Goal: Task Accomplishment & Management: Manage account settings

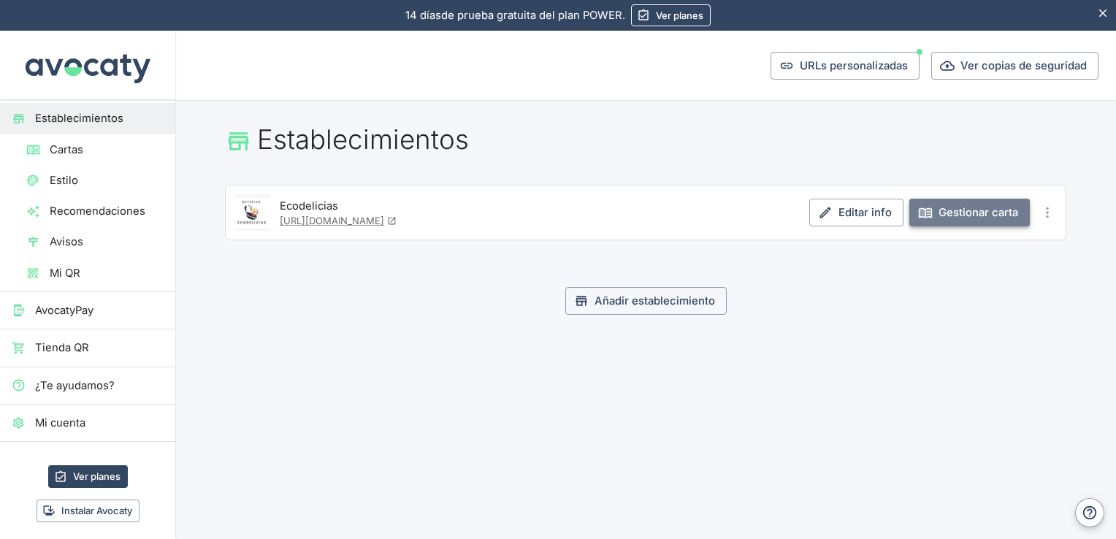
click at [994, 218] on link "Gestionar carta" at bounding box center [969, 213] width 120 height 28
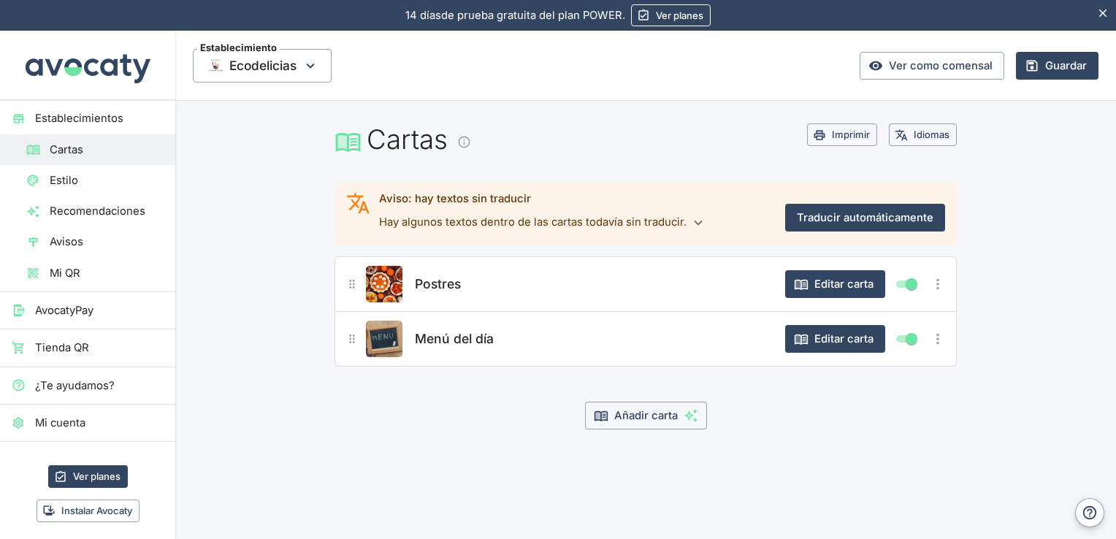
click at [738, 345] on div "Menú del día" at bounding box center [592, 339] width 362 height 37
click at [852, 348] on button "Editar carta" at bounding box center [835, 339] width 100 height 28
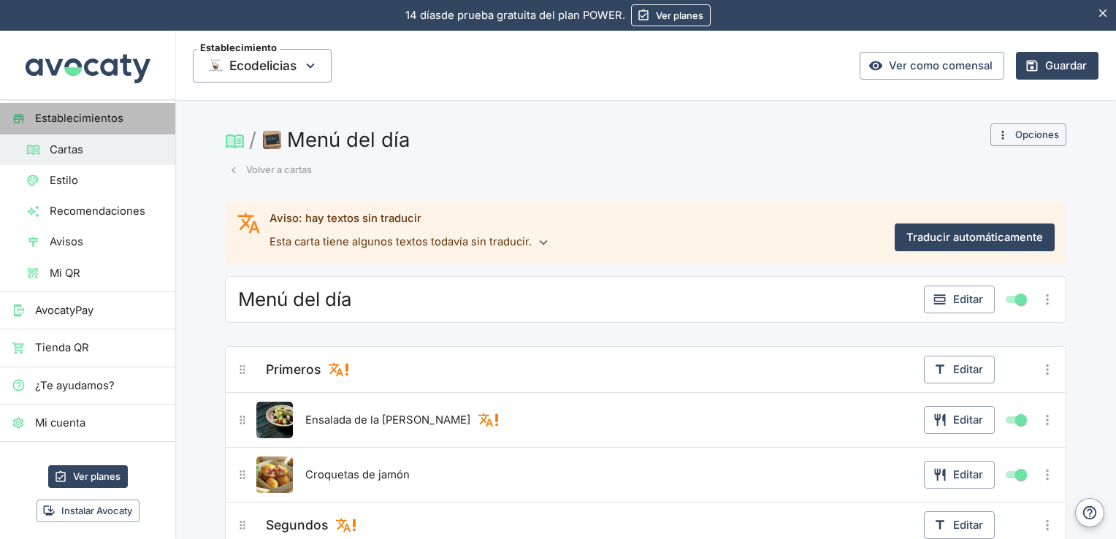
click at [99, 120] on span "Establecimientos" at bounding box center [99, 118] width 129 height 16
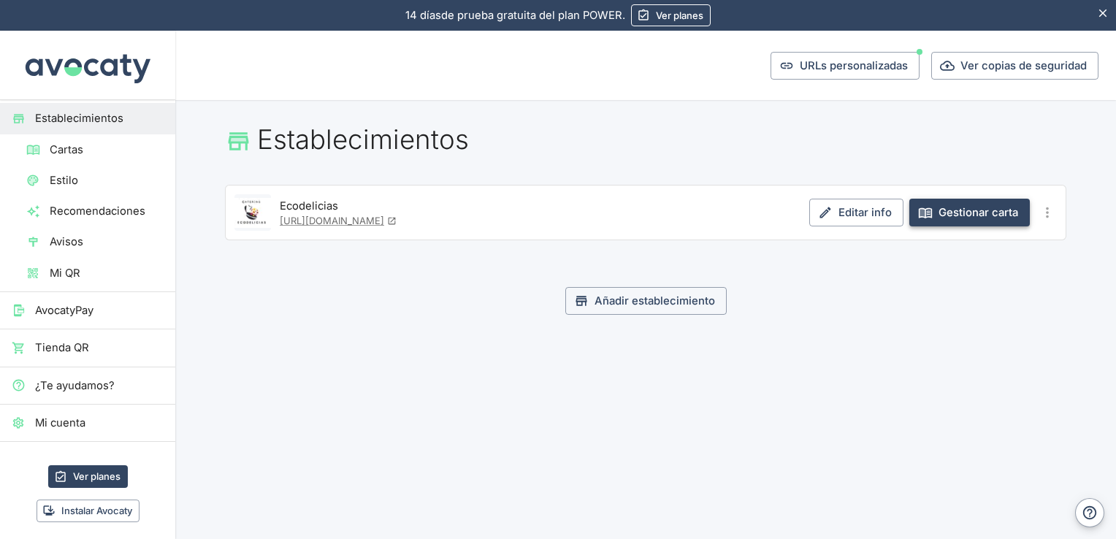
click at [970, 212] on link "Gestionar carta" at bounding box center [969, 213] width 120 height 28
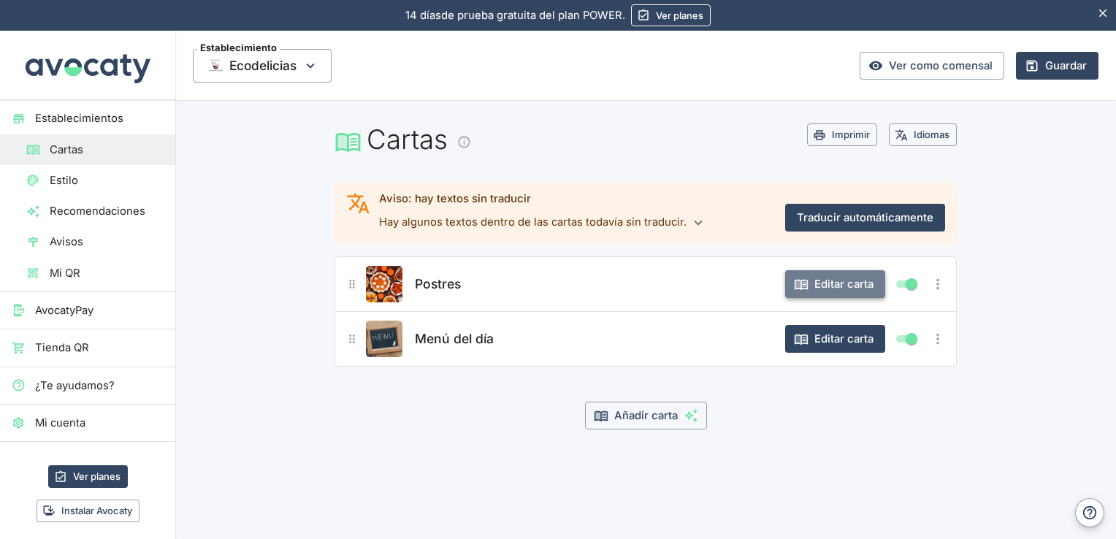
click at [841, 288] on button "Editar carta" at bounding box center [835, 284] width 100 height 28
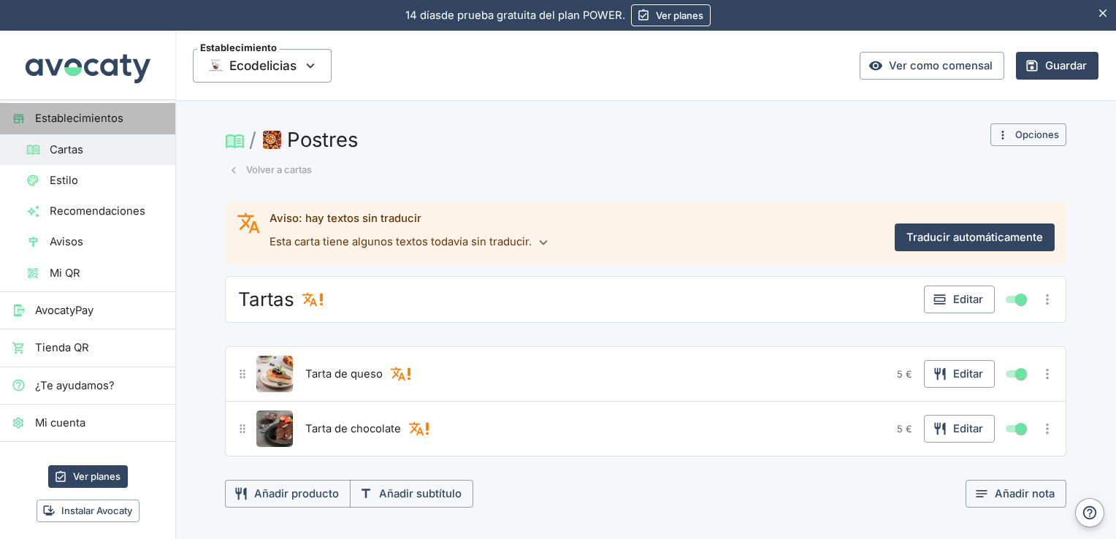
click at [100, 127] on link "Establecimientos" at bounding box center [87, 118] width 175 height 31
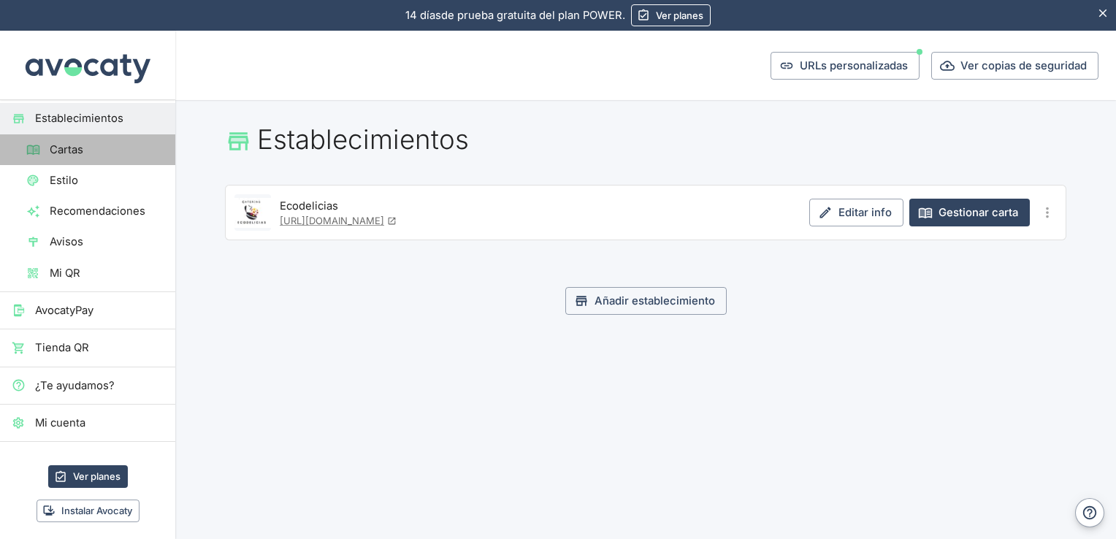
click at [101, 150] on span "Cartas" at bounding box center [107, 150] width 114 height 16
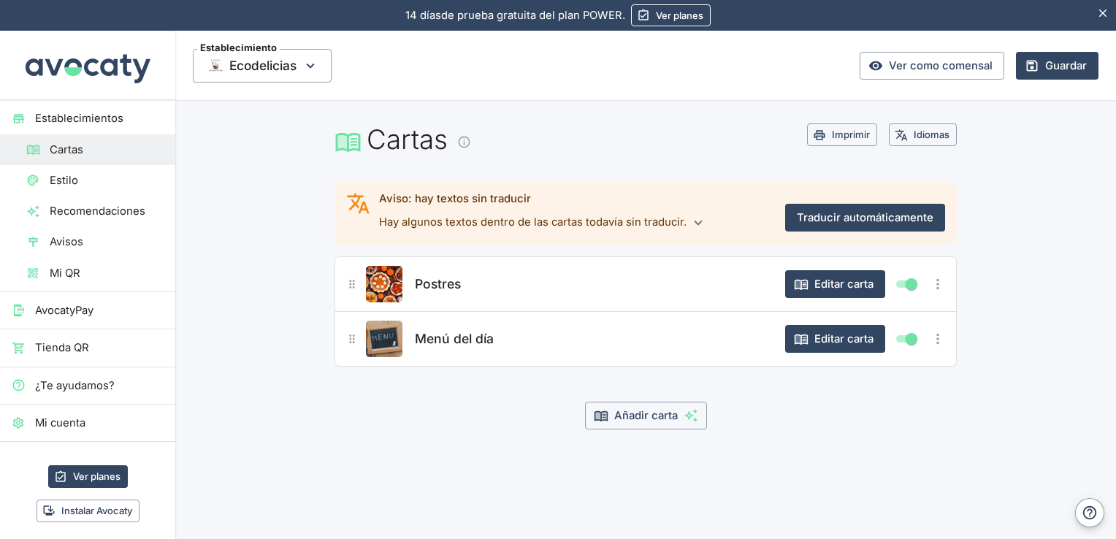
click at [520, 329] on div "Menú del día" at bounding box center [592, 339] width 362 height 37
click at [677, 417] on button "Añadir carta" at bounding box center [646, 416] width 122 height 28
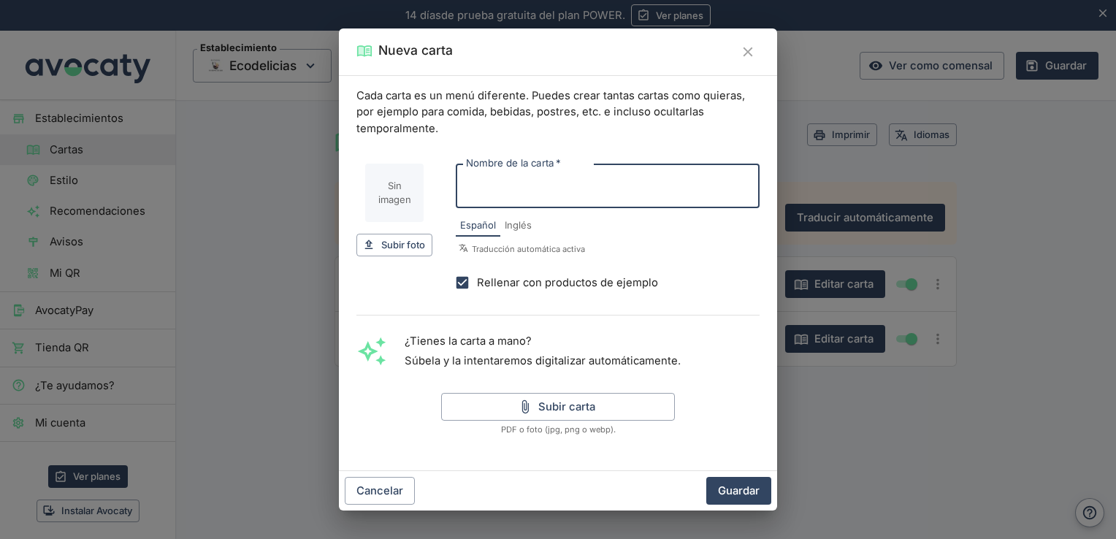
click at [564, 188] on input "Nombre de la carta   *" at bounding box center [608, 186] width 304 height 45
click at [748, 46] on icon "Cerrar" at bounding box center [748, 52] width 16 height 16
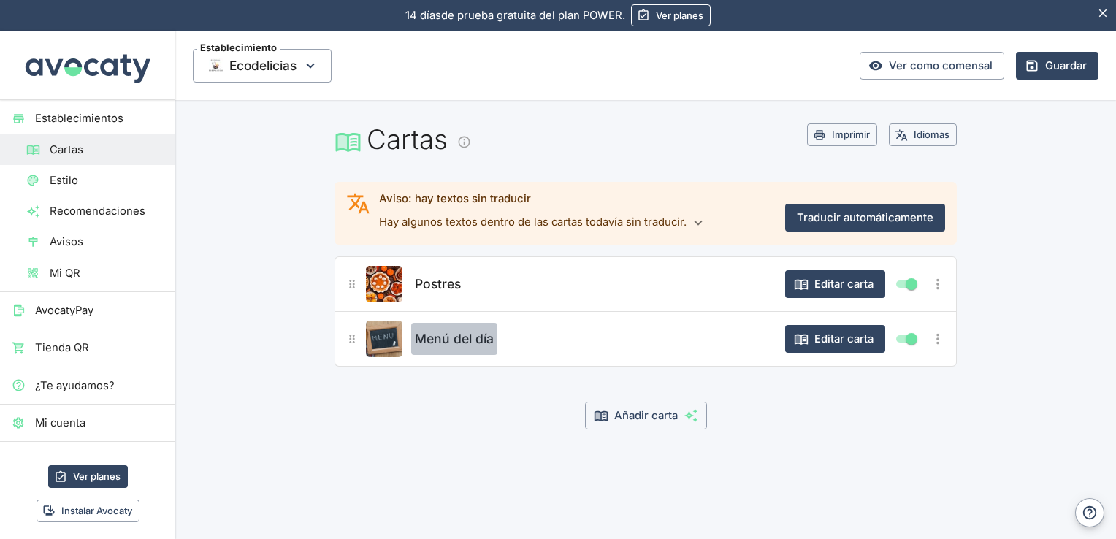
click at [453, 342] on span "Menú del día" at bounding box center [454, 339] width 79 height 20
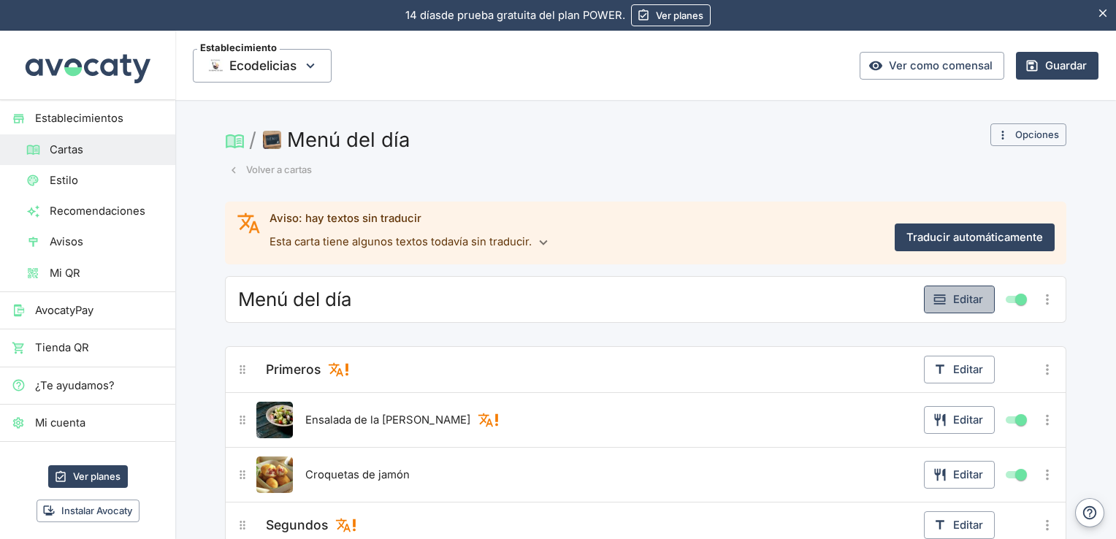
click at [954, 292] on button "Editar" at bounding box center [959, 299] width 71 height 28
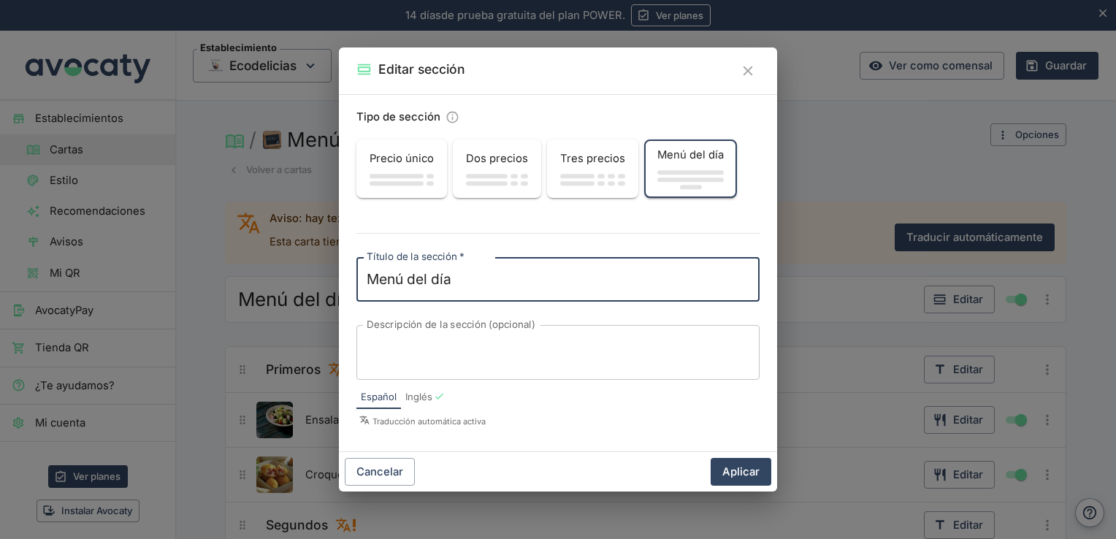
drag, startPoint x: 495, startPoint y: 273, endPoint x: 404, endPoint y: 267, distance: 91.5
click at [404, 267] on div "Menú del día x Título de la sección   *" at bounding box center [557, 279] width 403 height 45
type textarea "Menú A"
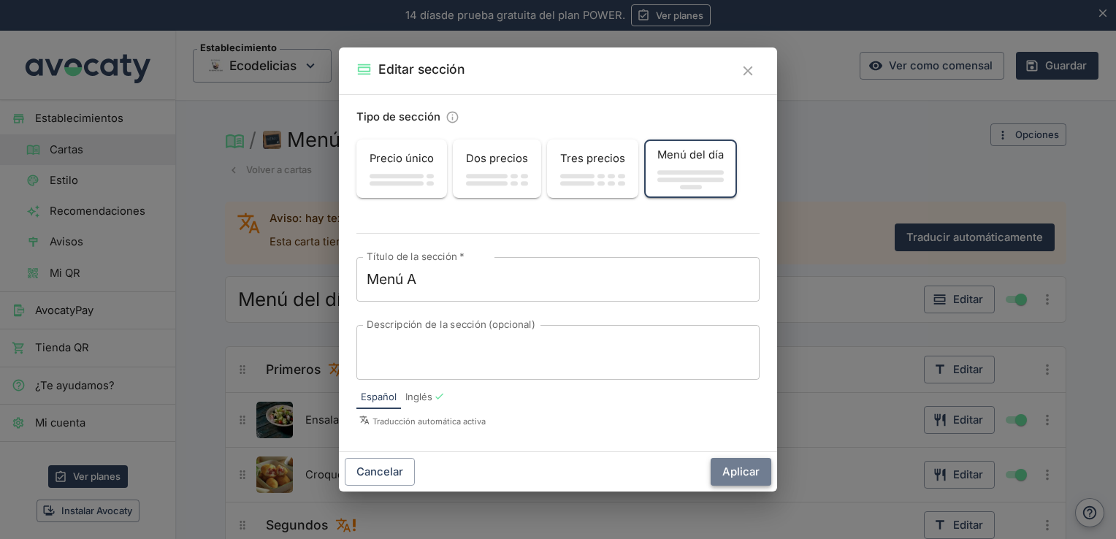
click at [753, 469] on button "Aplicar" at bounding box center [740, 472] width 61 height 28
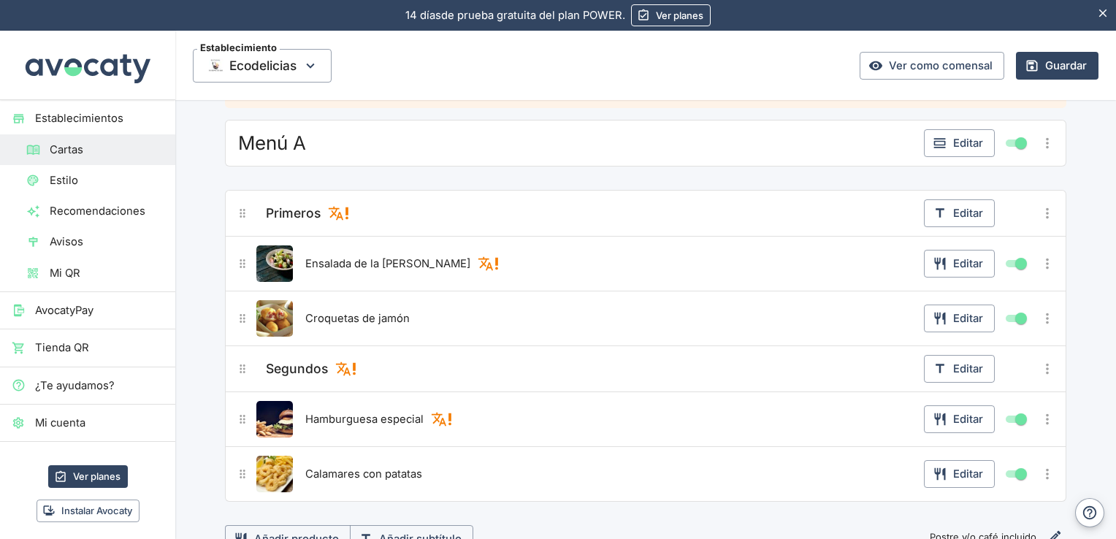
scroll to position [155, 0]
click at [955, 215] on button "Editar" at bounding box center [959, 215] width 71 height 28
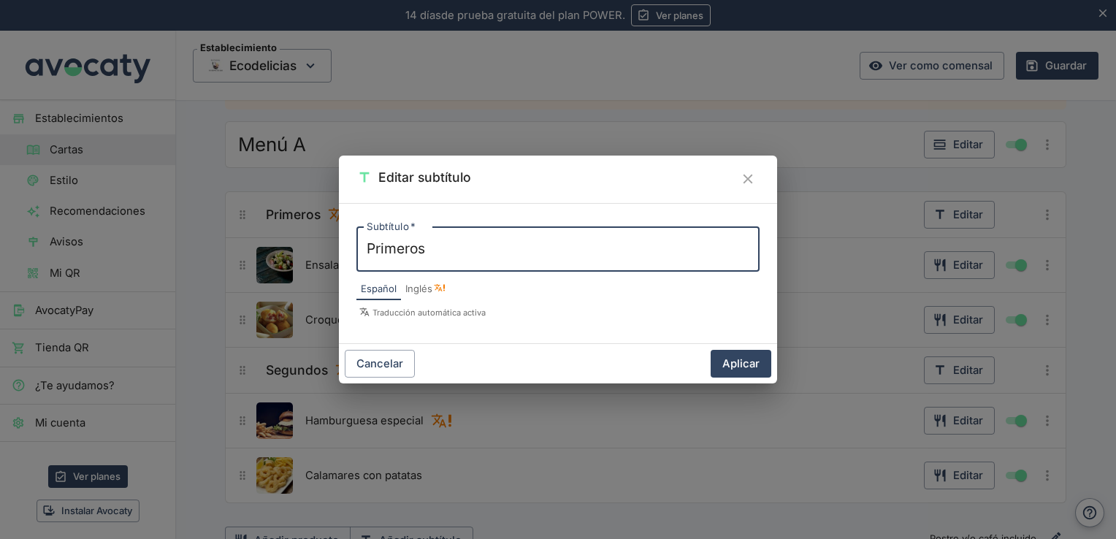
click at [485, 256] on textarea "Primeros" at bounding box center [558, 249] width 383 height 20
type textarea "Primeros 1 A Elegir"
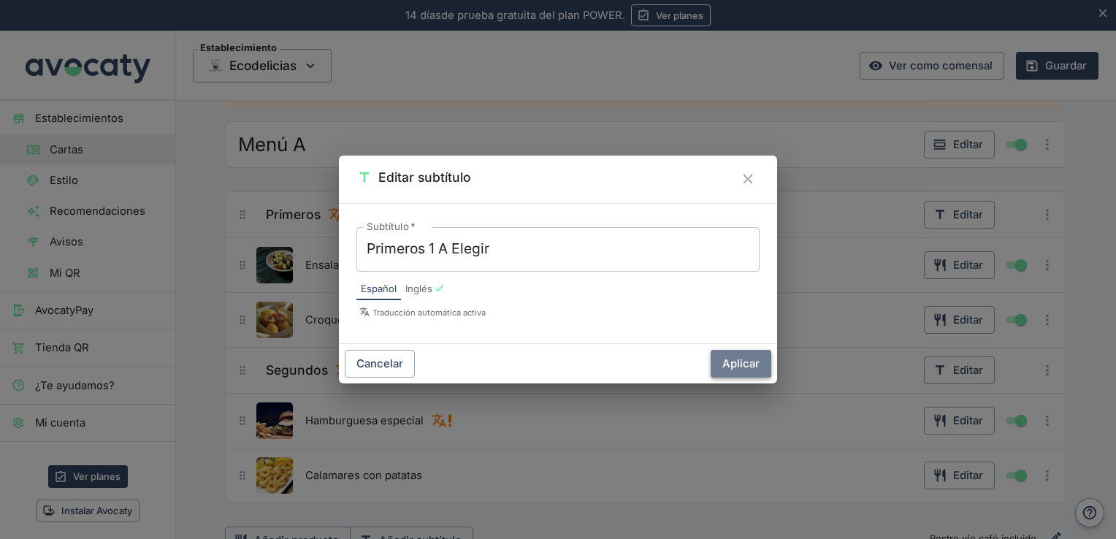
click at [741, 358] on button "Aplicar" at bounding box center [740, 364] width 61 height 28
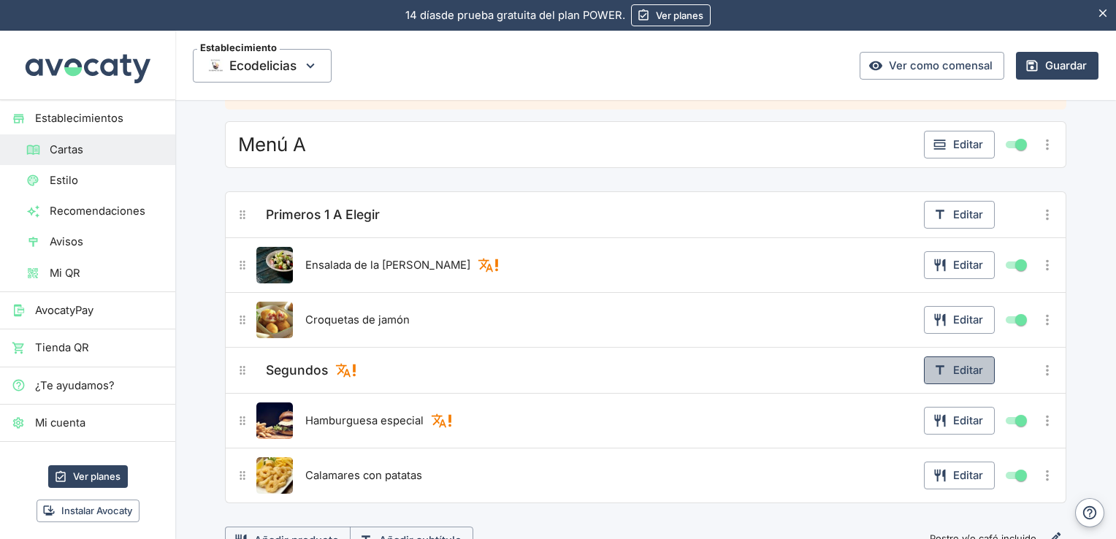
click at [948, 365] on button "Editar" at bounding box center [959, 370] width 71 height 28
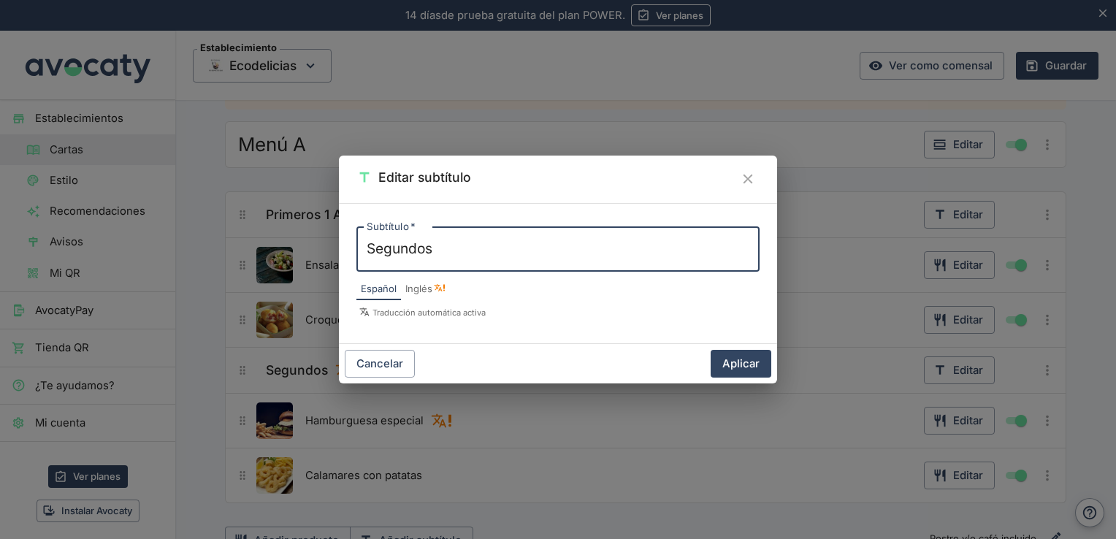
click at [485, 241] on textarea "Segundos" at bounding box center [558, 249] width 383 height 20
type textarea "Segundos 1 a Elegir"
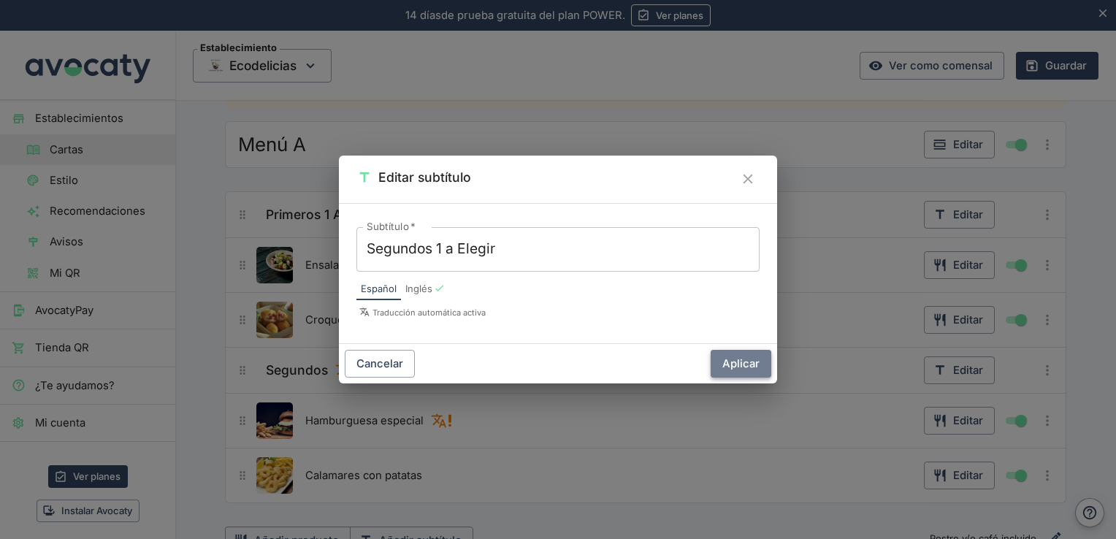
click at [743, 366] on button "Aplicar" at bounding box center [740, 364] width 61 height 28
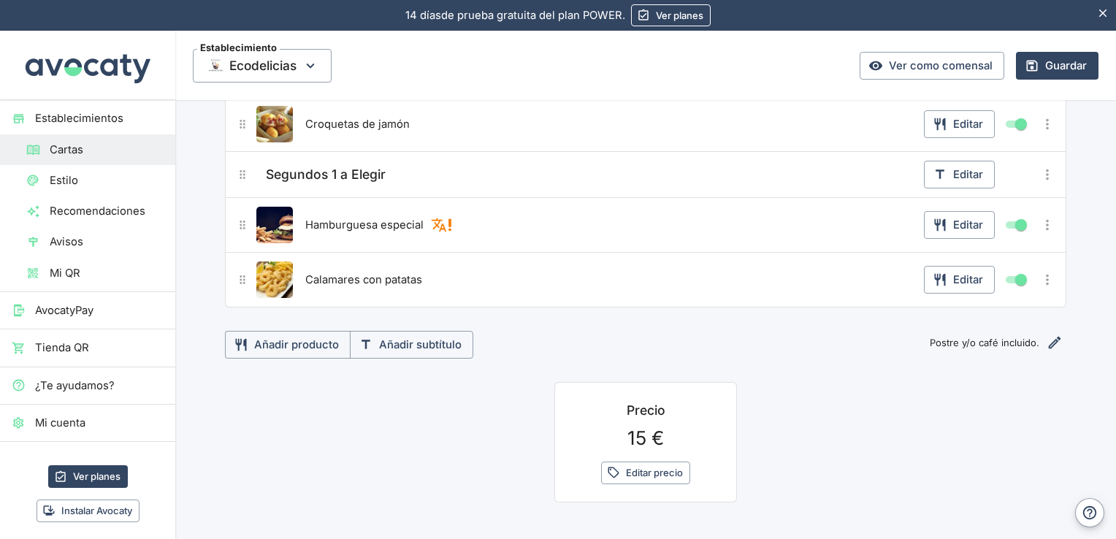
scroll to position [0, 0]
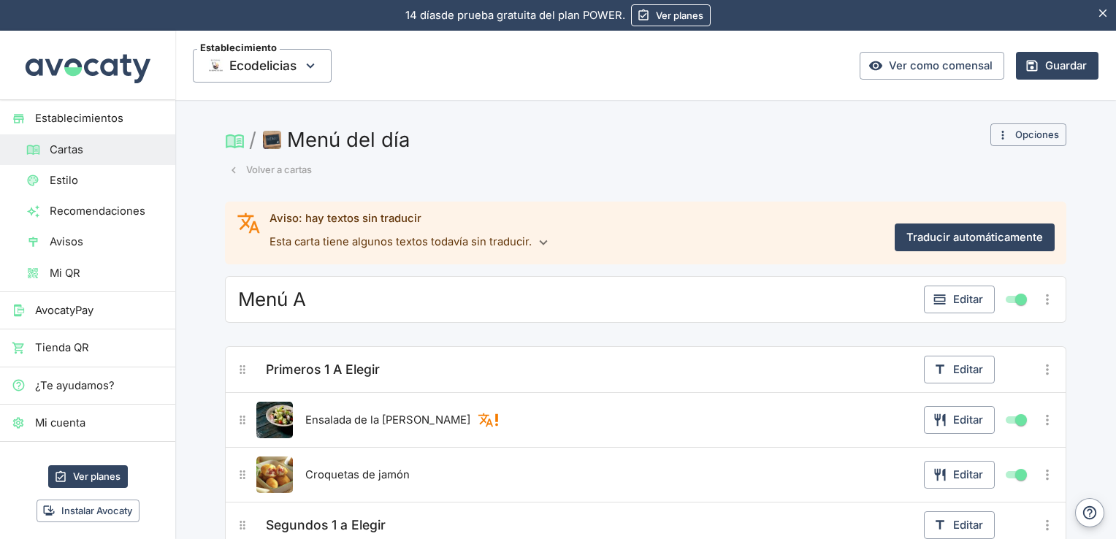
click at [227, 139] on icon at bounding box center [230, 142] width 7 height 10
click at [236, 169] on button "Volver a cartas" at bounding box center [270, 169] width 91 height 23
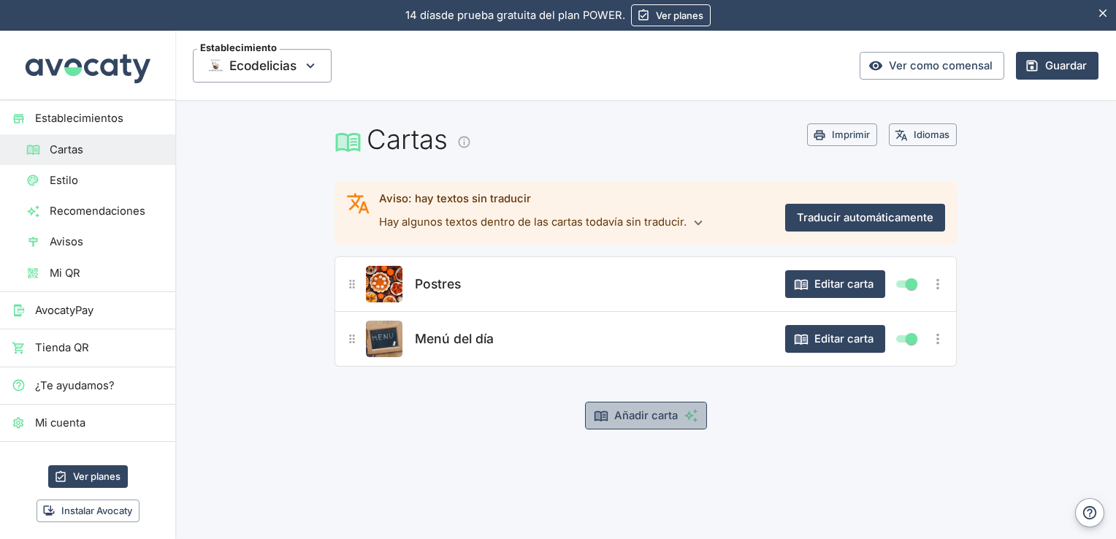
click at [669, 415] on button "Añadir carta" at bounding box center [646, 416] width 122 height 28
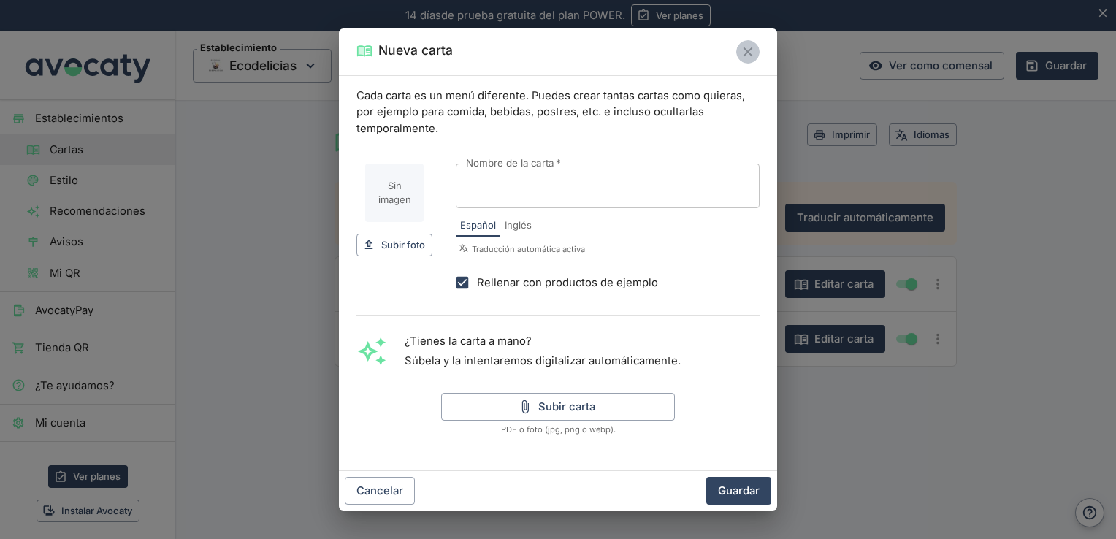
click at [745, 48] on icon "Cerrar" at bounding box center [748, 52] width 16 height 16
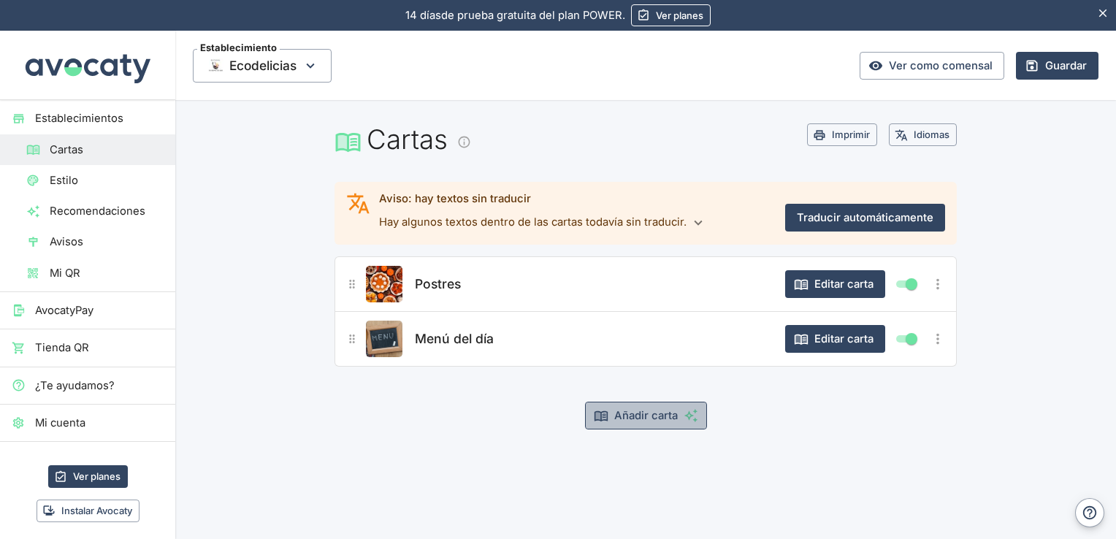
click at [632, 419] on button "Añadir carta" at bounding box center [646, 416] width 122 height 28
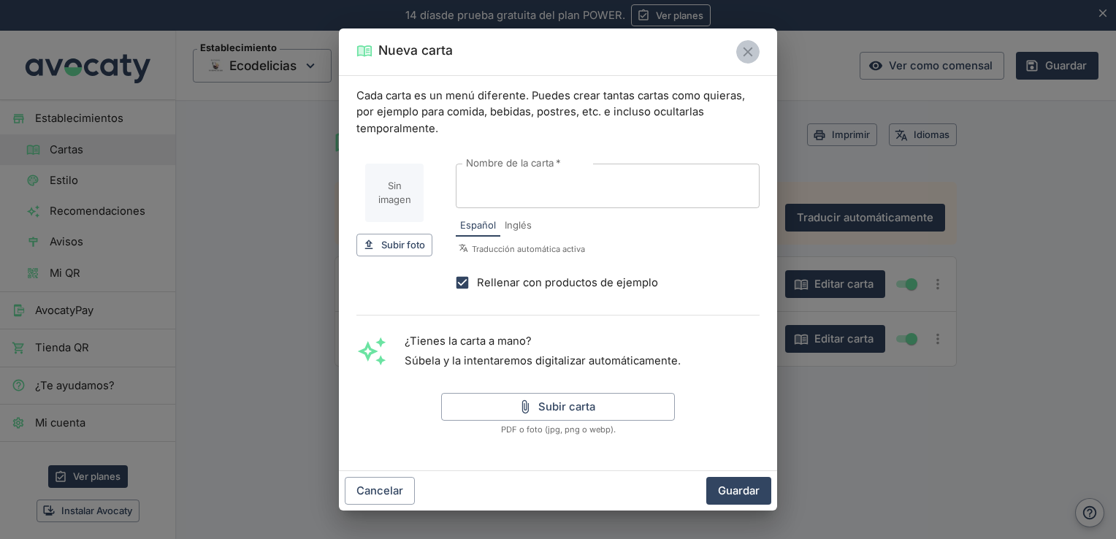
click at [748, 56] on icon "Cerrar" at bounding box center [748, 52] width 16 height 16
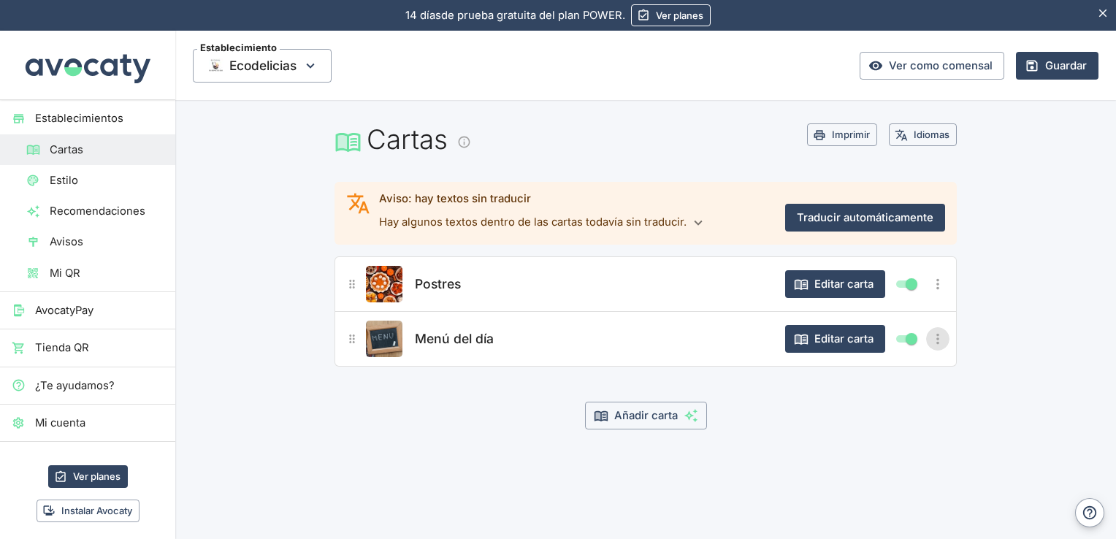
click at [940, 336] on icon "Más opciones" at bounding box center [937, 339] width 16 height 16
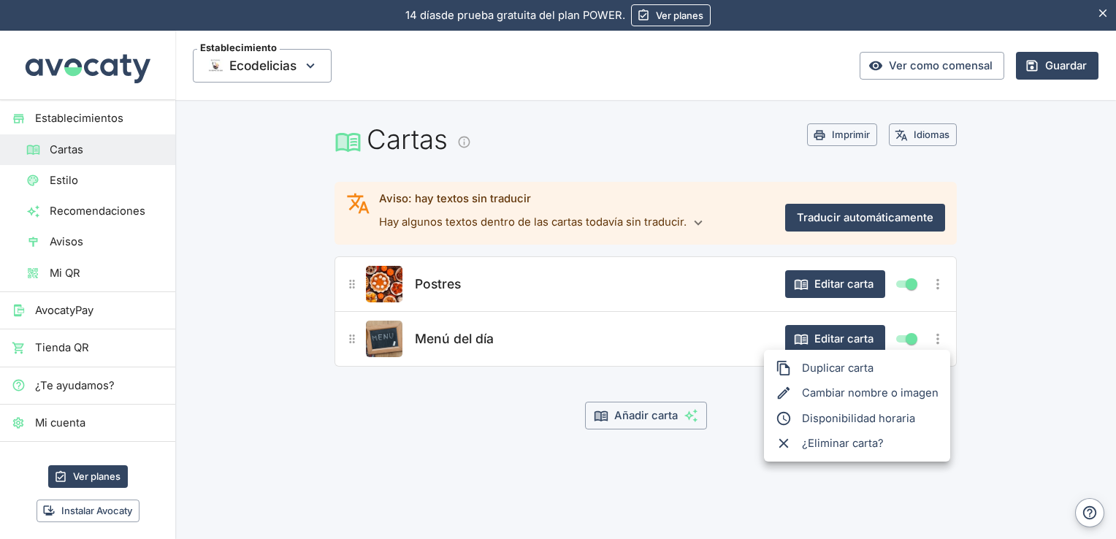
click at [854, 337] on div at bounding box center [558, 269] width 1116 height 539
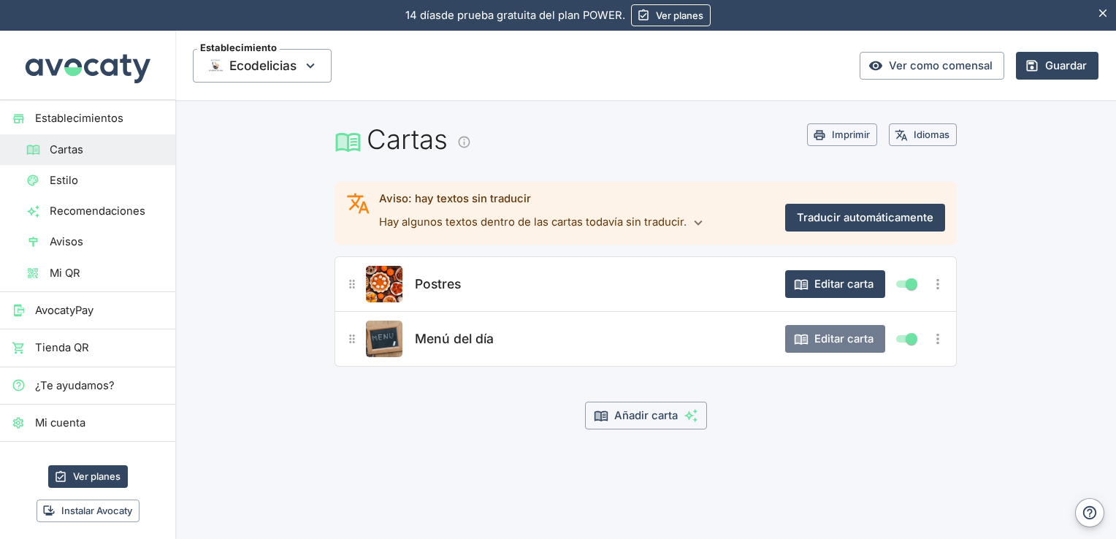
click at [854, 337] on button "Editar carta" at bounding box center [835, 339] width 100 height 28
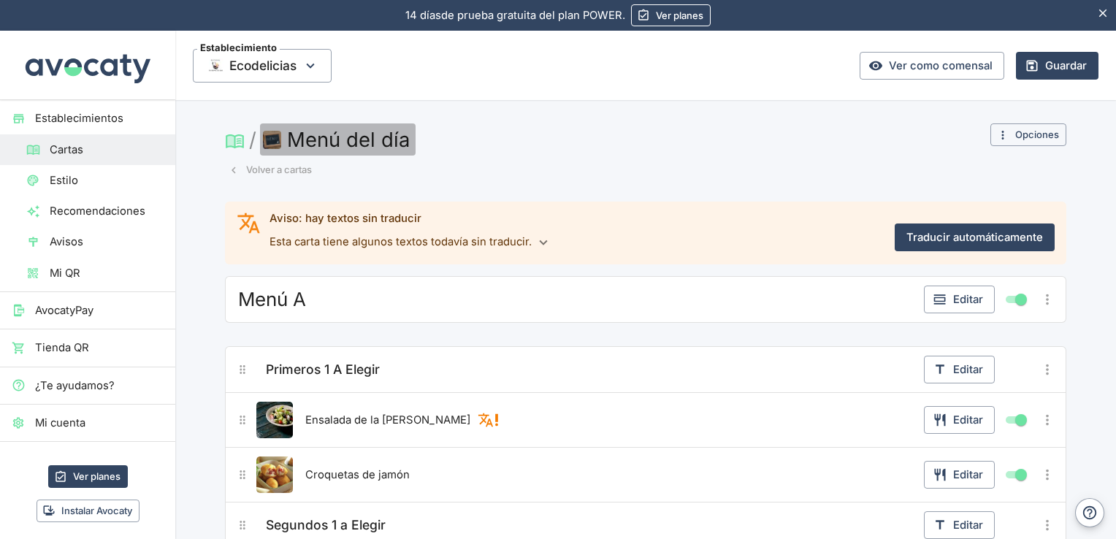
click at [326, 142] on button "Menú del día" at bounding box center [338, 139] width 156 height 32
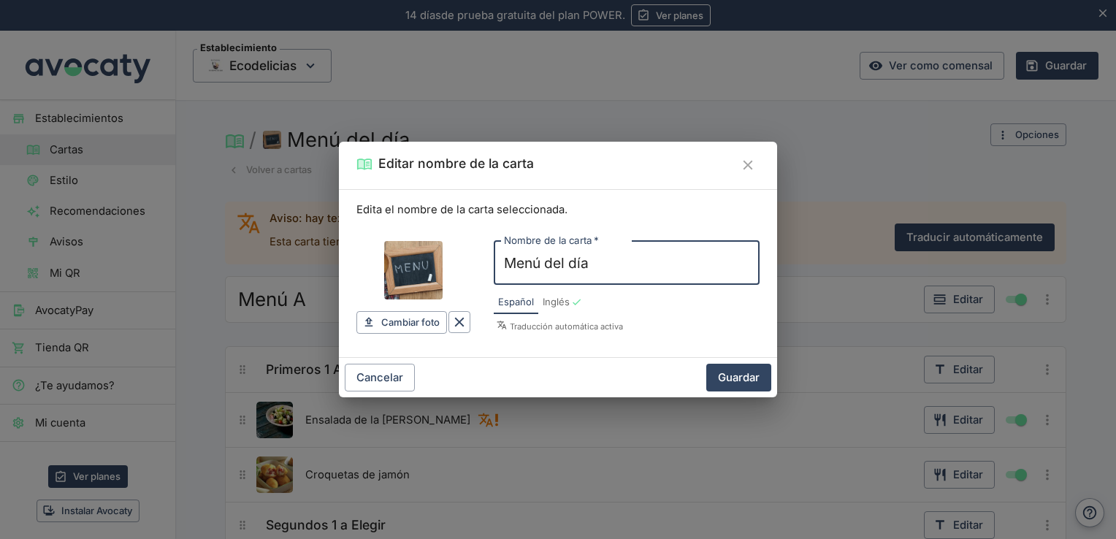
drag, startPoint x: 618, startPoint y: 259, endPoint x: 445, endPoint y: 264, distance: 172.4
click at [445, 264] on div "Cambiar foto Cambiar Nombre de la carta   * Menú del día Nombre de la carta   *…" at bounding box center [557, 282] width 403 height 128
type input "m"
type input "MENU A"
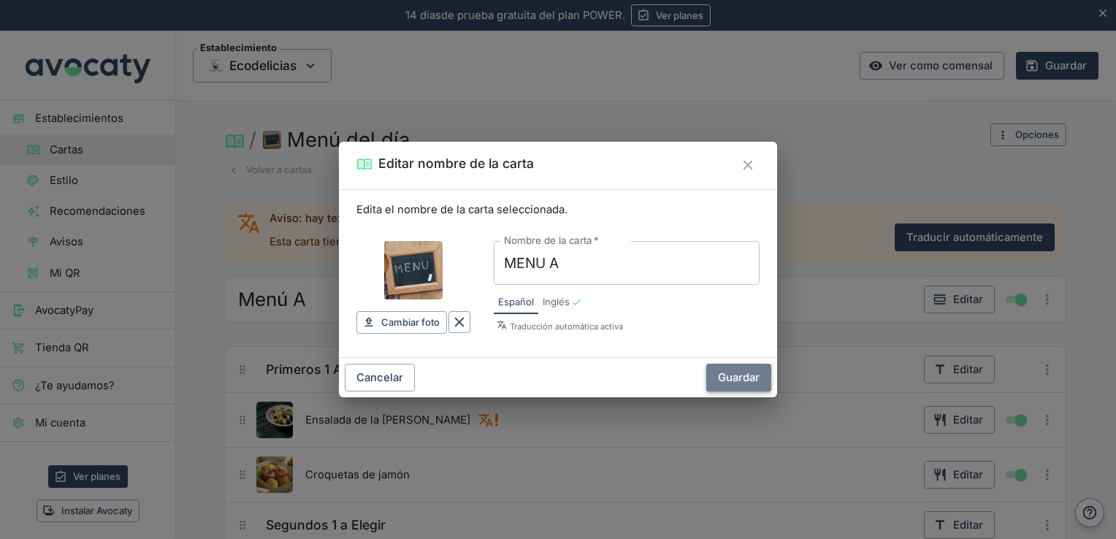
click at [748, 377] on button "Guardar" at bounding box center [738, 378] width 65 height 28
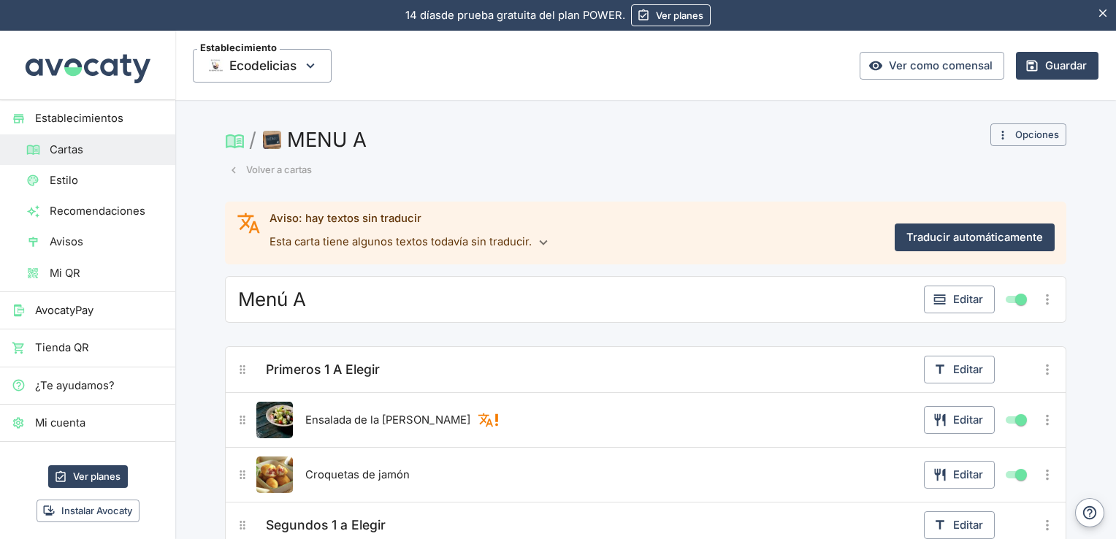
click at [237, 140] on icon at bounding box center [239, 141] width 5 height 6
click at [247, 169] on button "Volver a cartas" at bounding box center [270, 169] width 91 height 23
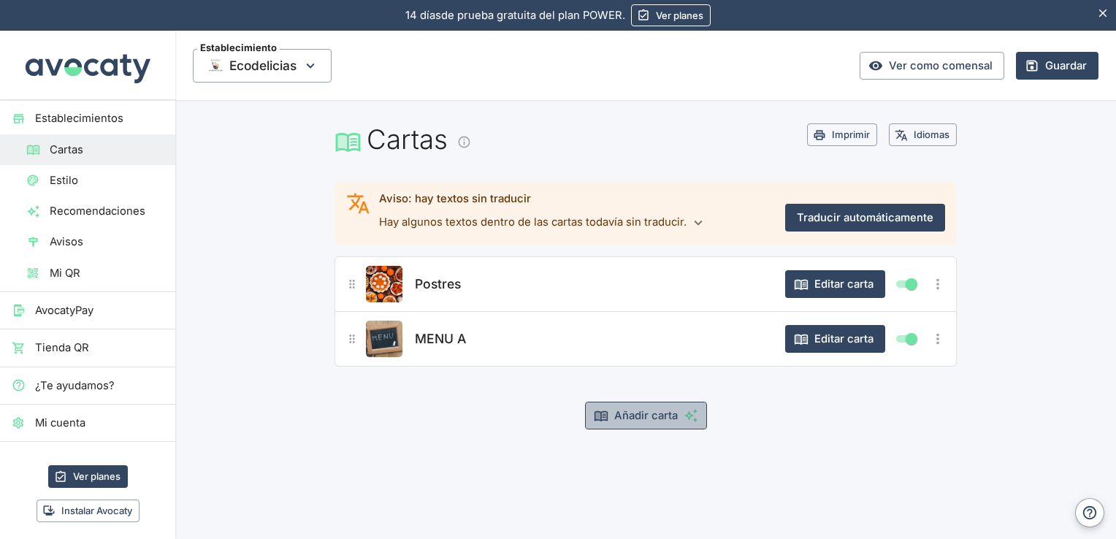
click at [657, 411] on button "Añadir carta" at bounding box center [646, 416] width 122 height 28
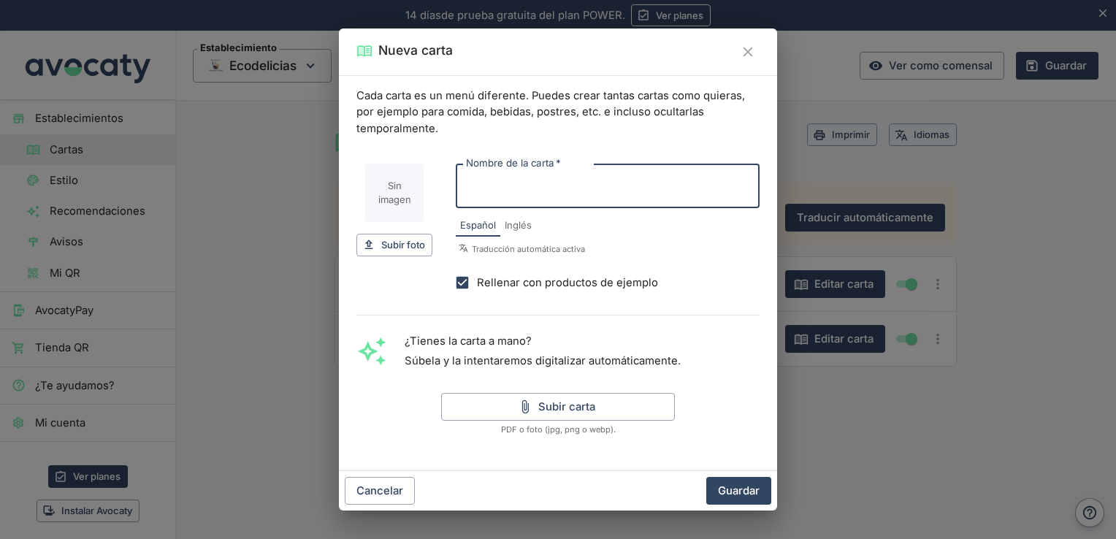
click at [580, 188] on input "Nombre de la carta   *" at bounding box center [608, 186] width 304 height 45
type input "MENU B"
click at [397, 215] on input "Imagen de carta" at bounding box center [394, 193] width 58 height 58
type input "C:\fakepath\[PERSON_NAME]-chalkboard-with-word-menu-written-chalk-isolated-tran…"
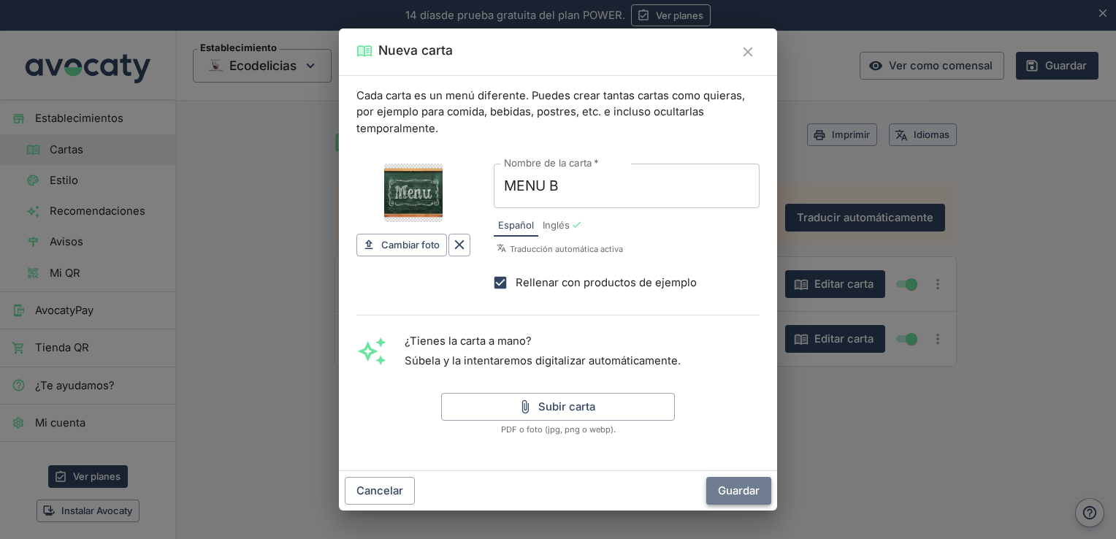
click at [736, 495] on button "Guardar" at bounding box center [738, 491] width 65 height 28
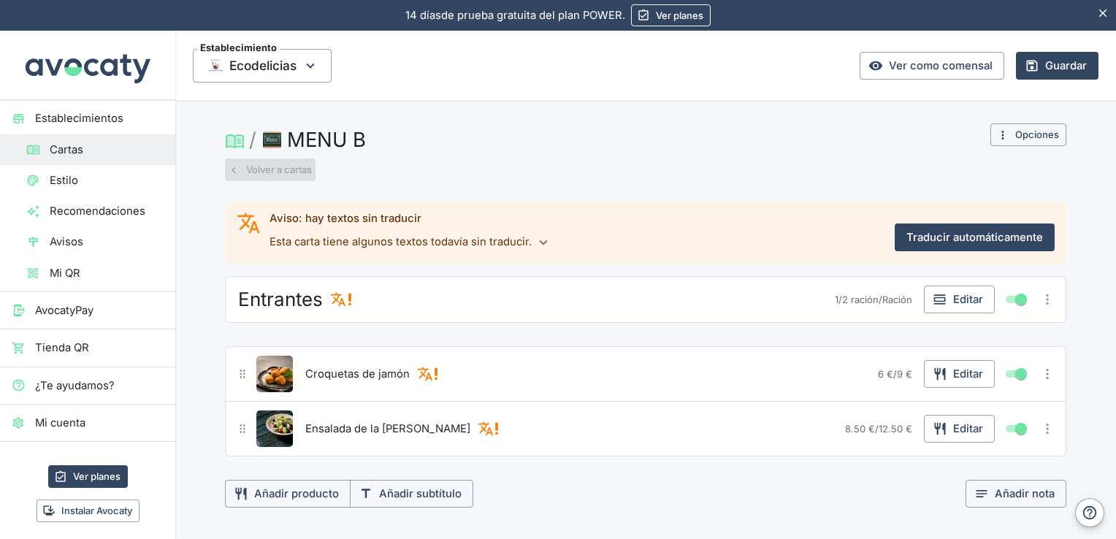
click at [243, 170] on button "Volver a cartas" at bounding box center [270, 169] width 91 height 23
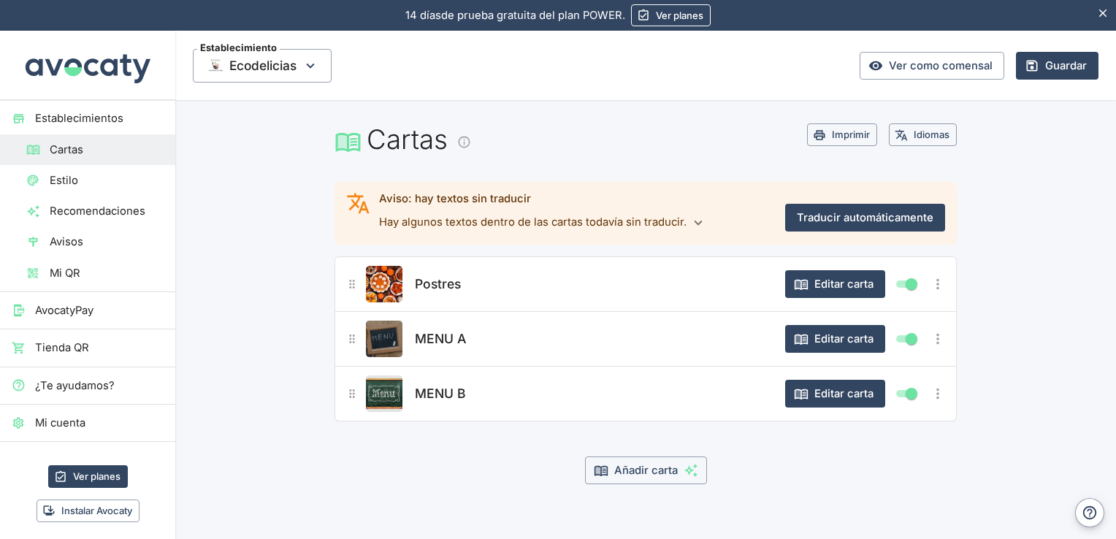
click at [386, 337] on img "Editar producto" at bounding box center [384, 339] width 37 height 37
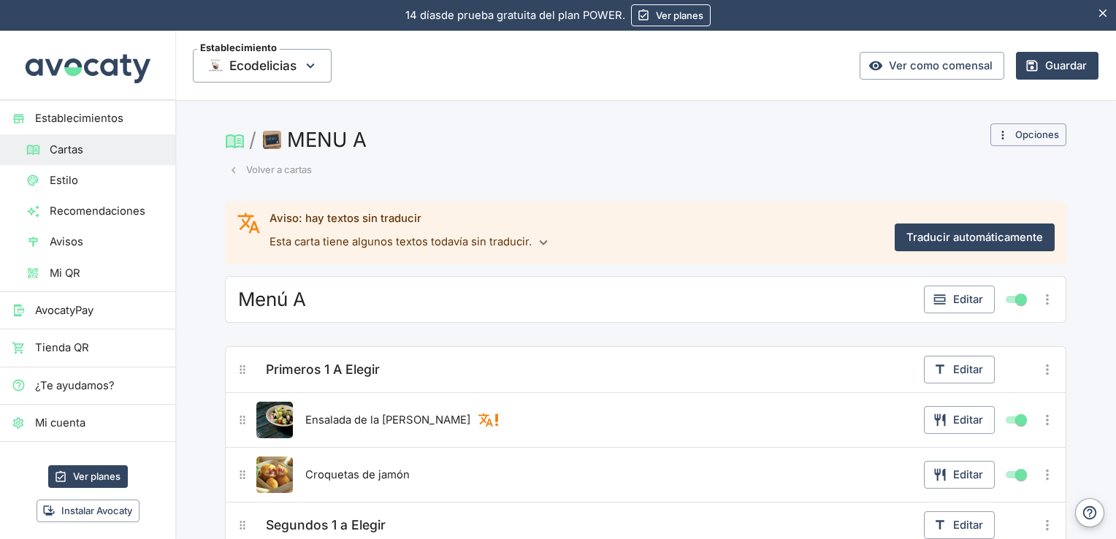
click at [263, 142] on img "button" at bounding box center [272, 140] width 18 height 18
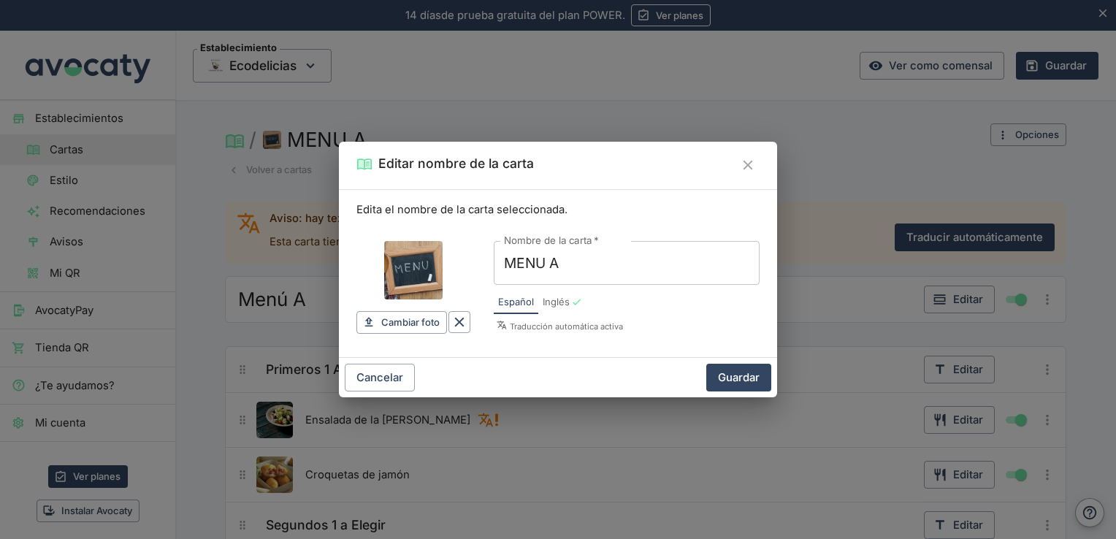
click at [415, 276] on input "Imagen de carta" at bounding box center [413, 270] width 58 height 58
drag, startPoint x: 428, startPoint y: 275, endPoint x: 747, endPoint y: 164, distance: 337.8
click at [747, 164] on icon "Cerrar" at bounding box center [748, 165] width 16 height 16
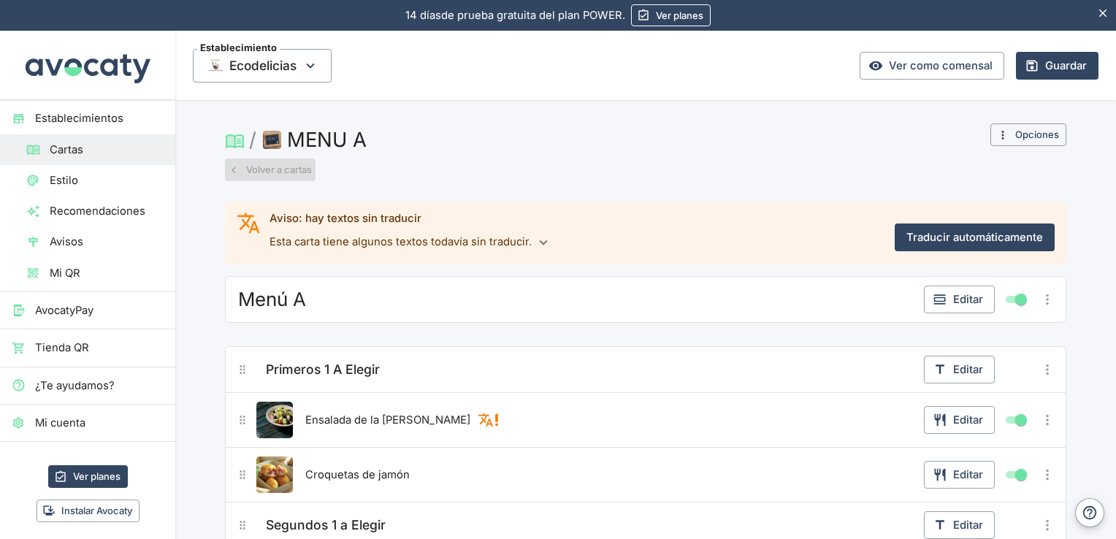
click at [250, 171] on button "Volver a cartas" at bounding box center [270, 169] width 91 height 23
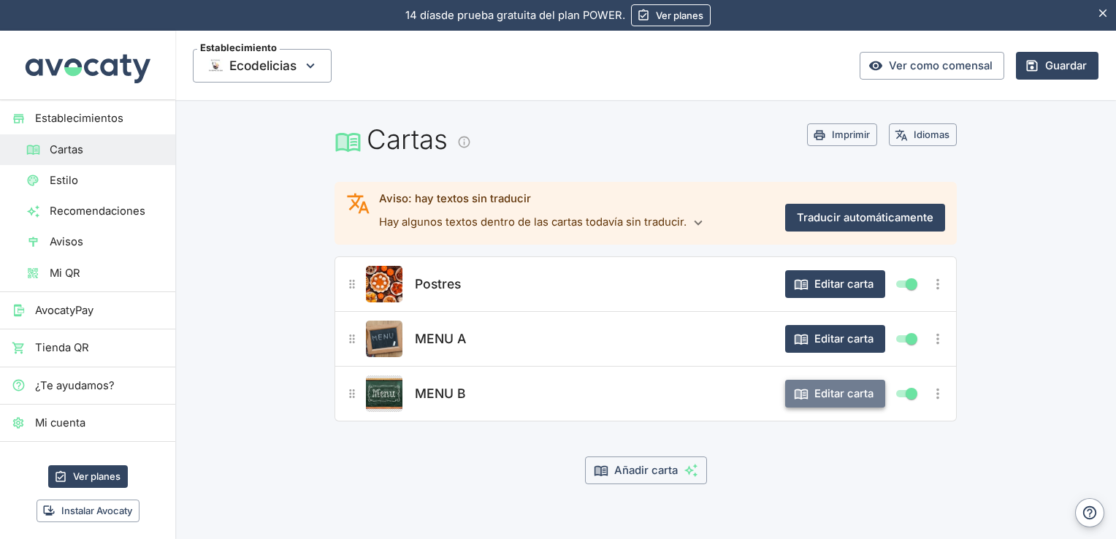
click at [859, 394] on button "Editar carta" at bounding box center [835, 394] width 100 height 28
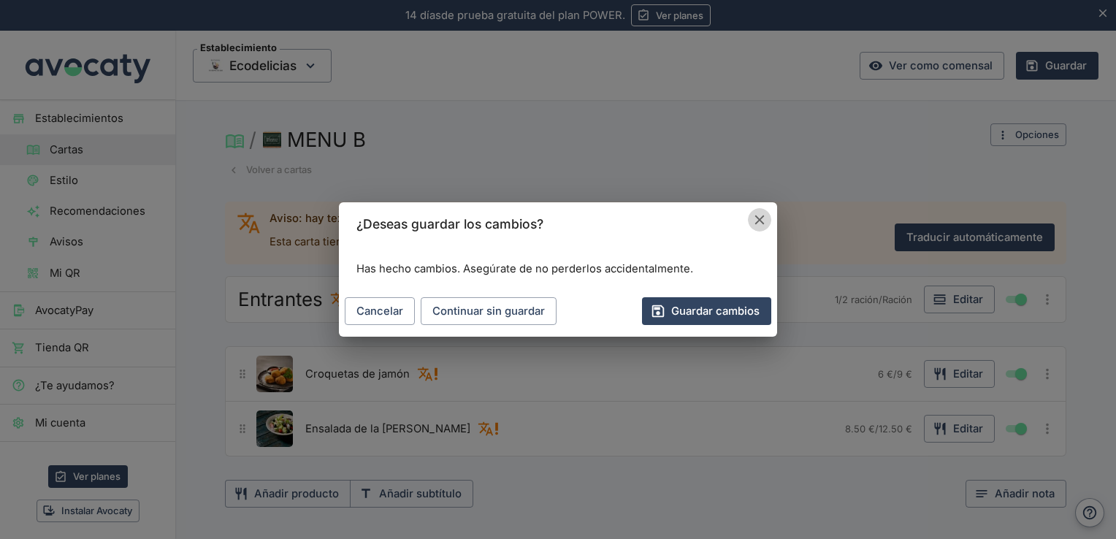
click at [759, 212] on icon "Cancelar" at bounding box center [759, 220] width 16 height 16
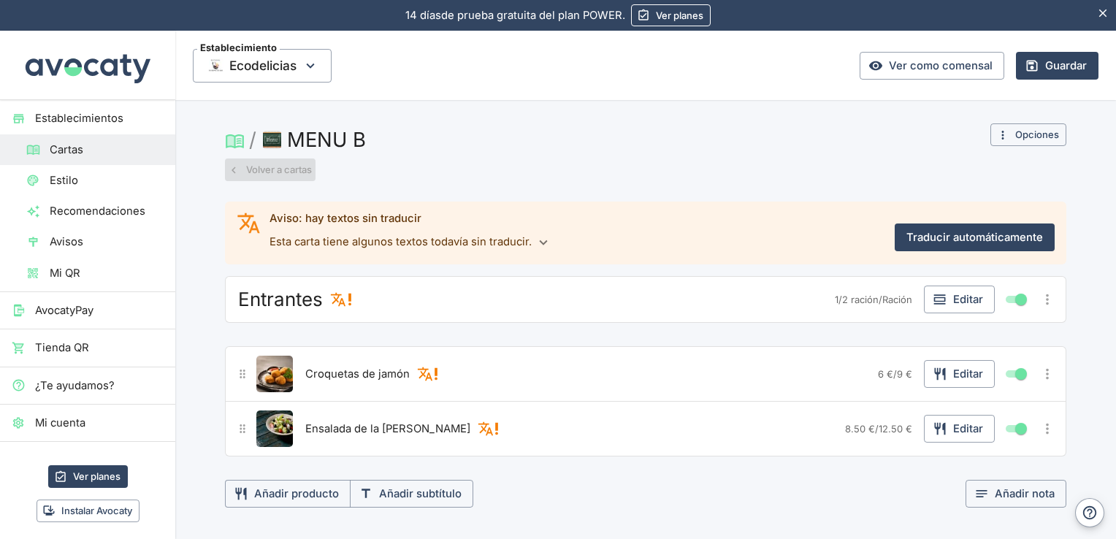
click at [252, 169] on button "Volver a cartas" at bounding box center [270, 169] width 91 height 23
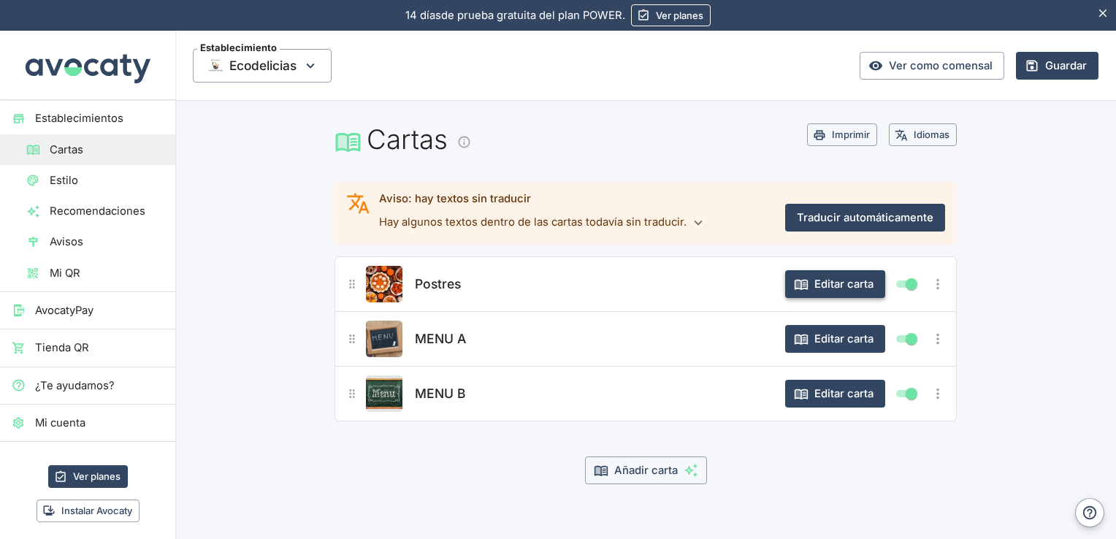
click at [848, 288] on button "Editar carta" at bounding box center [835, 284] width 100 height 28
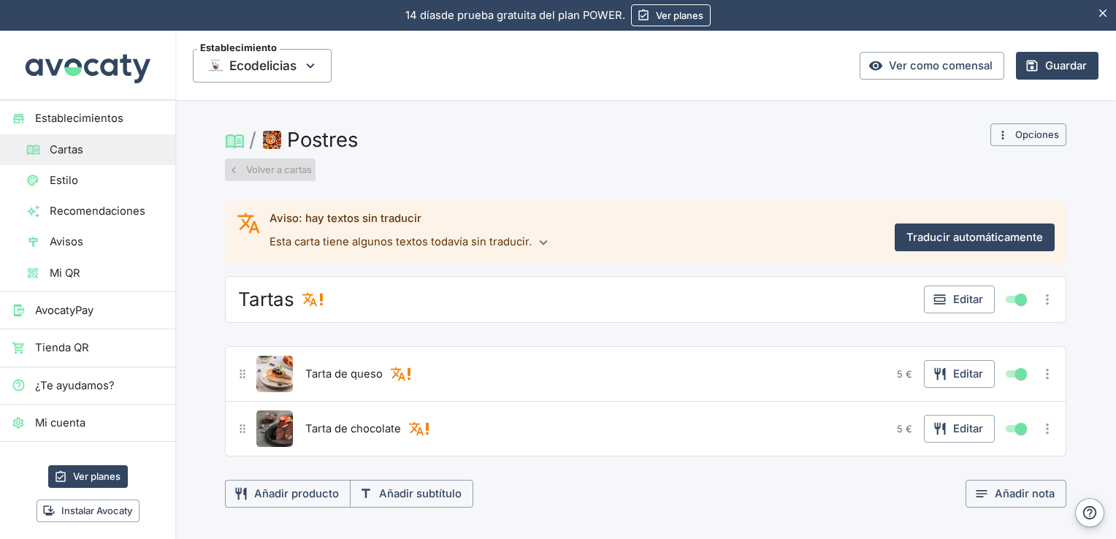
click at [286, 171] on button "Volver a cartas" at bounding box center [270, 169] width 91 height 23
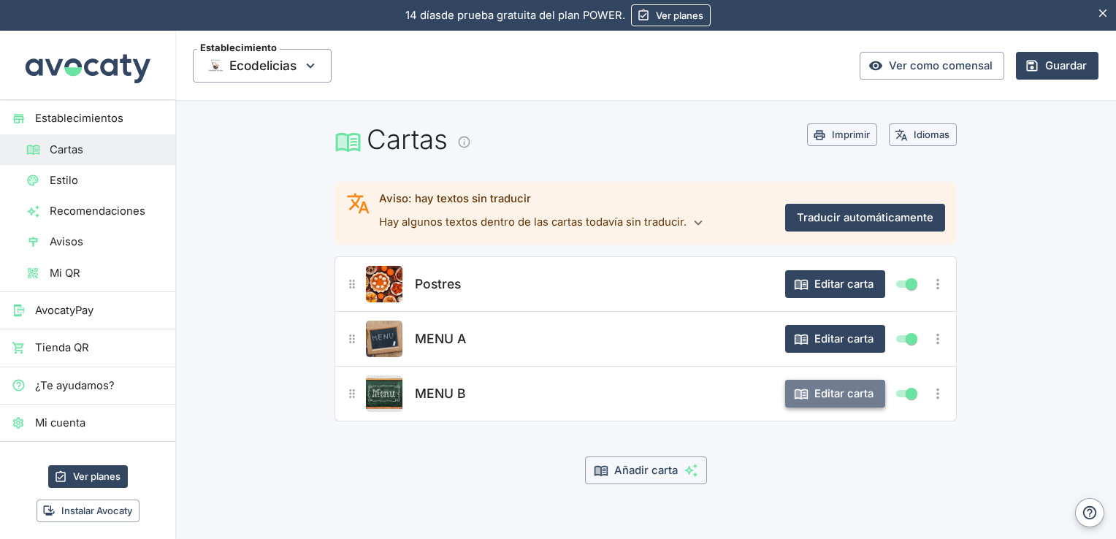
click at [859, 405] on button "Editar carta" at bounding box center [835, 394] width 100 height 28
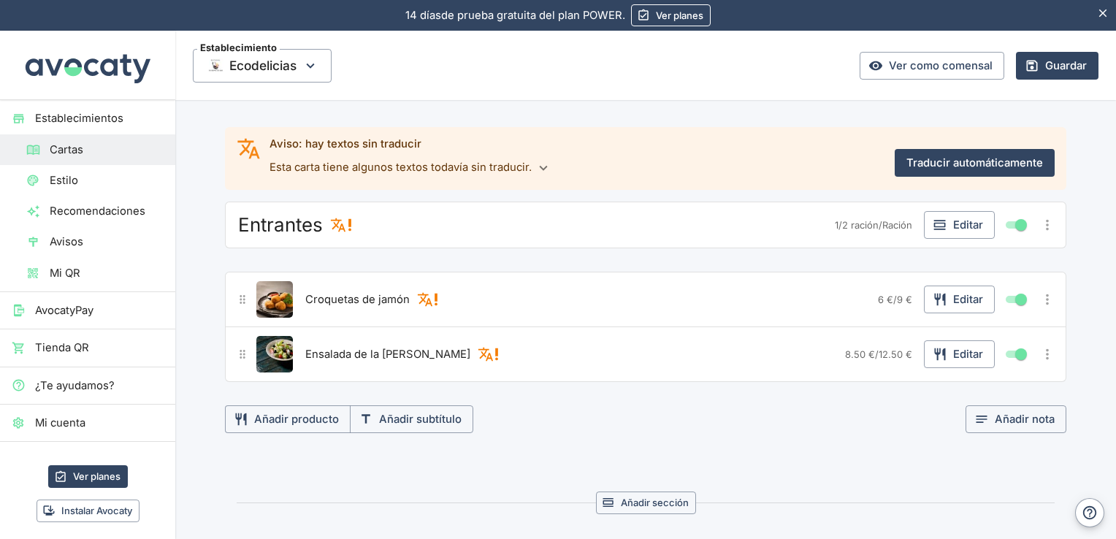
scroll to position [79, 0]
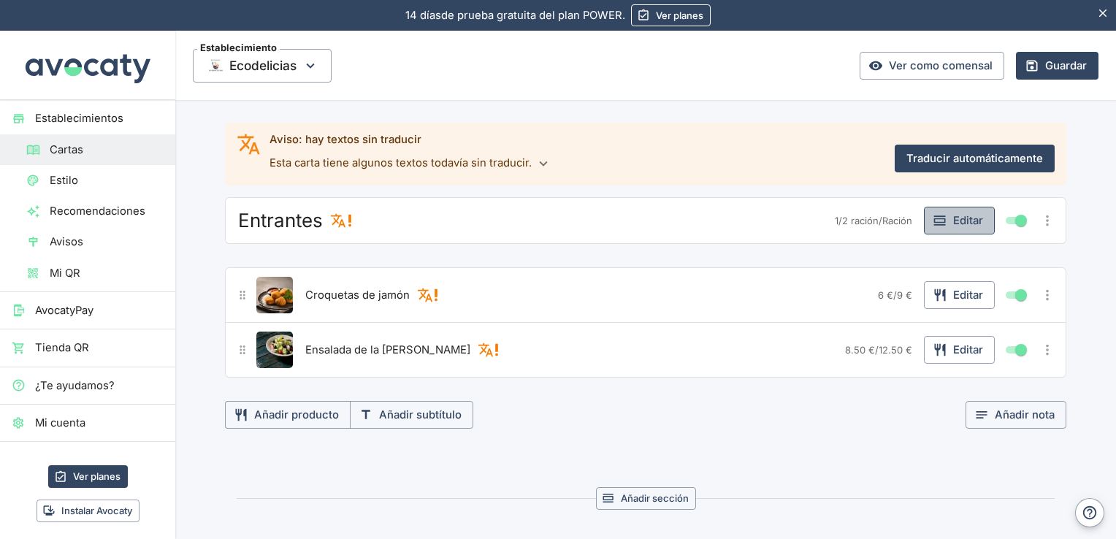
click at [942, 226] on button "Editar" at bounding box center [959, 221] width 71 height 28
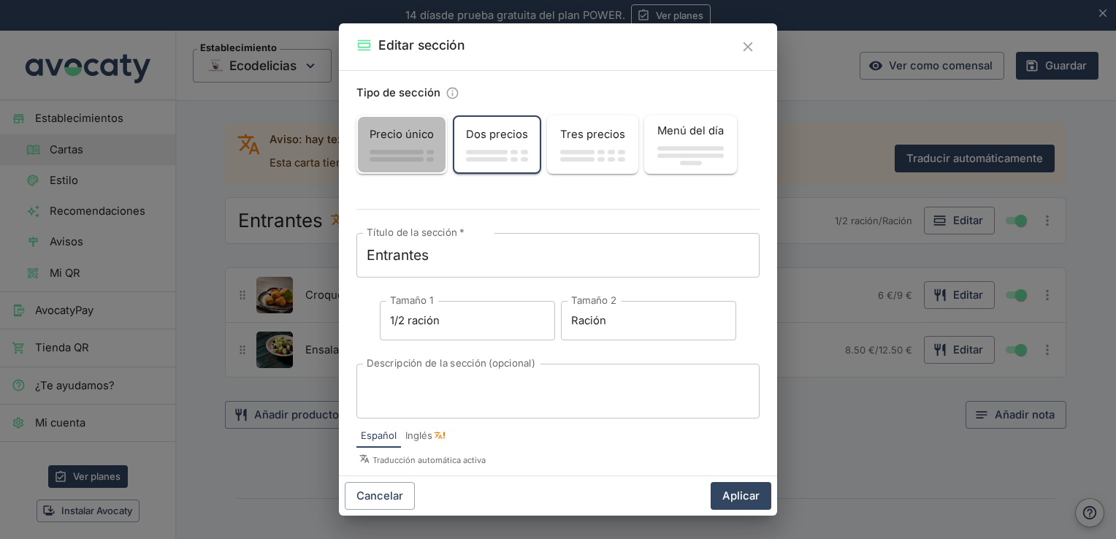
click at [398, 145] on div "Precio único" at bounding box center [402, 134] width 88 height 28
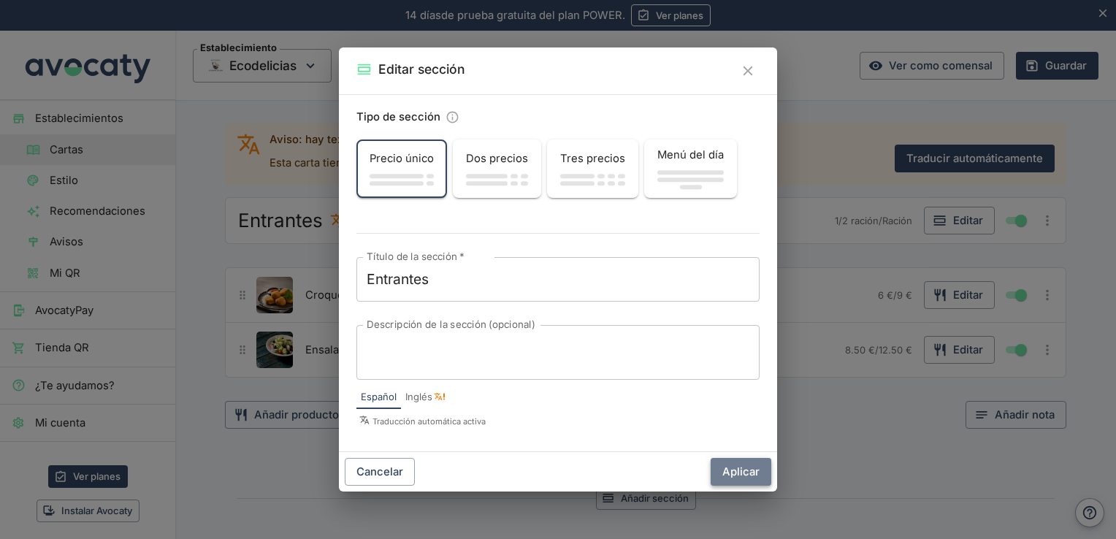
click at [738, 467] on button "Aplicar" at bounding box center [740, 472] width 61 height 28
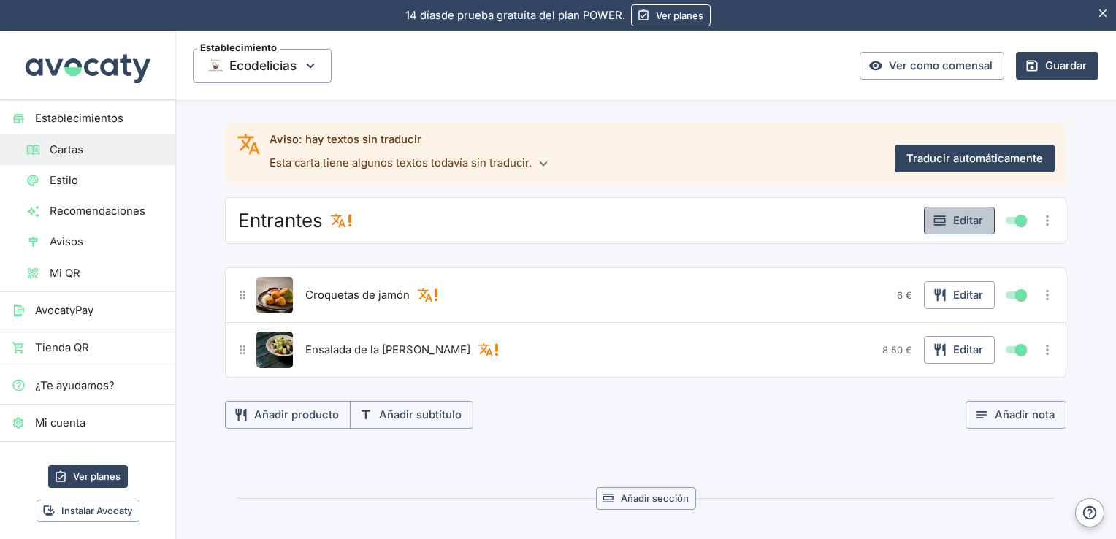
click at [968, 218] on button "Editar" at bounding box center [959, 221] width 71 height 28
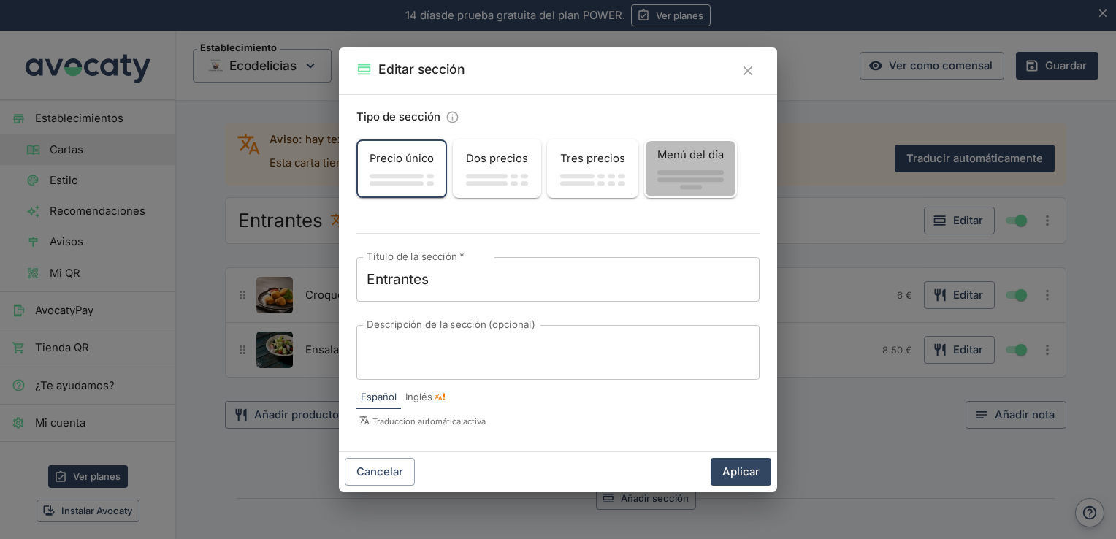
click at [685, 168] on div "Menú del día" at bounding box center [690, 155] width 90 height 28
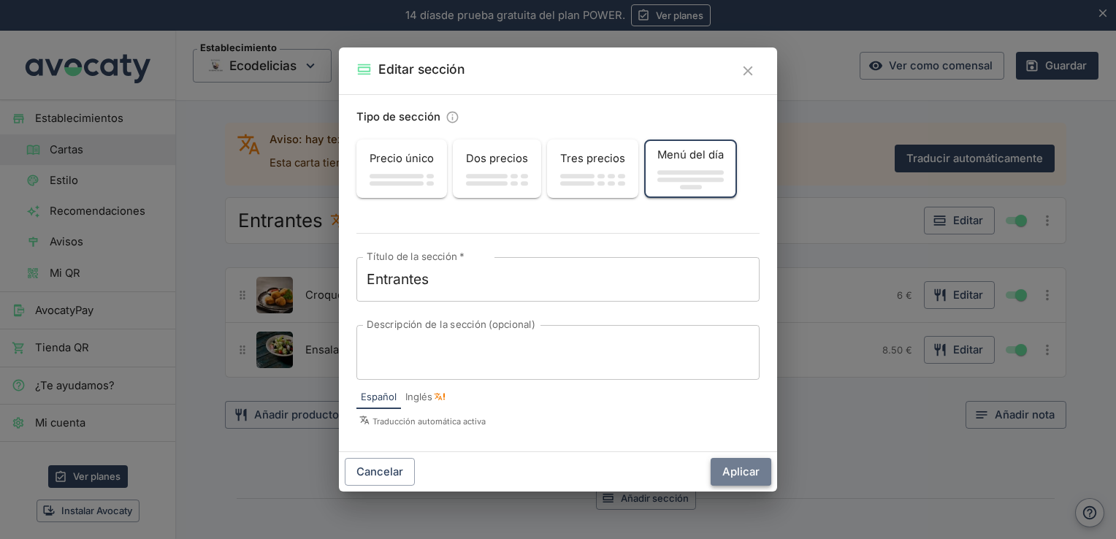
click at [747, 469] on button "Aplicar" at bounding box center [740, 472] width 61 height 28
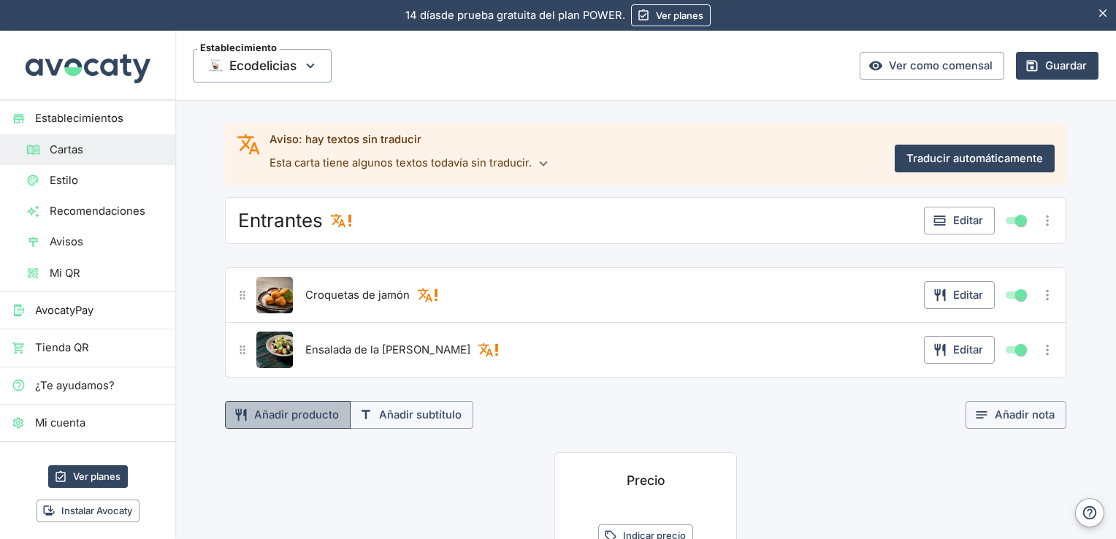
click at [288, 410] on button "Añadir producto" at bounding box center [288, 415] width 126 height 28
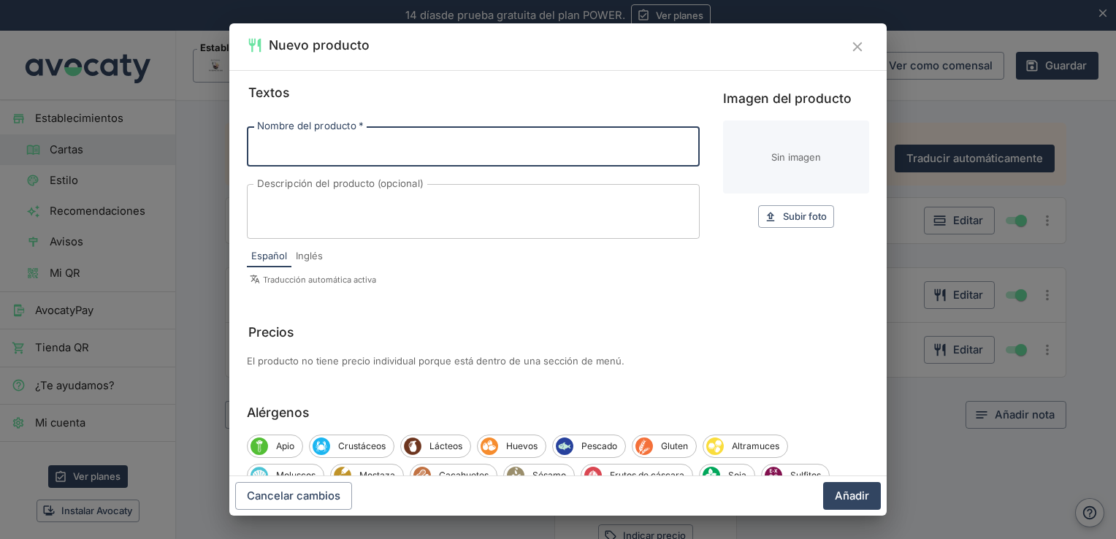
click at [338, 139] on input "Nombre del producto   *" at bounding box center [473, 145] width 453 height 39
type input "b"
type input "Bravas"
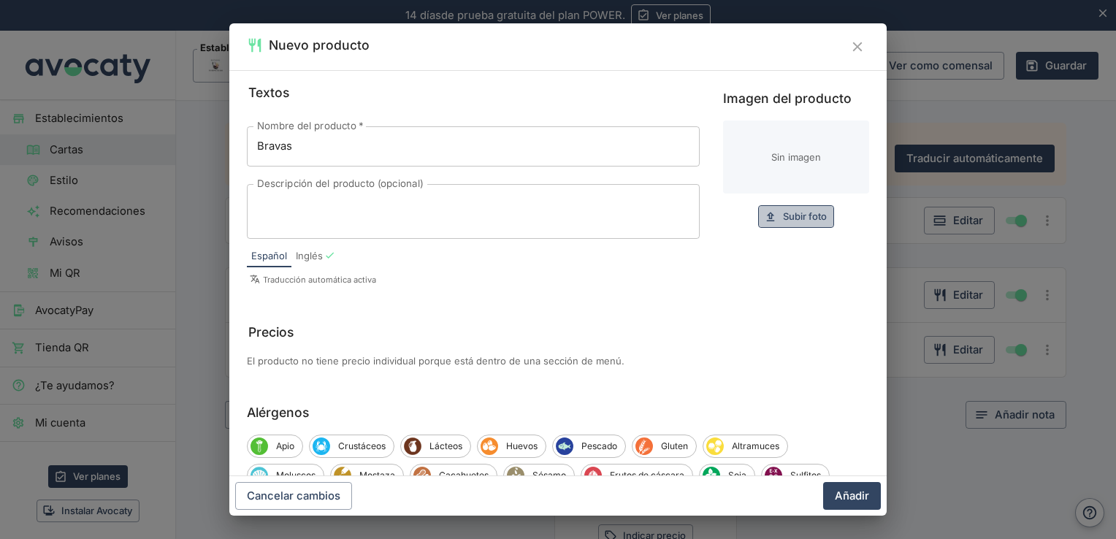
click at [796, 217] on span "Subir foto" at bounding box center [805, 216] width 44 height 17
type input "C:\fakepath\istockphoto-1393386872-170667a.webp"
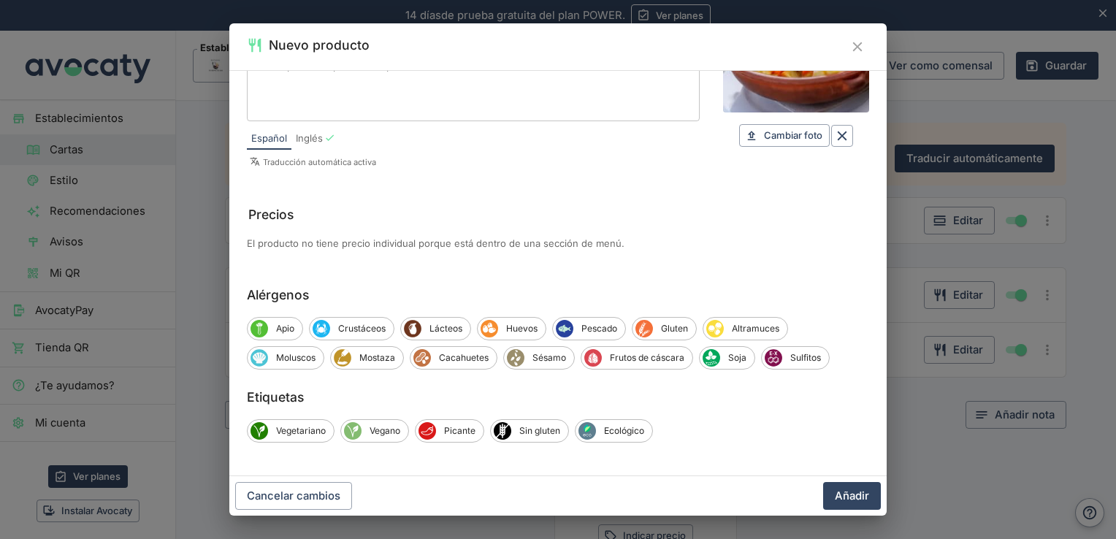
scroll to position [119, 0]
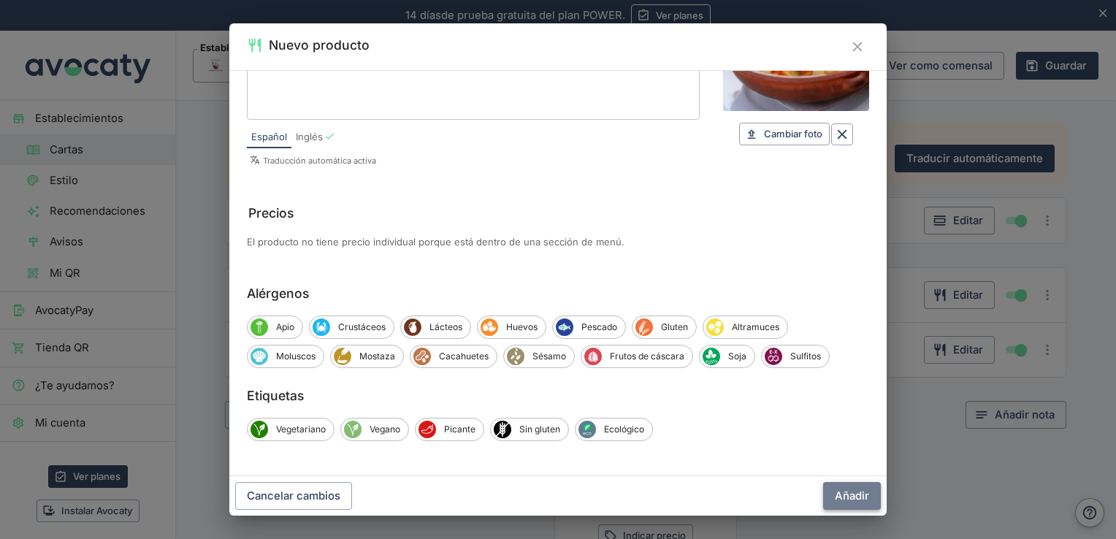
click at [838, 498] on button "Añadir" at bounding box center [852, 496] width 58 height 28
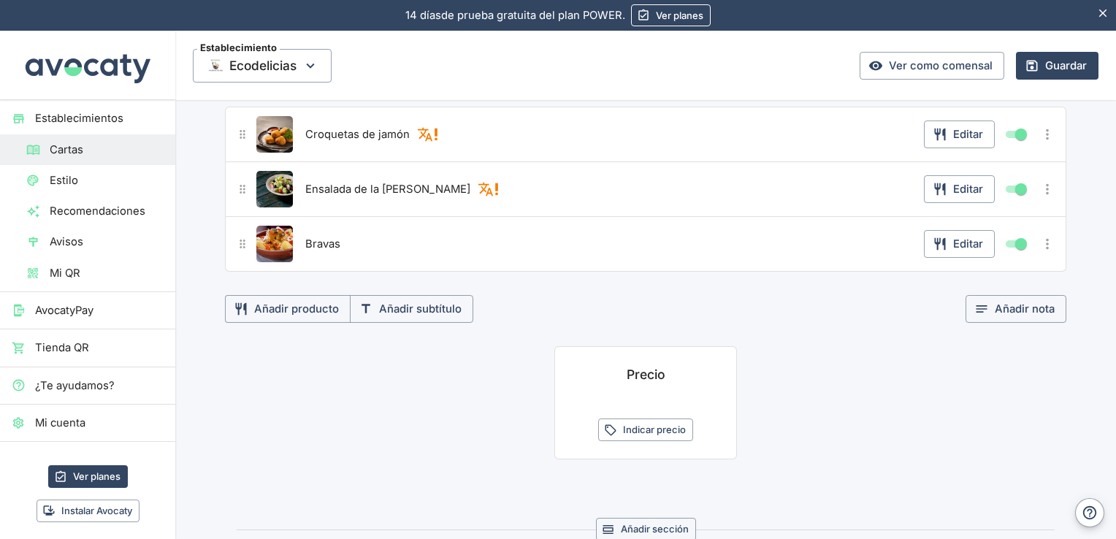
scroll to position [256, 0]
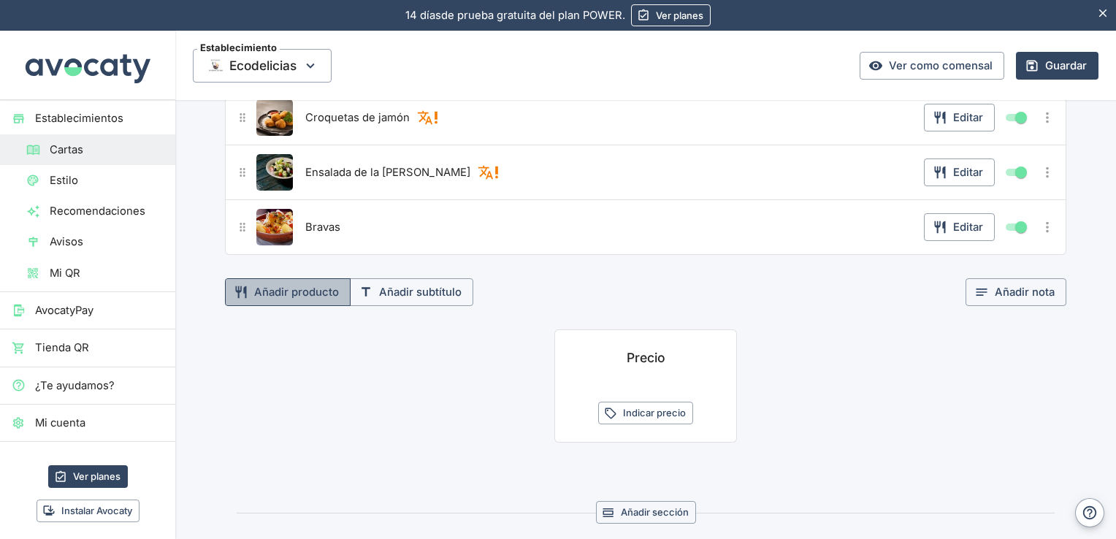
click at [289, 294] on button "Añadir producto" at bounding box center [288, 292] width 126 height 28
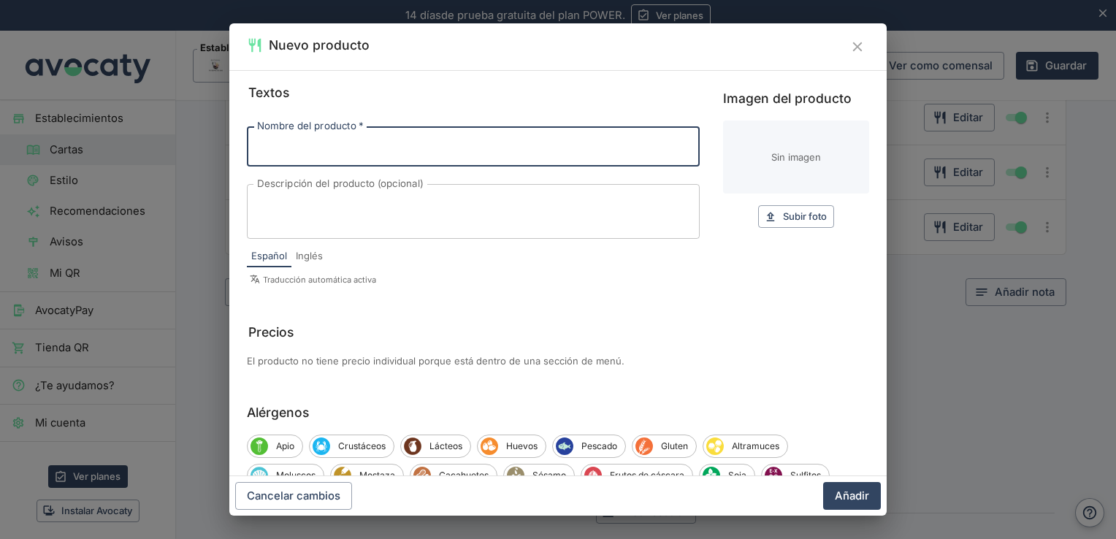
click at [861, 45] on icon "Cerrar" at bounding box center [857, 47] width 16 height 16
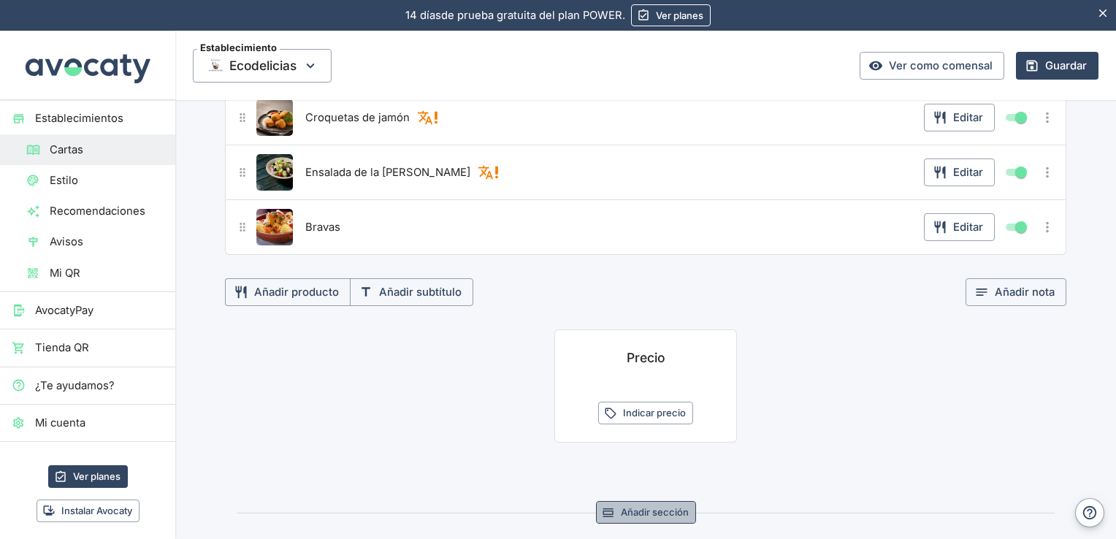
click at [657, 510] on button "Añadir sección" at bounding box center [646, 512] width 100 height 23
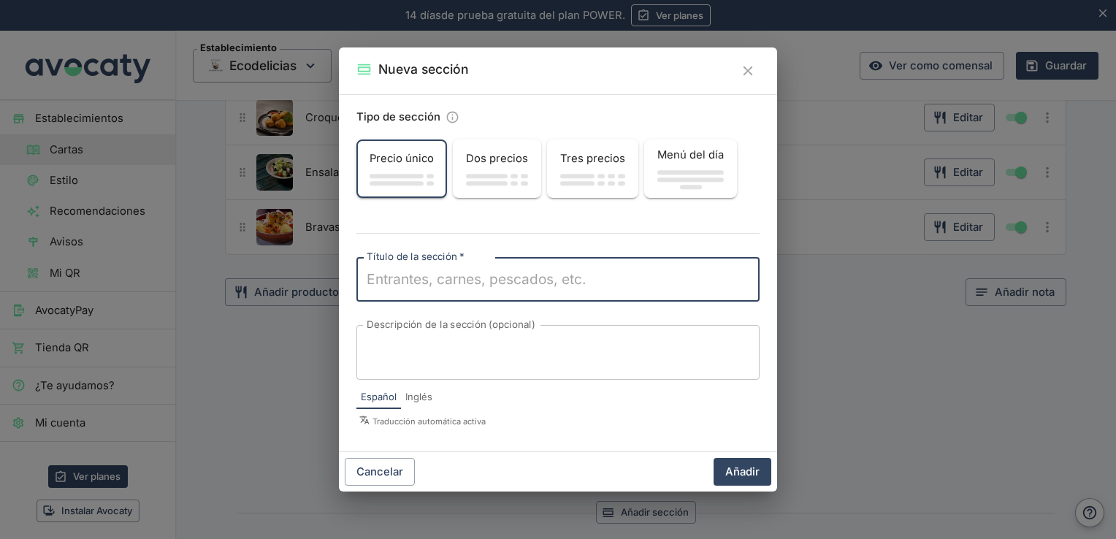
click at [472, 269] on textarea "Título de la sección   *" at bounding box center [558, 279] width 383 height 20
type textarea "Principales a elegir"
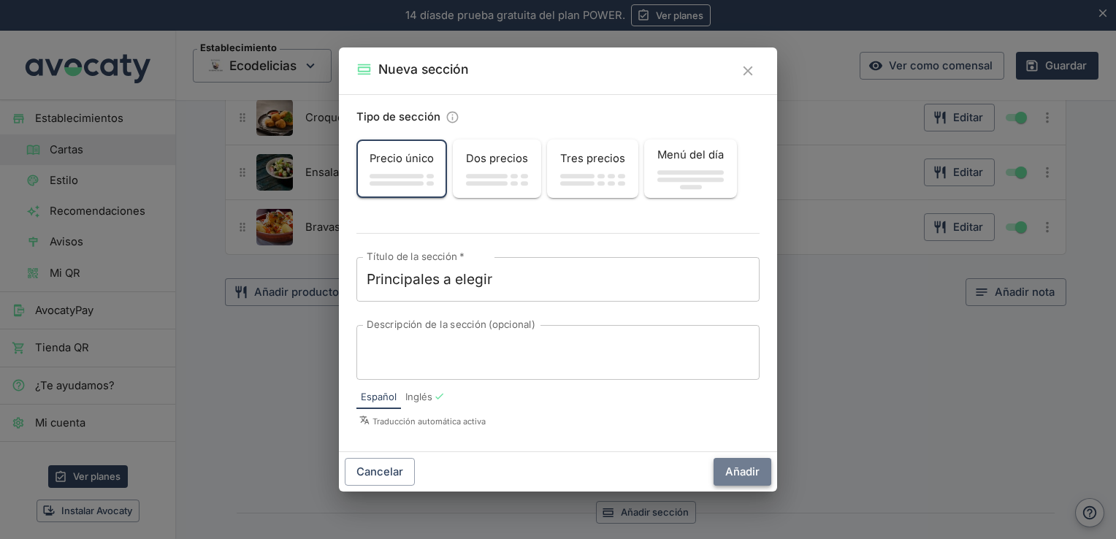
click at [755, 480] on button "Añadir" at bounding box center [742, 472] width 58 height 28
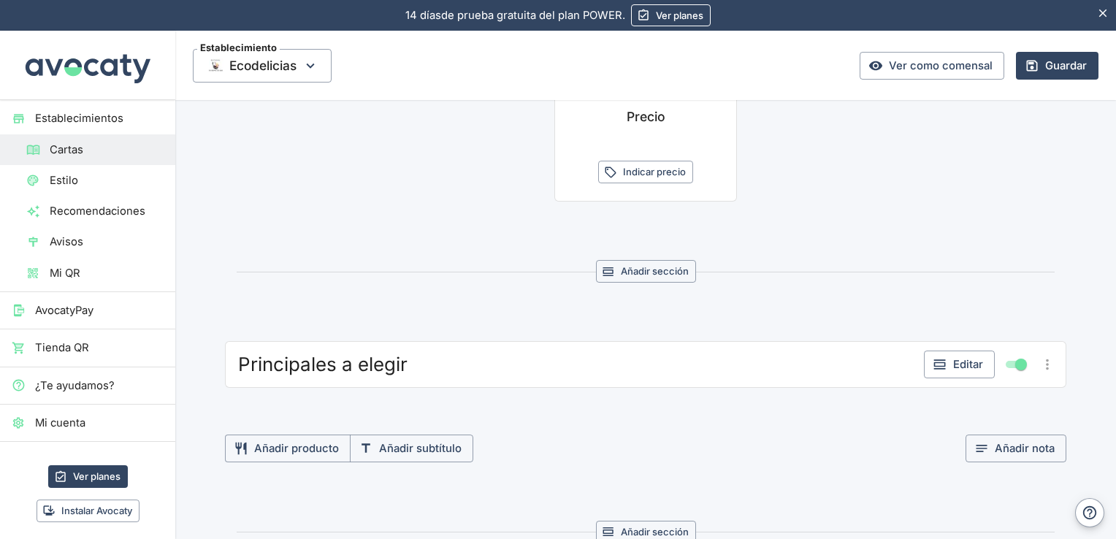
scroll to position [501, 0]
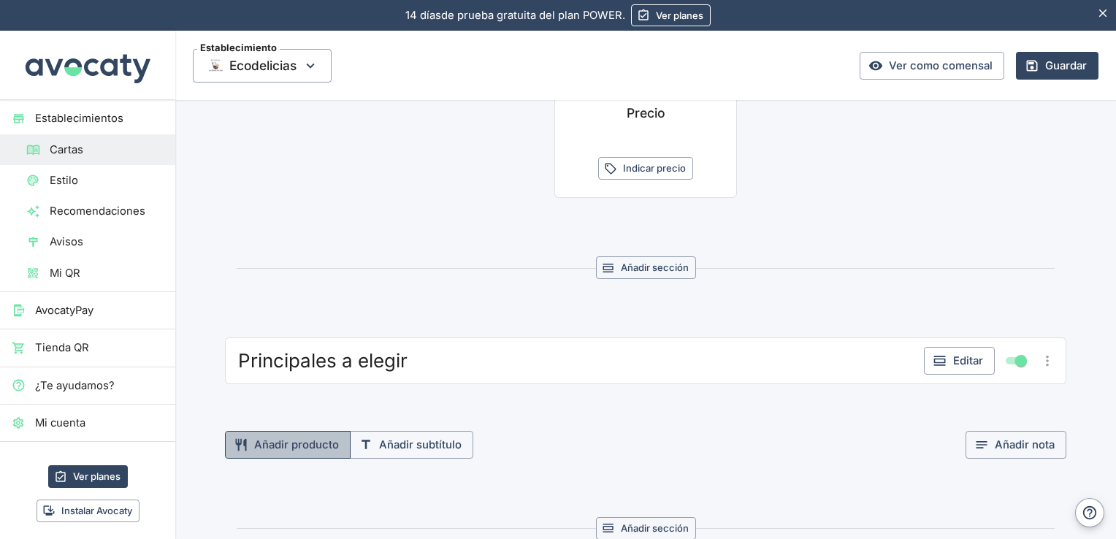
click at [310, 446] on button "Añadir producto" at bounding box center [288, 445] width 126 height 28
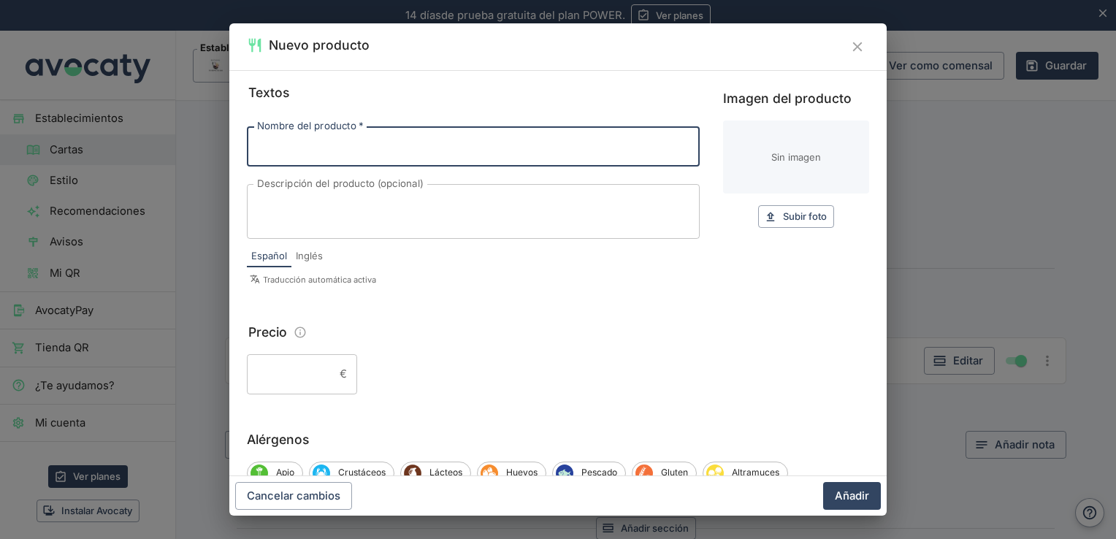
click at [392, 143] on input "Nombre del producto   *" at bounding box center [473, 145] width 453 height 39
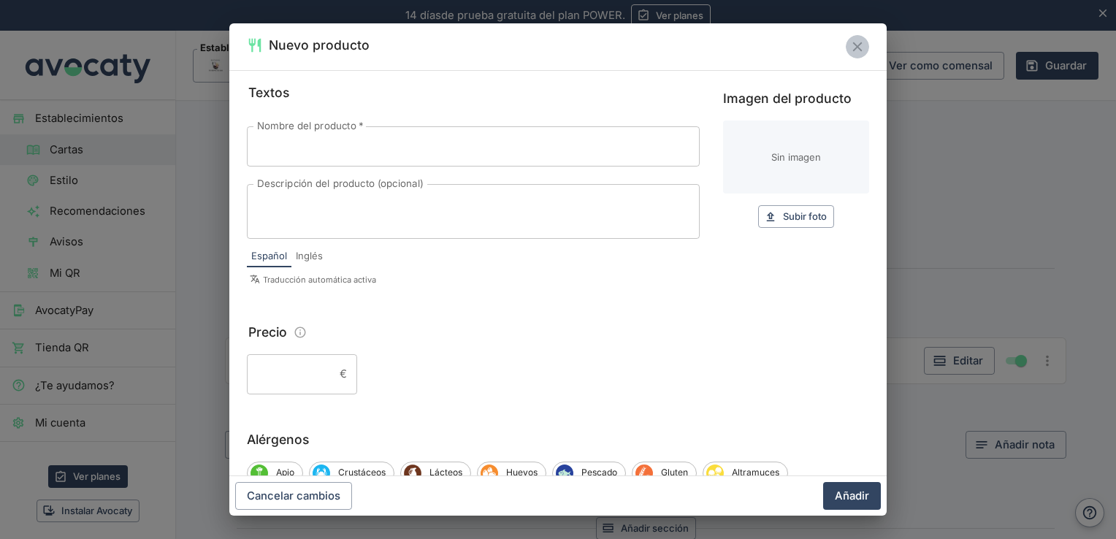
click at [860, 42] on icon "Cerrar" at bounding box center [857, 47] width 16 height 16
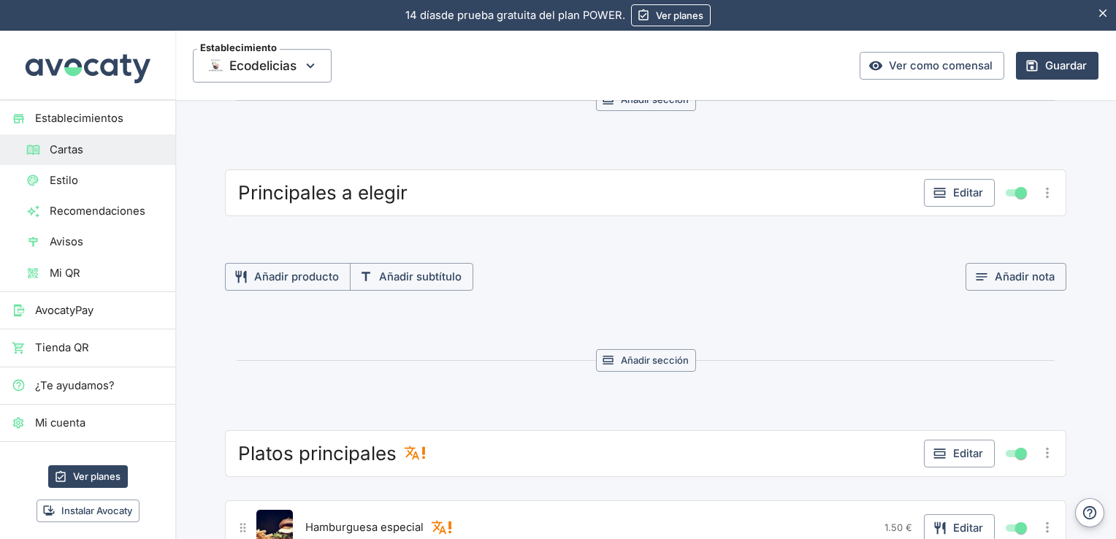
scroll to position [672, 0]
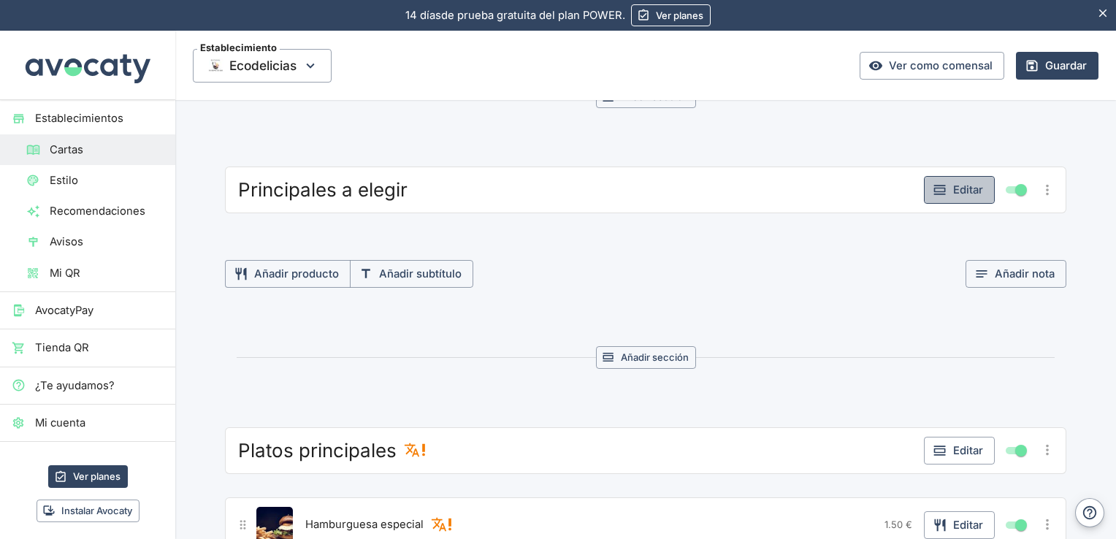
click at [943, 188] on button "Editar" at bounding box center [959, 190] width 71 height 28
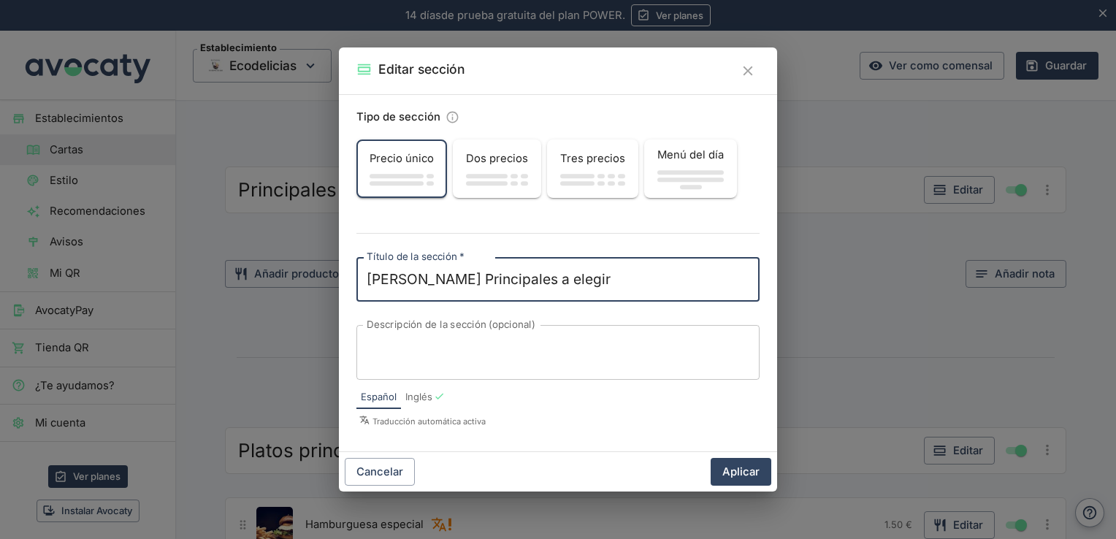
click at [472, 280] on textarea "[PERSON_NAME] Principales a elegir" at bounding box center [558, 279] width 383 height 20
click at [476, 280] on textarea "[PERSON_NAME] Principales a elegir" at bounding box center [558, 279] width 383 height 20
click at [409, 274] on textarea "[PERSON_NAME] Principal a elegir" at bounding box center [558, 279] width 383 height 20
type textarea "[PERSON_NAME] principal a elegir"
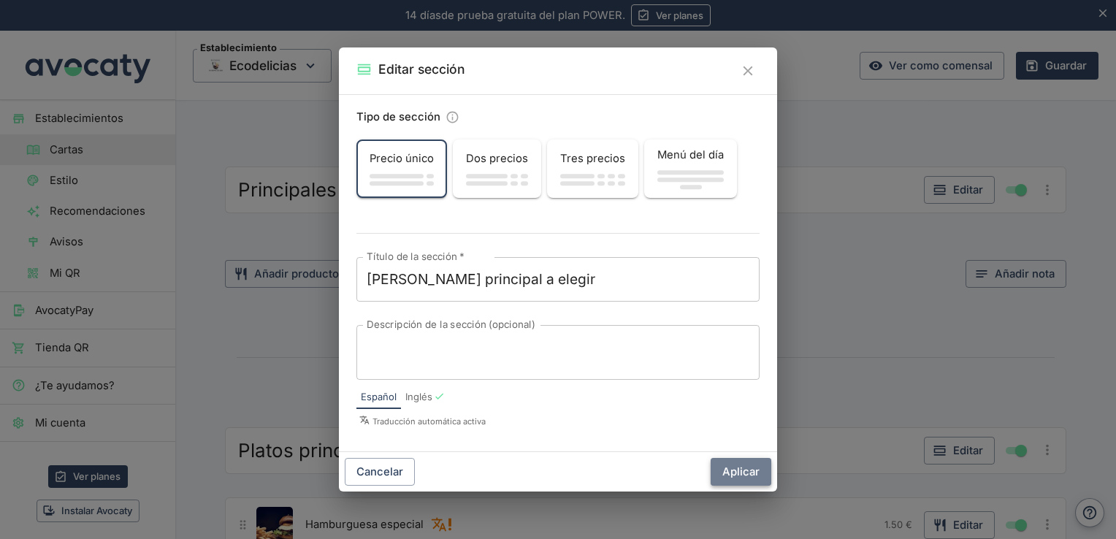
click at [740, 477] on button "Aplicar" at bounding box center [740, 472] width 61 height 28
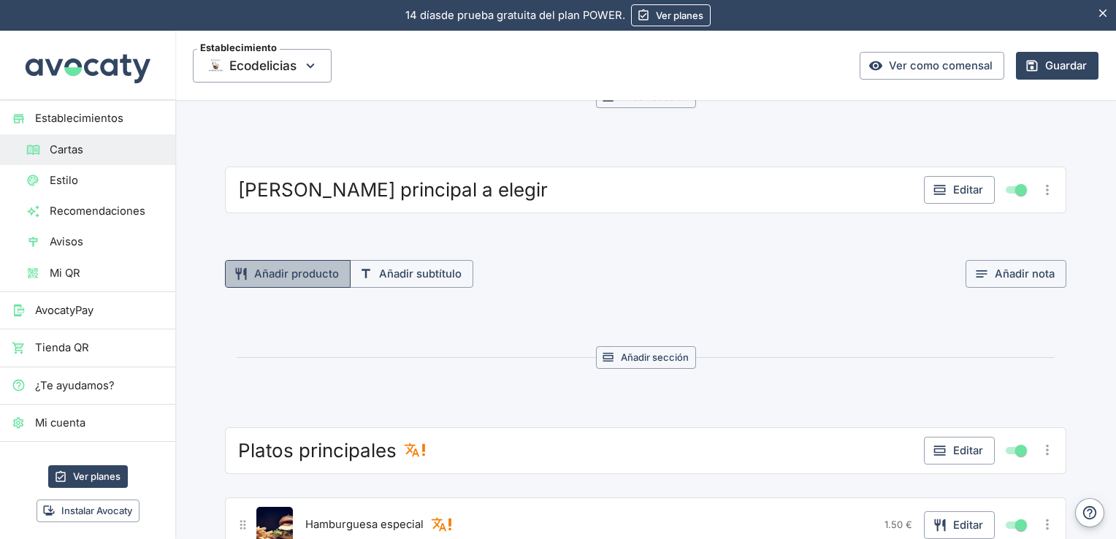
click at [277, 272] on button "Añadir producto" at bounding box center [288, 274] width 126 height 28
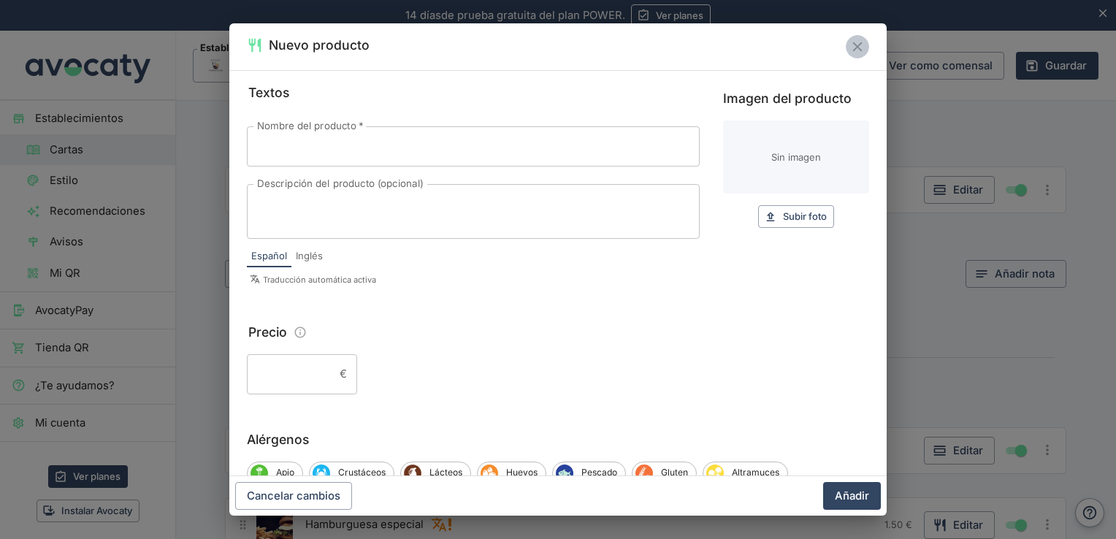
click at [865, 49] on button "Cerrar" at bounding box center [856, 46] width 23 height 23
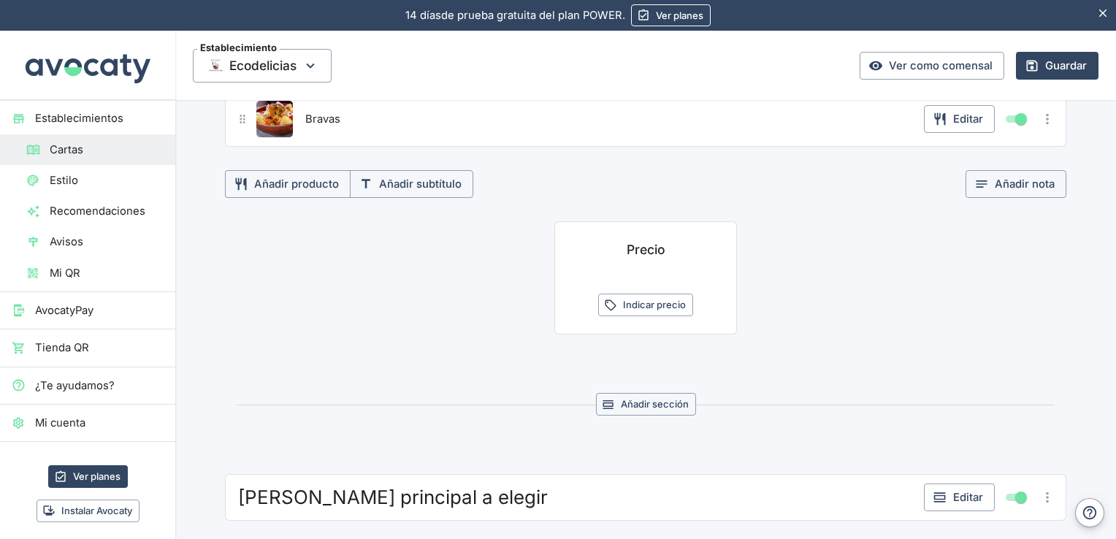
scroll to position [369, 0]
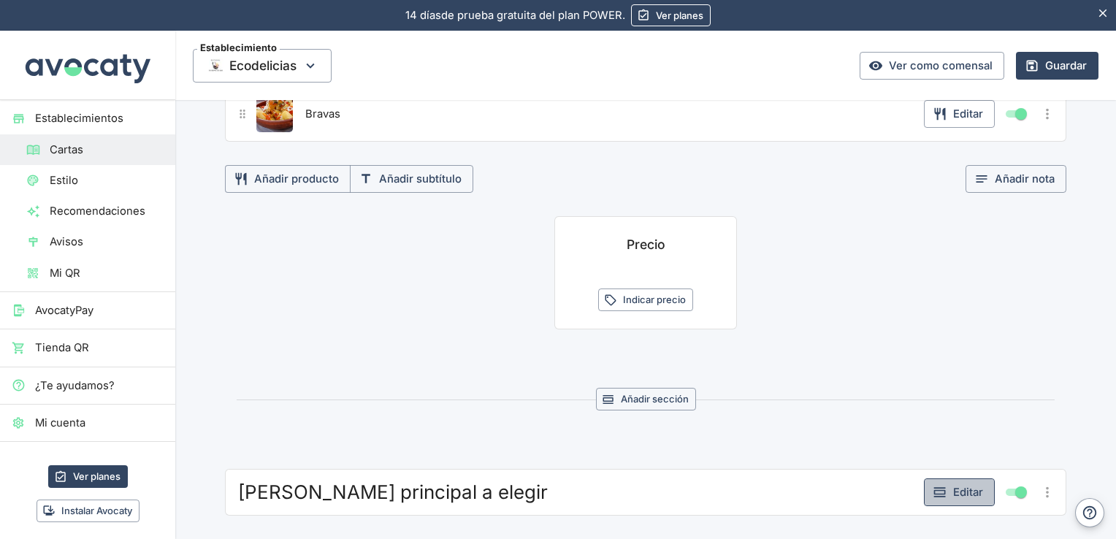
click at [980, 488] on button "Editar" at bounding box center [959, 492] width 71 height 28
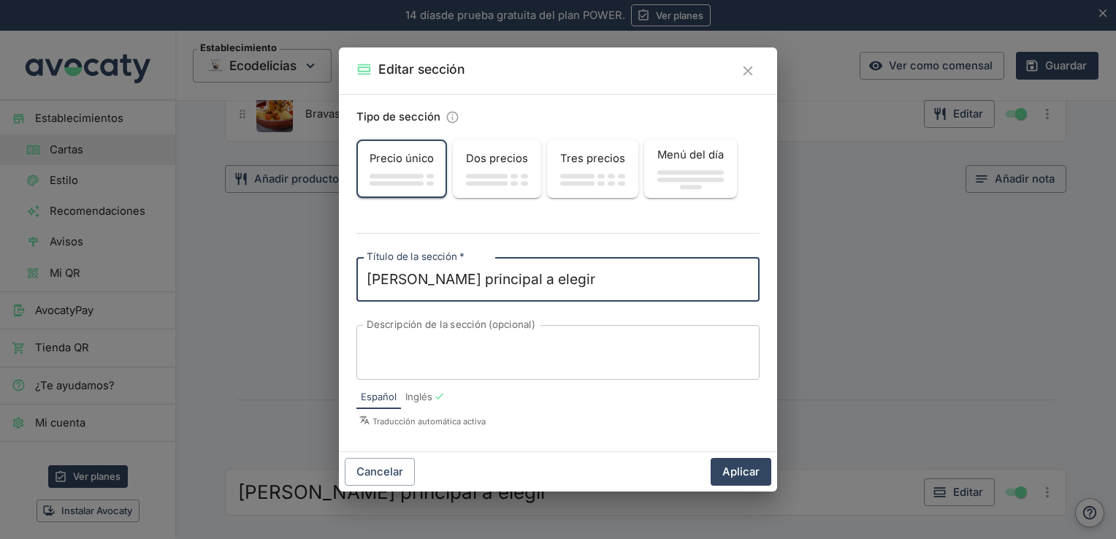
drag, startPoint x: 398, startPoint y: 274, endPoint x: 251, endPoint y: 270, distance: 146.8
click at [251, 270] on div "Editar sección Tipo de sección Precio único Dos precios Tres precios Menú del d…" at bounding box center [558, 269] width 1116 height 539
click at [378, 276] on textarea "principal a elegir" at bounding box center [558, 279] width 383 height 20
type textarea "Principal a elegir"
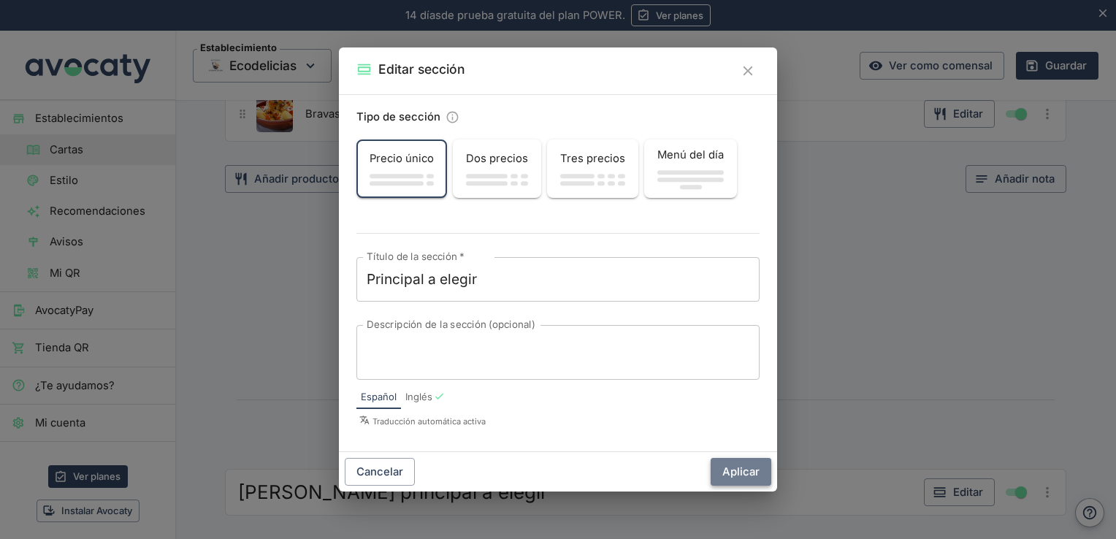
click at [749, 469] on button "Aplicar" at bounding box center [740, 472] width 61 height 28
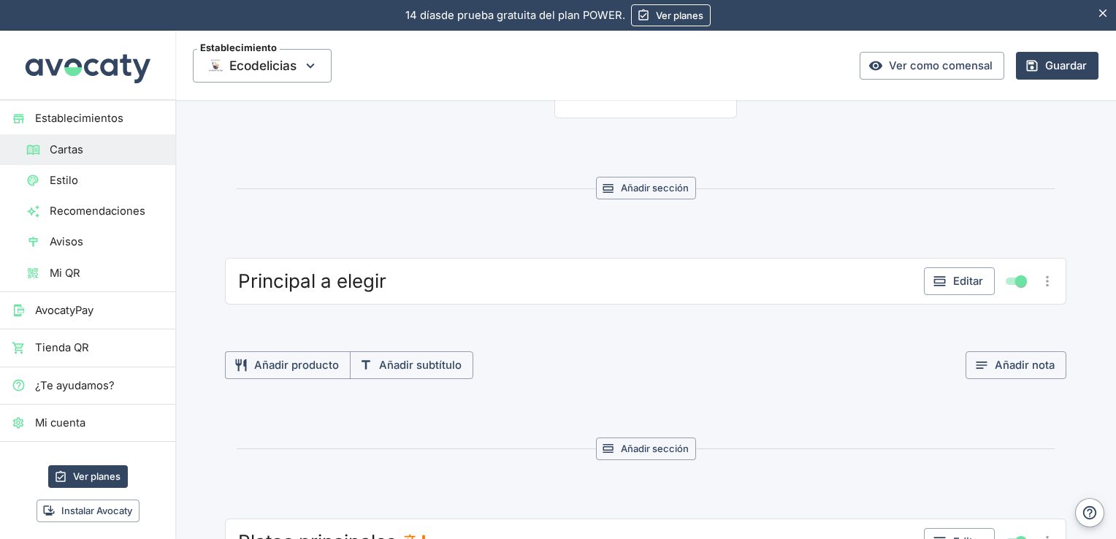
scroll to position [602, 0]
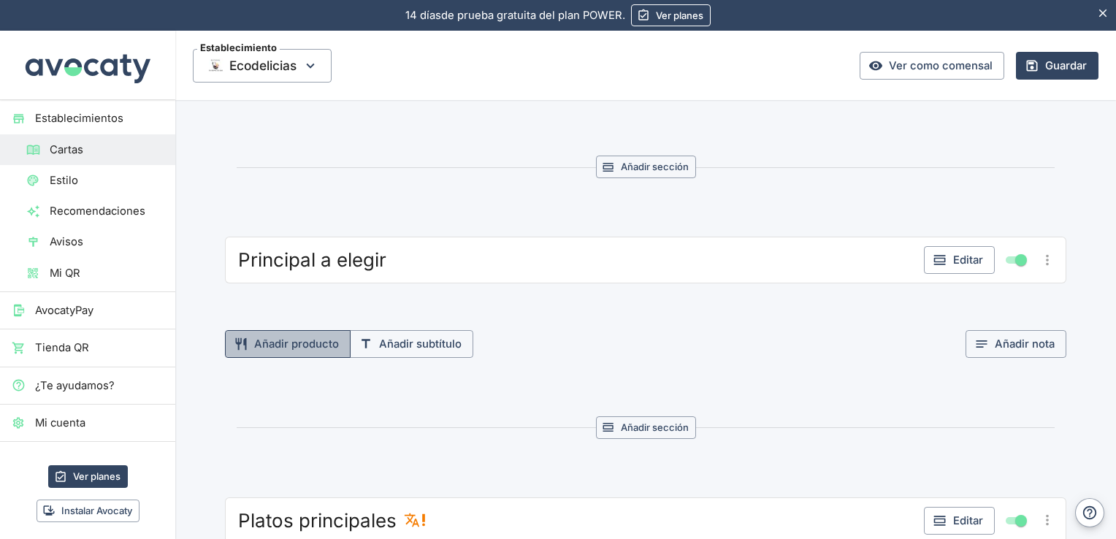
click at [283, 346] on button "Añadir producto" at bounding box center [288, 344] width 126 height 28
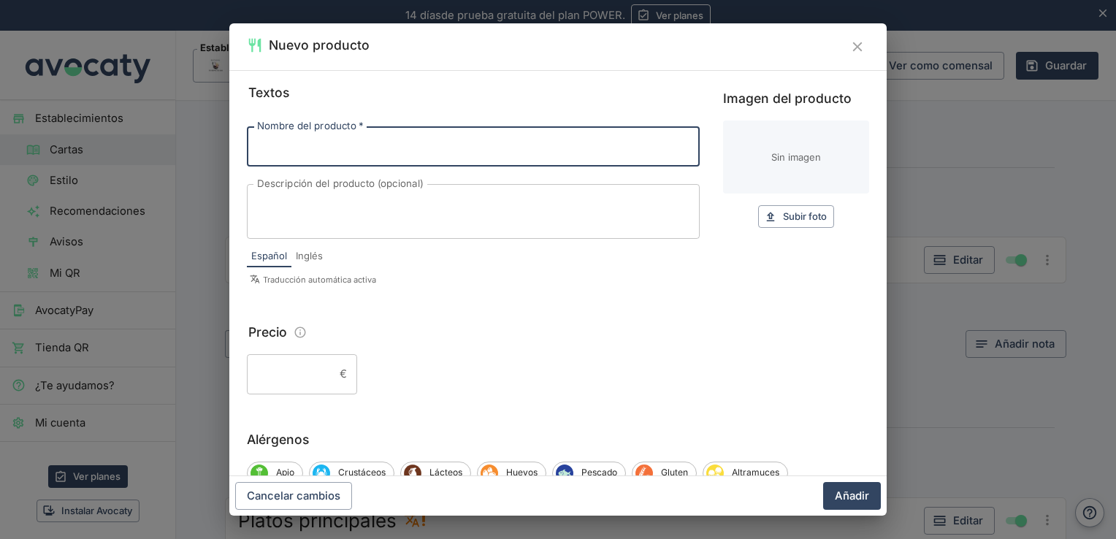
type input "r"
type input "Raviolis de carne"
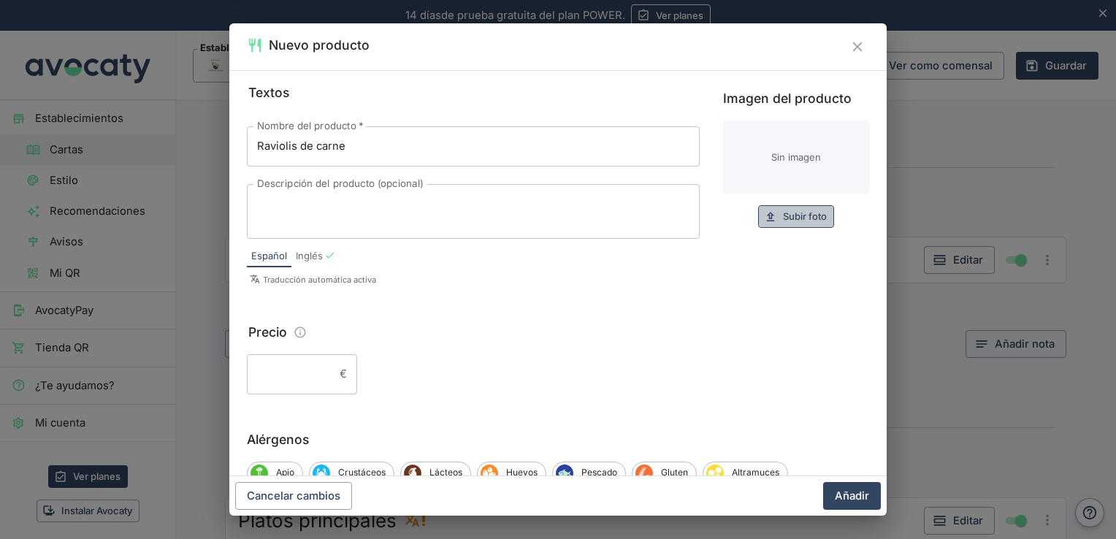
click at [783, 214] on span "Subir foto" at bounding box center [805, 216] width 44 height 17
type input "C:\fakepath\raviolis-caseros-de-carne-con-salsa-de-tomate.jpg"
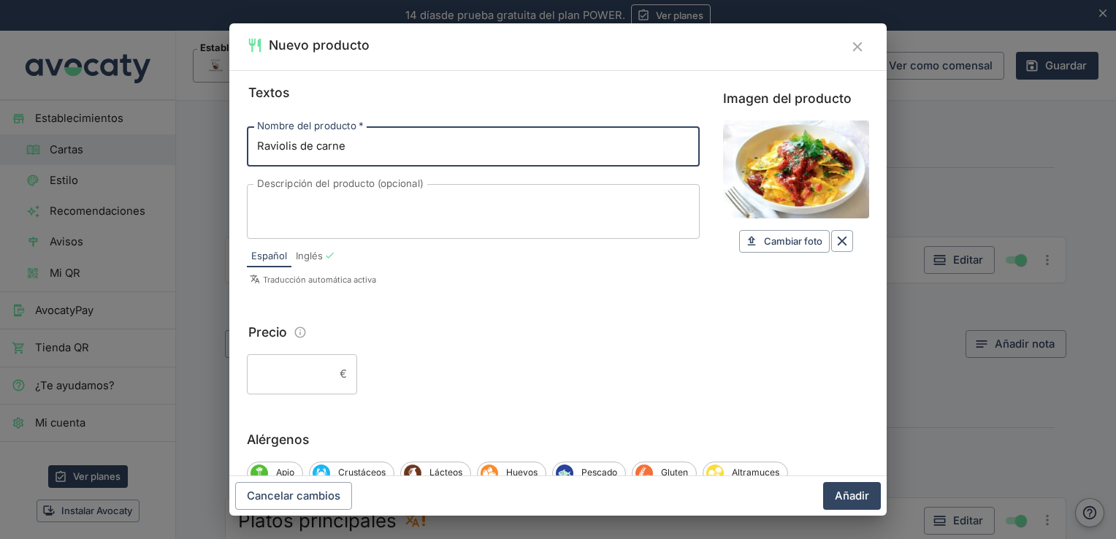
click at [442, 146] on input "Raviolis de carne" at bounding box center [473, 145] width 453 height 39
type input "Raviolis de carne con salsa de tomate"
click at [848, 495] on button "Añadir" at bounding box center [852, 496] width 58 height 28
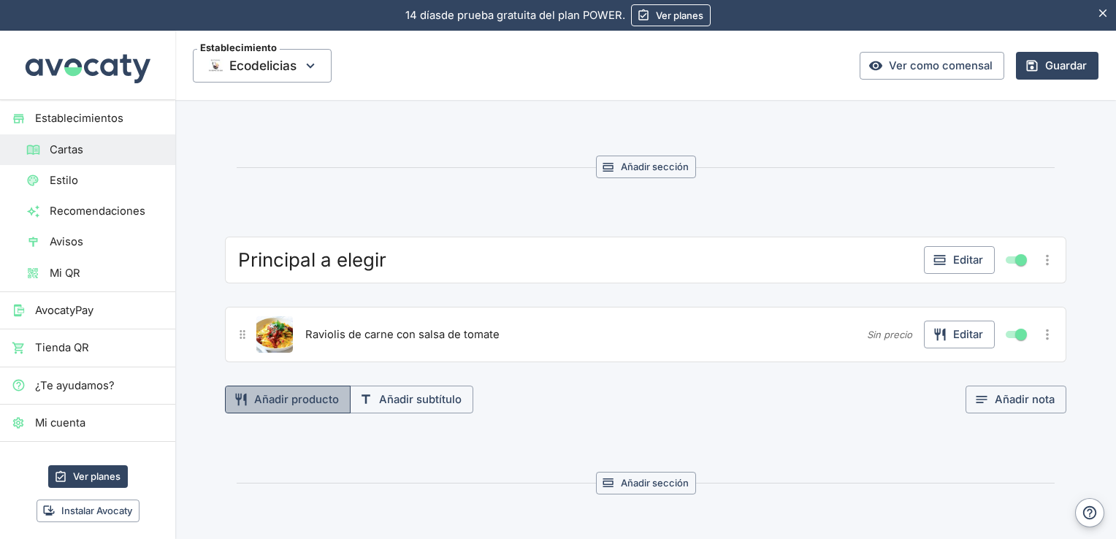
click at [304, 393] on button "Añadir producto" at bounding box center [288, 400] width 126 height 28
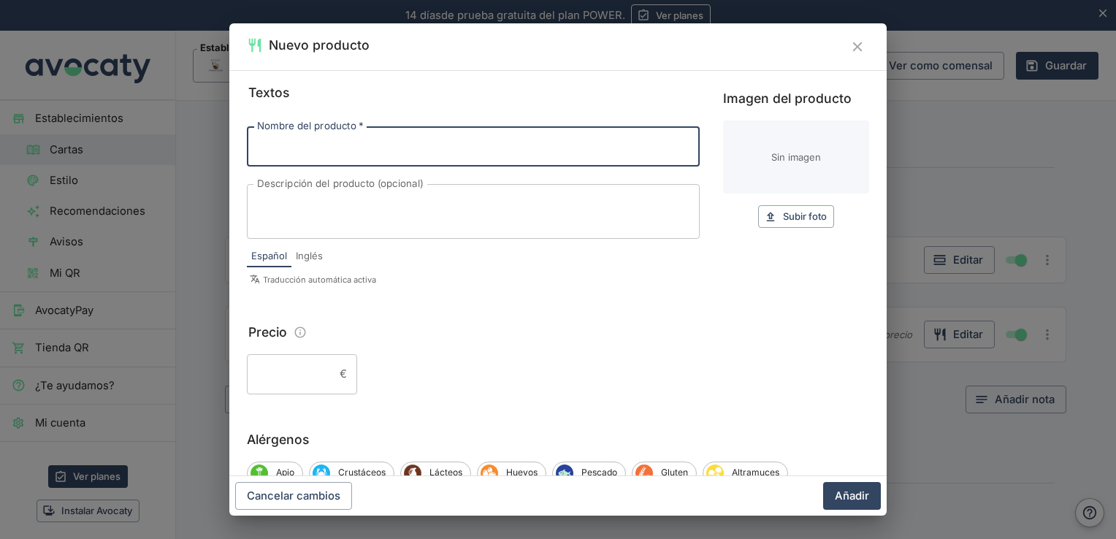
click at [353, 141] on input "Nombre del producto   *" at bounding box center [473, 145] width 453 height 39
click at [264, 145] on input "paella" at bounding box center [473, 145] width 453 height 39
click at [304, 145] on input "Paella" at bounding box center [473, 145] width 453 height 39
type input "Paella Valenciana"
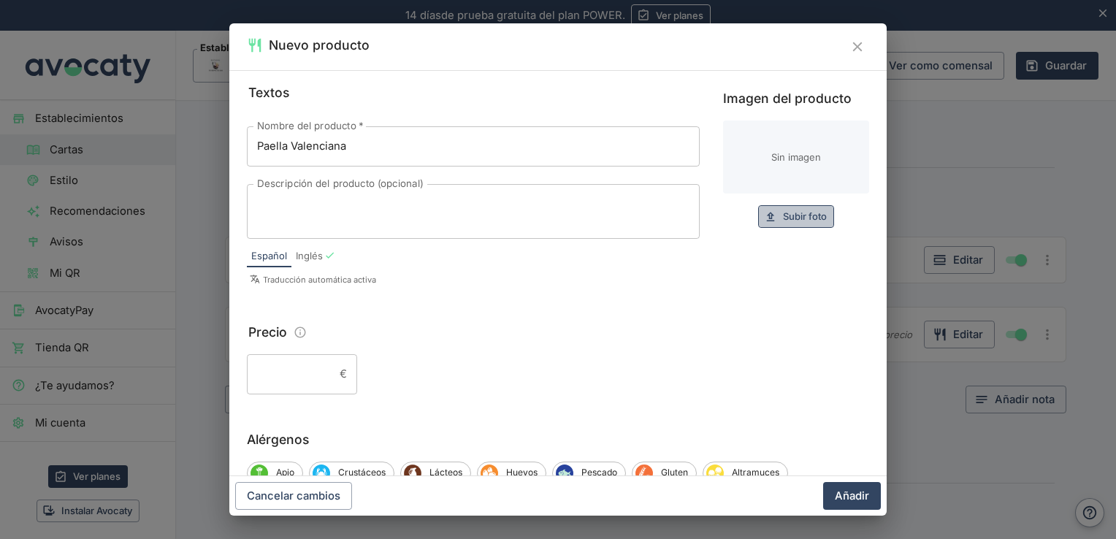
click at [783, 218] on span "Subir foto" at bounding box center [805, 216] width 44 height 17
type input "C:\fakepath\Paella-Valenciana-scaled.jpg"
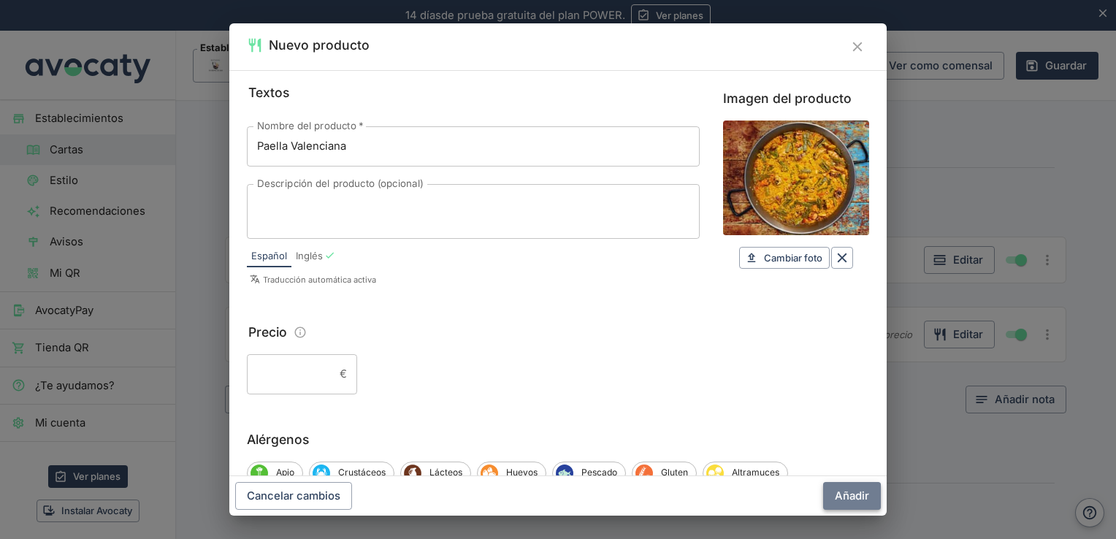
click at [861, 491] on button "Añadir" at bounding box center [852, 496] width 58 height 28
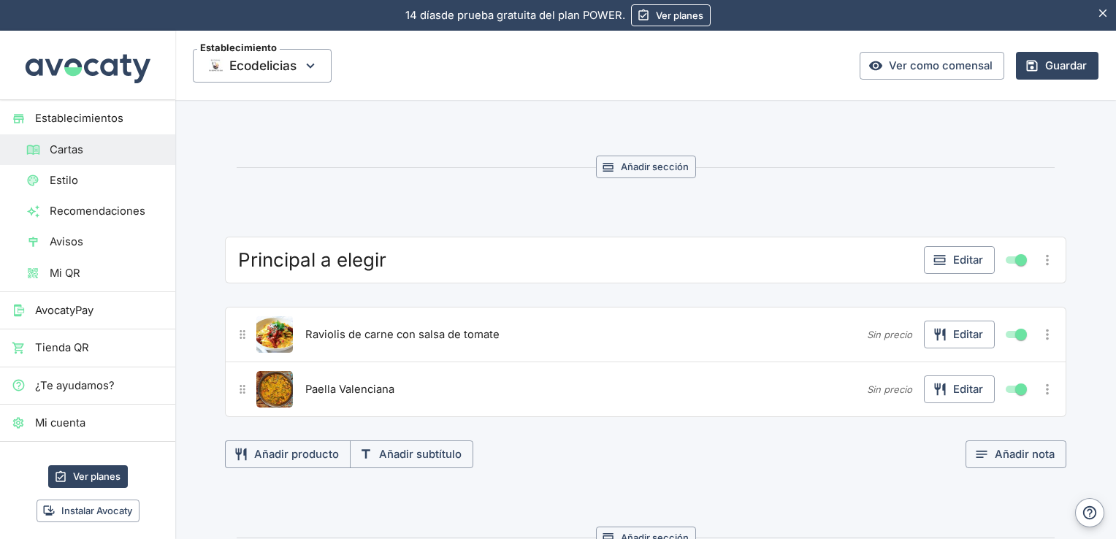
click at [957, 470] on section "Principal a elegir Editar Raviolis de carne con salsa de tomate Sin precio Edit…" at bounding box center [645, 422] width 876 height 371
click at [305, 448] on button "Añadir producto" at bounding box center [288, 454] width 126 height 28
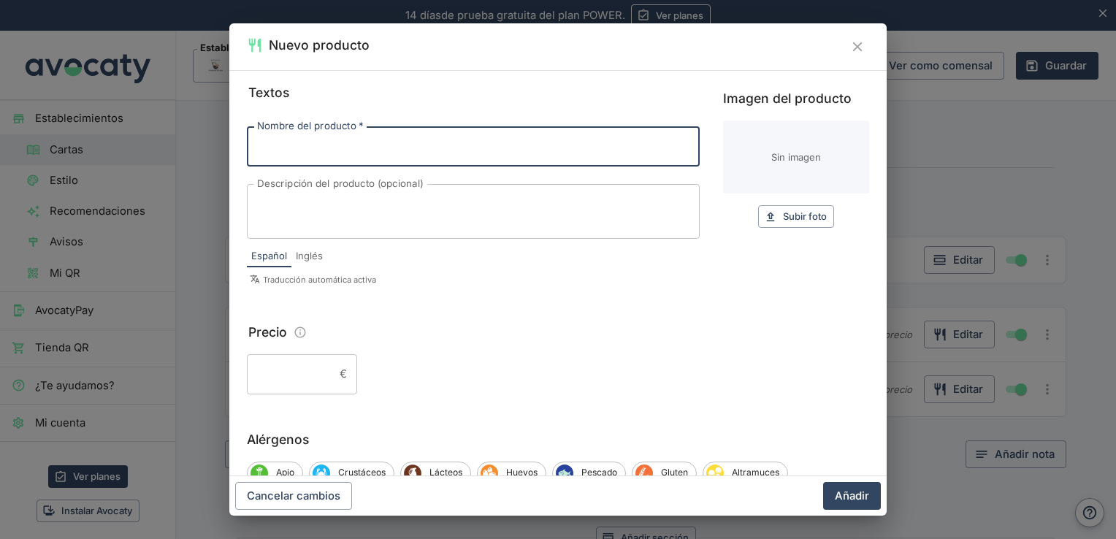
click at [364, 150] on input "Nombre del producto   *" at bounding box center [473, 145] width 453 height 39
type input "Solomillo de cerdo con salsa a la pimienta"
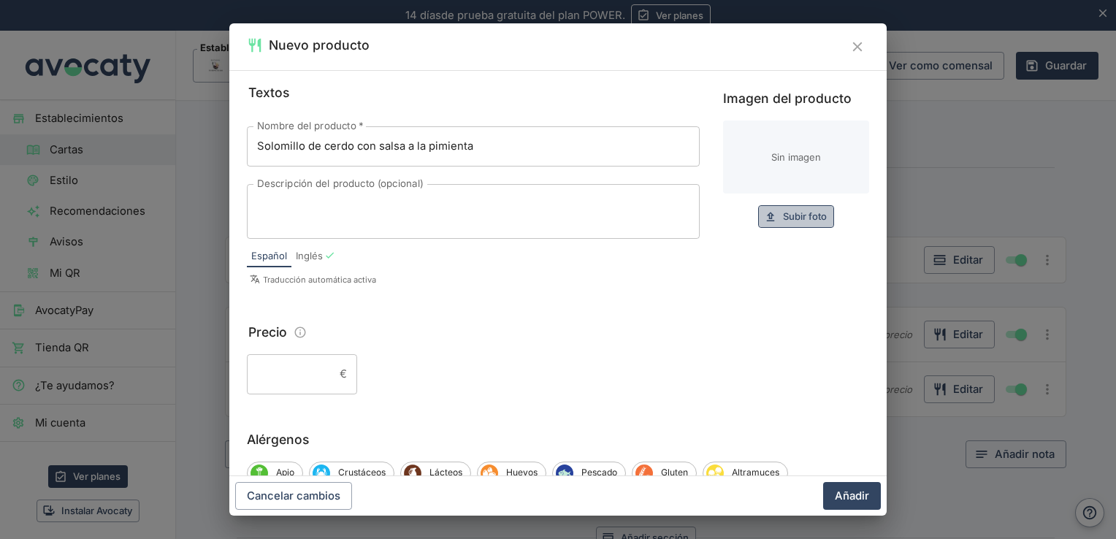
click at [794, 218] on span "Subir foto" at bounding box center [805, 216] width 44 height 17
type input "C:\fakepath\solomillo_a_la_pimienta.webp"
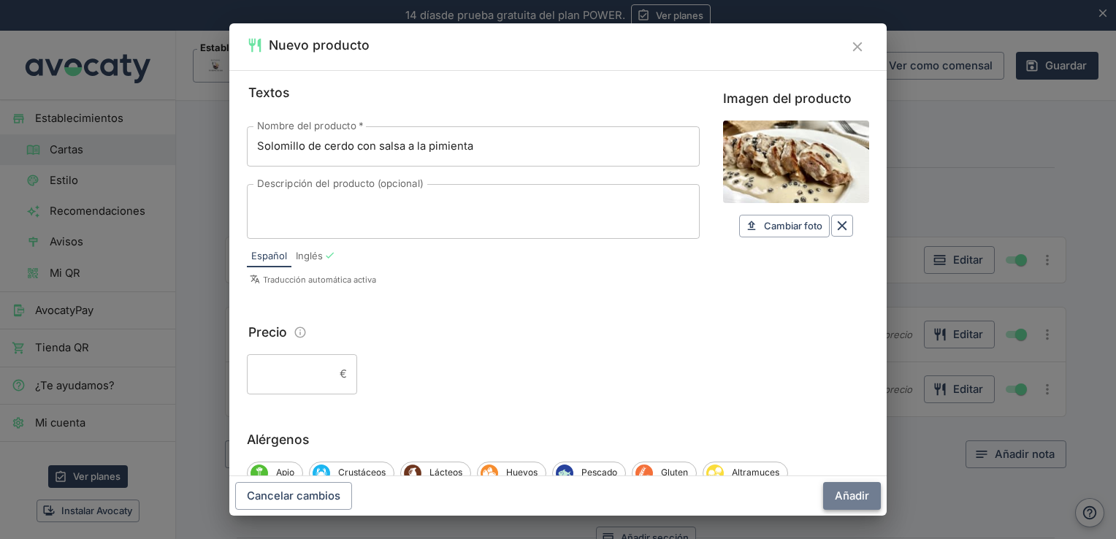
click at [862, 499] on button "Añadir" at bounding box center [852, 496] width 58 height 28
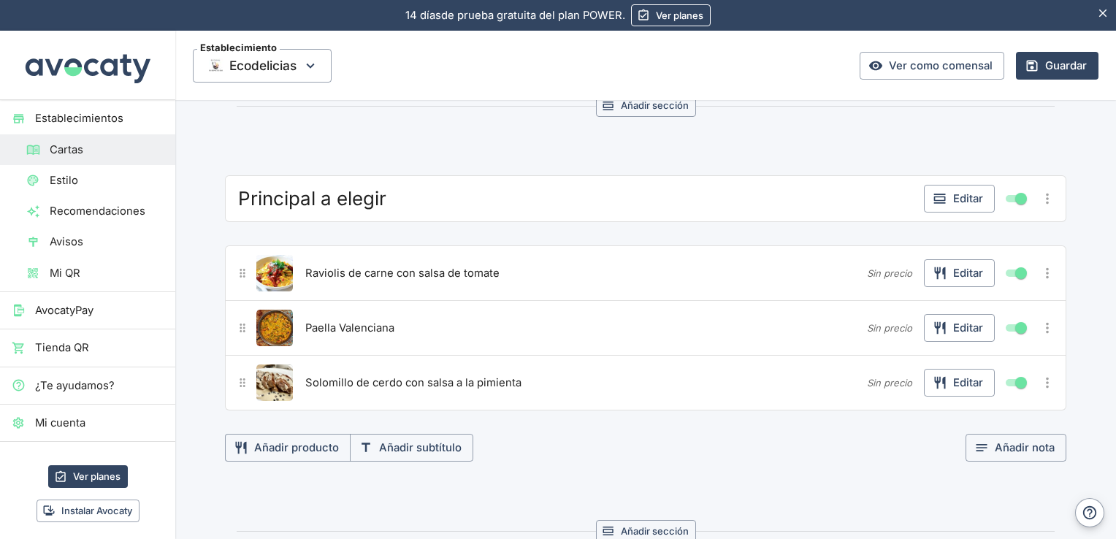
scroll to position [682, 0]
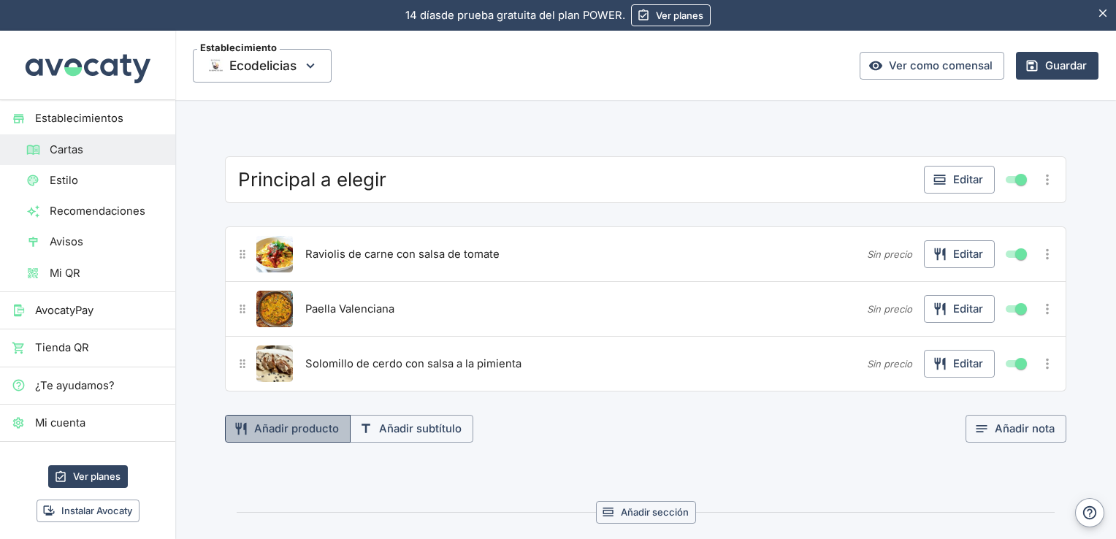
click at [280, 423] on button "Añadir producto" at bounding box center [288, 429] width 126 height 28
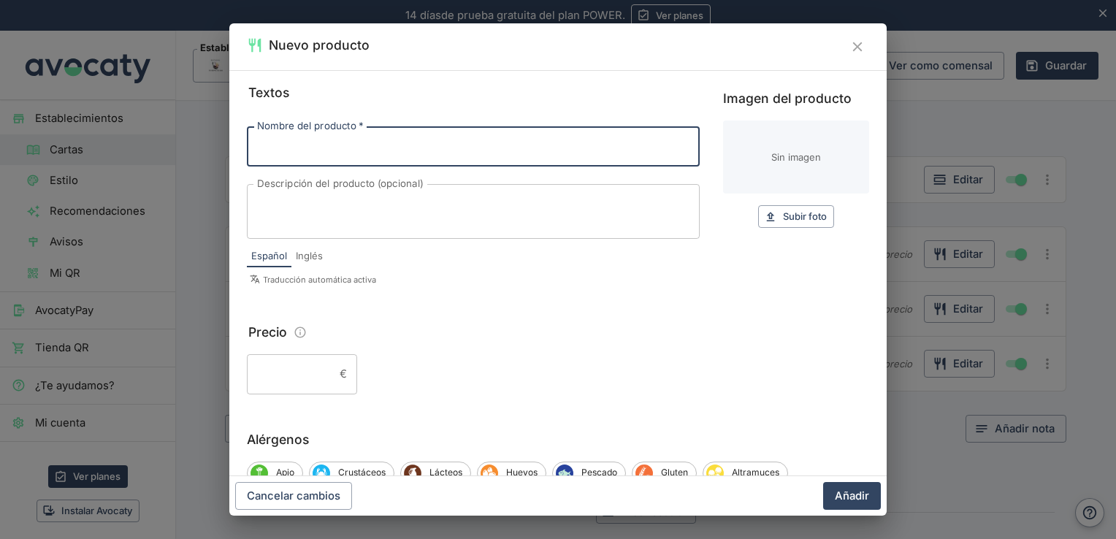
click at [364, 147] on input "Nombre del producto   *" at bounding box center [473, 145] width 453 height 39
type input "Bacalao al pil pil"
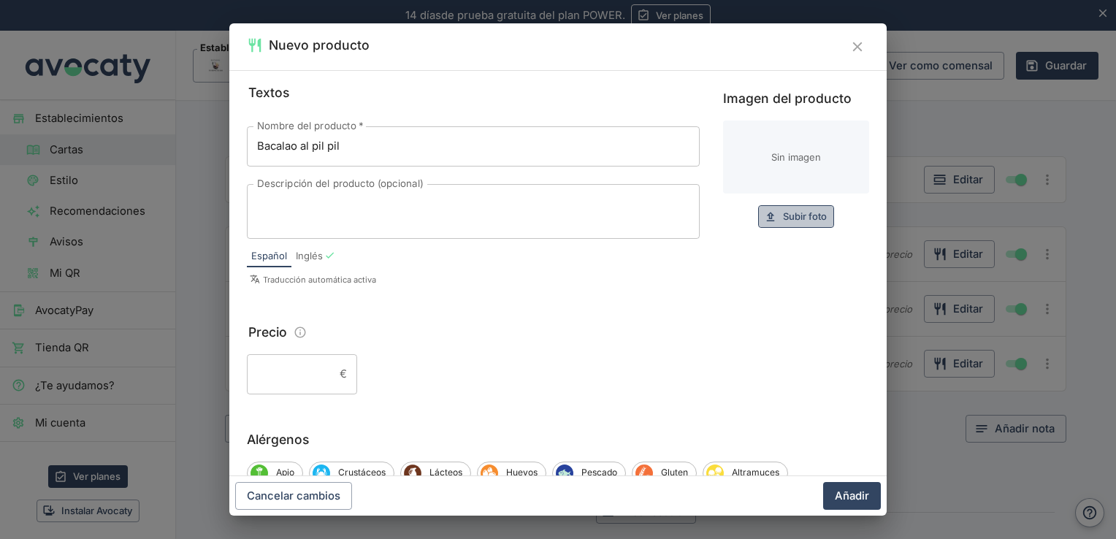
click at [804, 222] on span "Subir foto" at bounding box center [805, 216] width 44 height 17
type input "C:\fakepath\bacalaopilpil.webp"
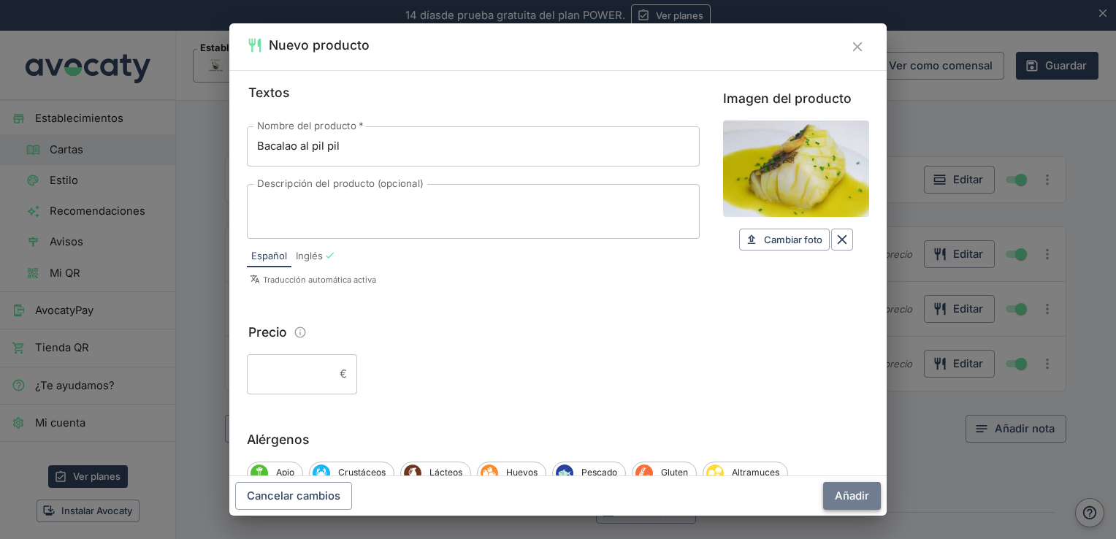
click at [856, 494] on button "Añadir" at bounding box center [852, 496] width 58 height 28
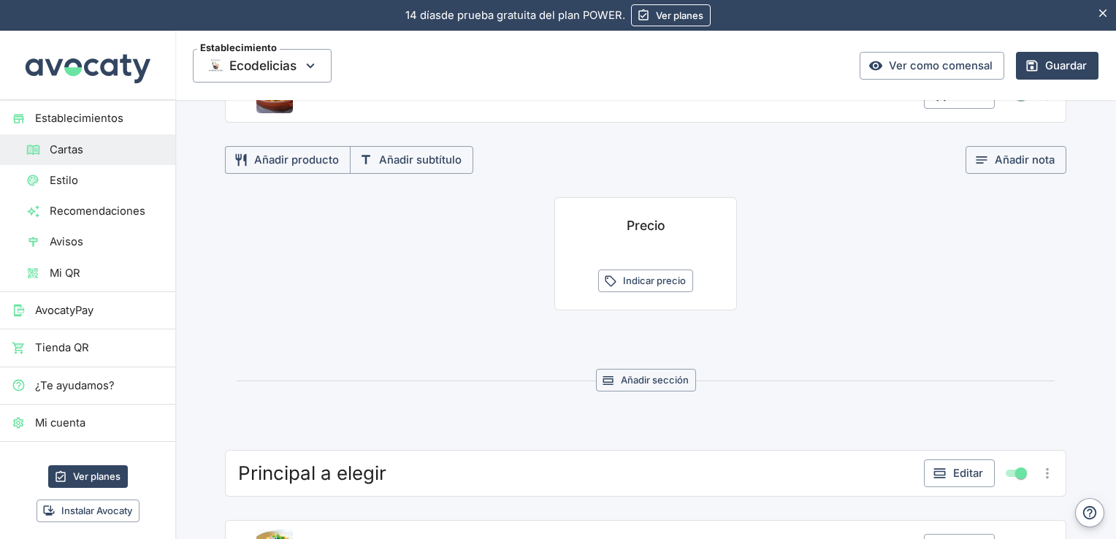
scroll to position [378, 0]
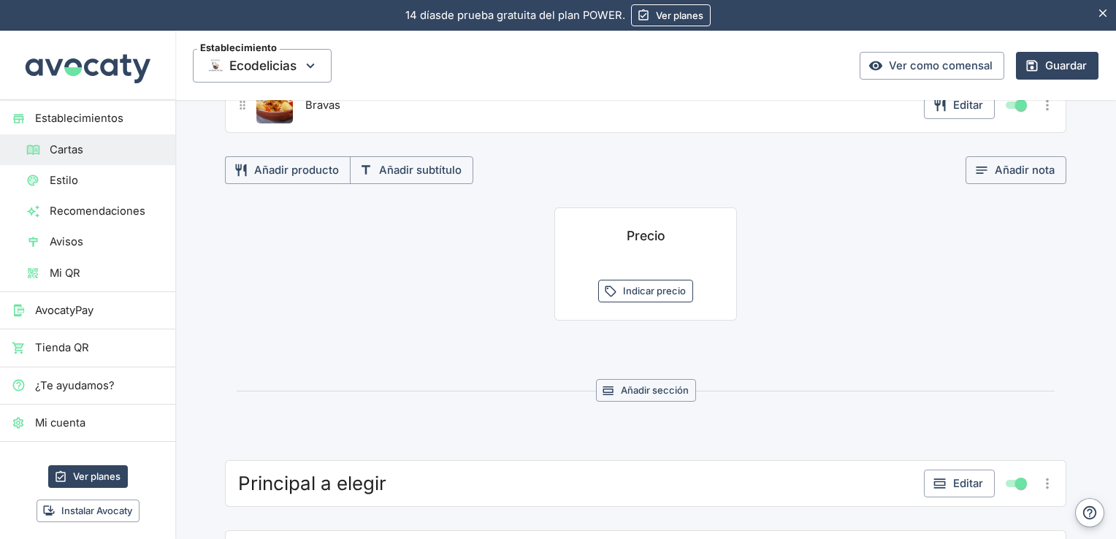
click at [672, 288] on button "Indicar precio" at bounding box center [645, 291] width 95 height 23
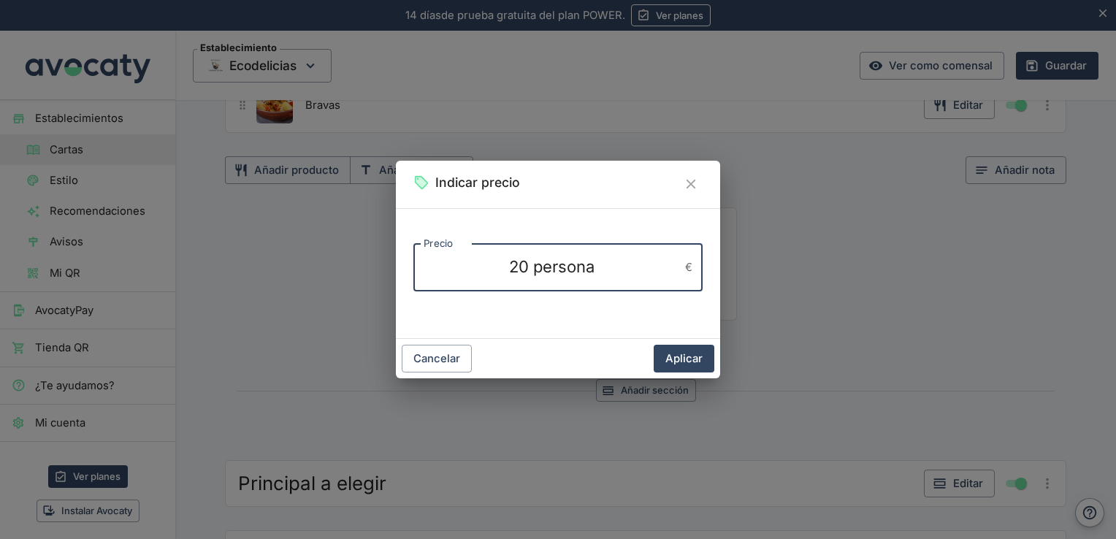
click at [528, 269] on textarea "20 persona" at bounding box center [551, 267] width 256 height 23
click at [551, 264] on textarea "20e/persona" at bounding box center [551, 267] width 256 height 23
click at [607, 276] on textarea "20e/persona" at bounding box center [551, 267] width 256 height 23
type textarea "20e/pers."
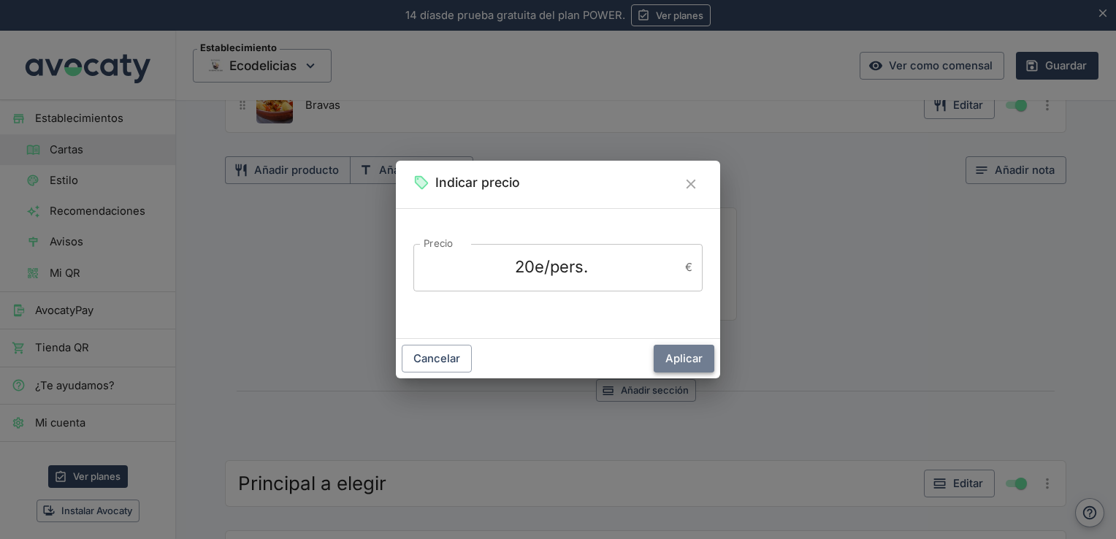
click at [683, 356] on button "Aplicar" at bounding box center [683, 359] width 61 height 28
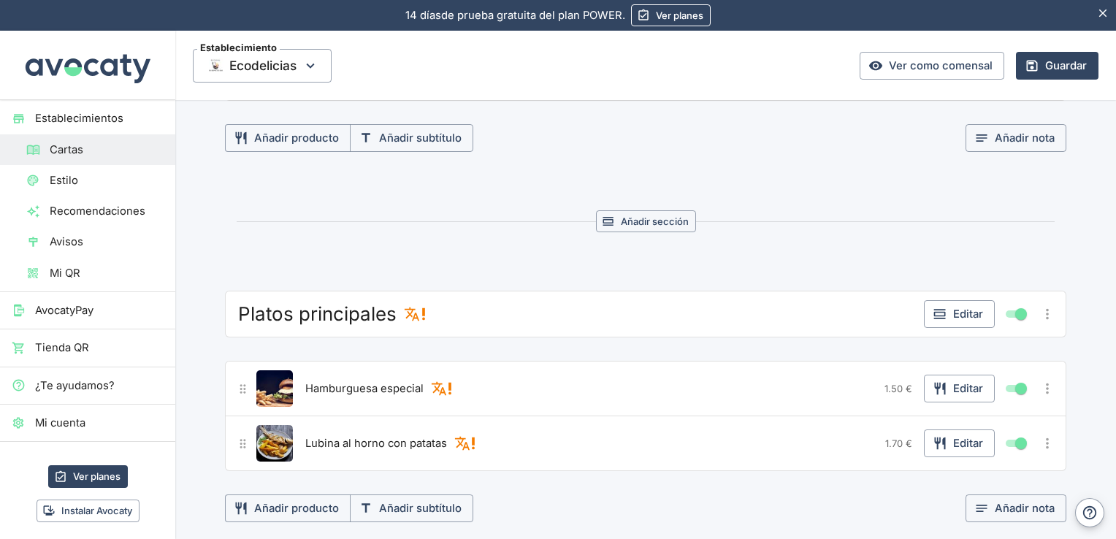
scroll to position [1104, 0]
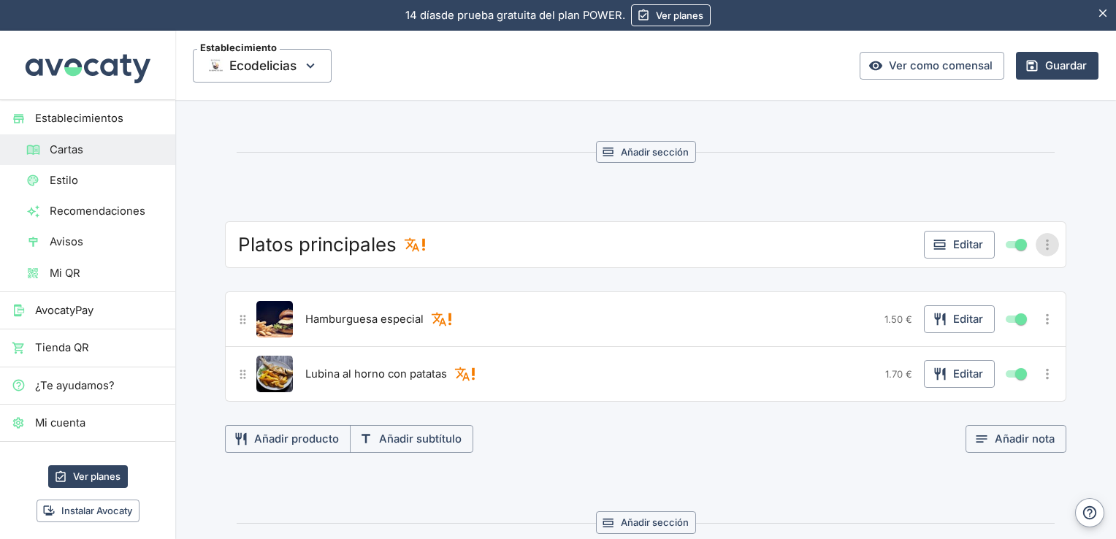
click at [1039, 241] on icon "Más opciones" at bounding box center [1047, 245] width 16 height 16
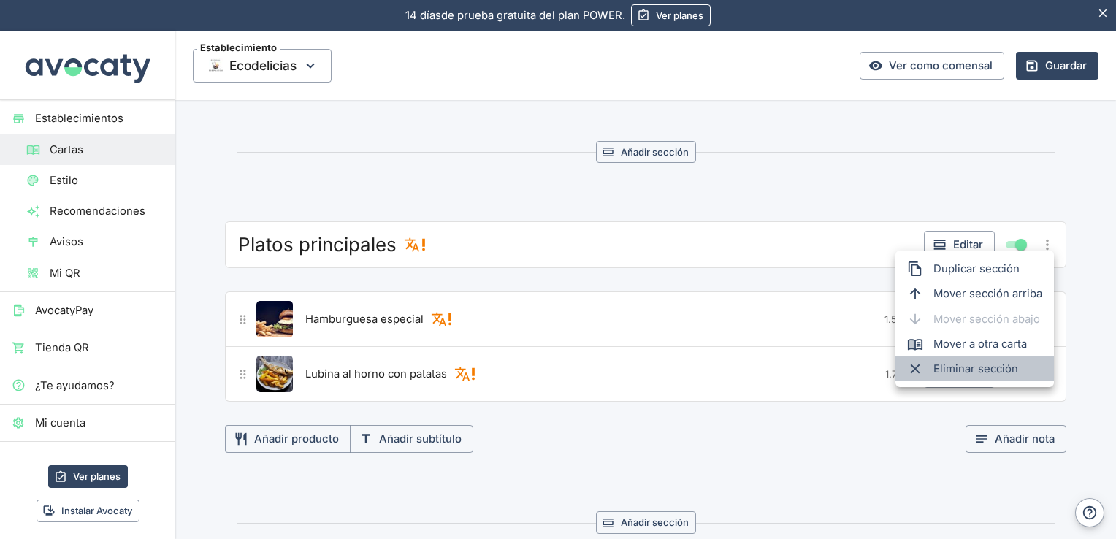
click at [1002, 372] on span "Eliminar sección" at bounding box center [987, 369] width 109 height 16
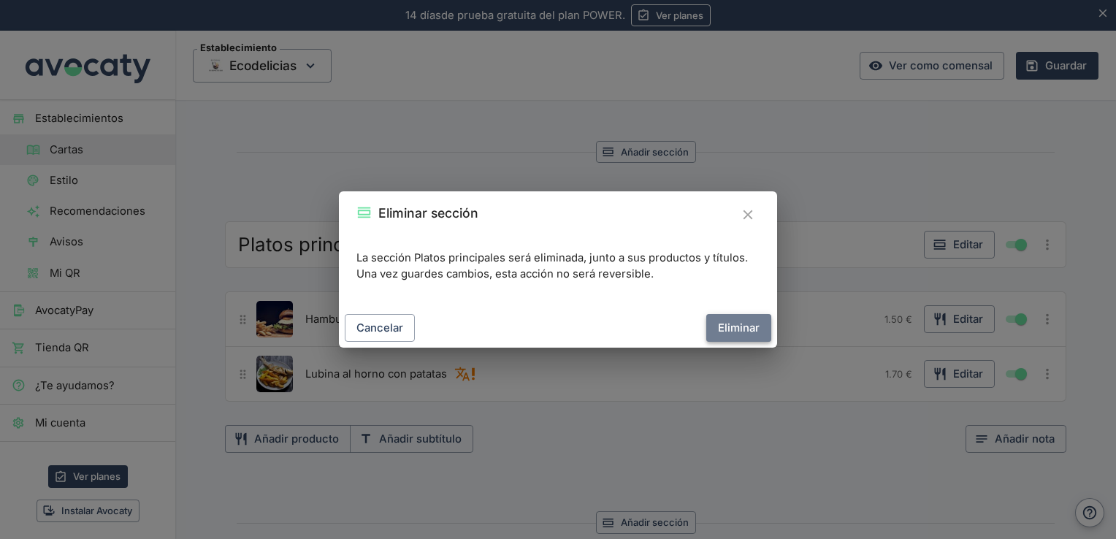
click at [755, 326] on button "Eliminar" at bounding box center [738, 328] width 65 height 28
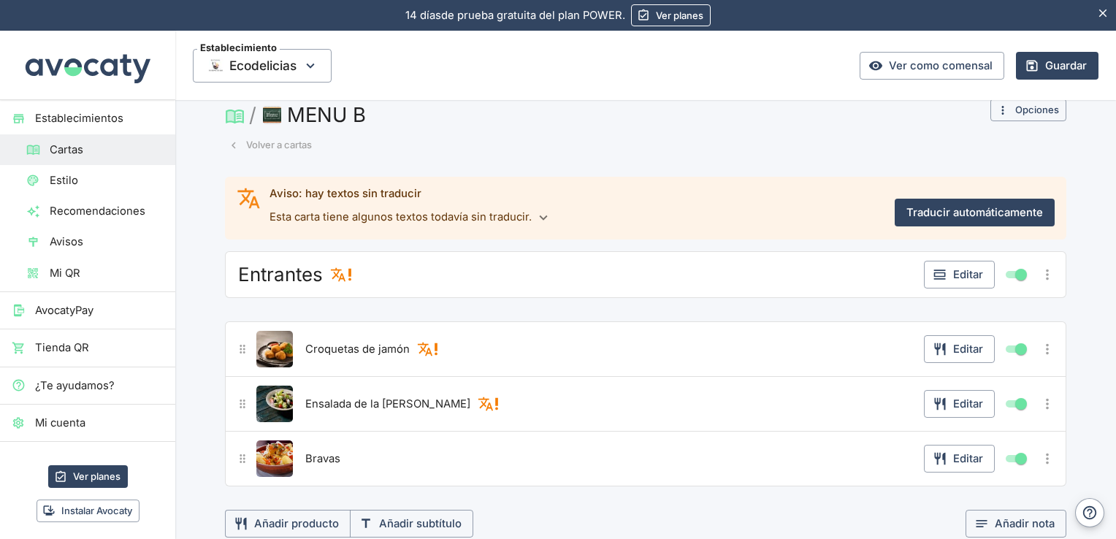
scroll to position [0, 0]
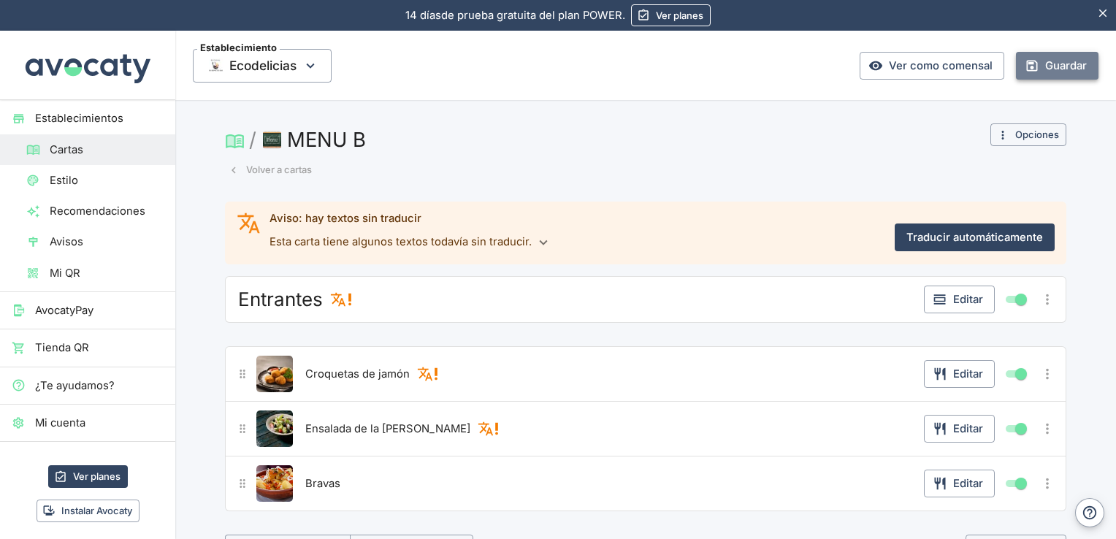
click at [1045, 69] on button "Guardar" at bounding box center [1057, 66] width 83 height 28
click at [280, 164] on button "Volver a cartas" at bounding box center [270, 169] width 91 height 23
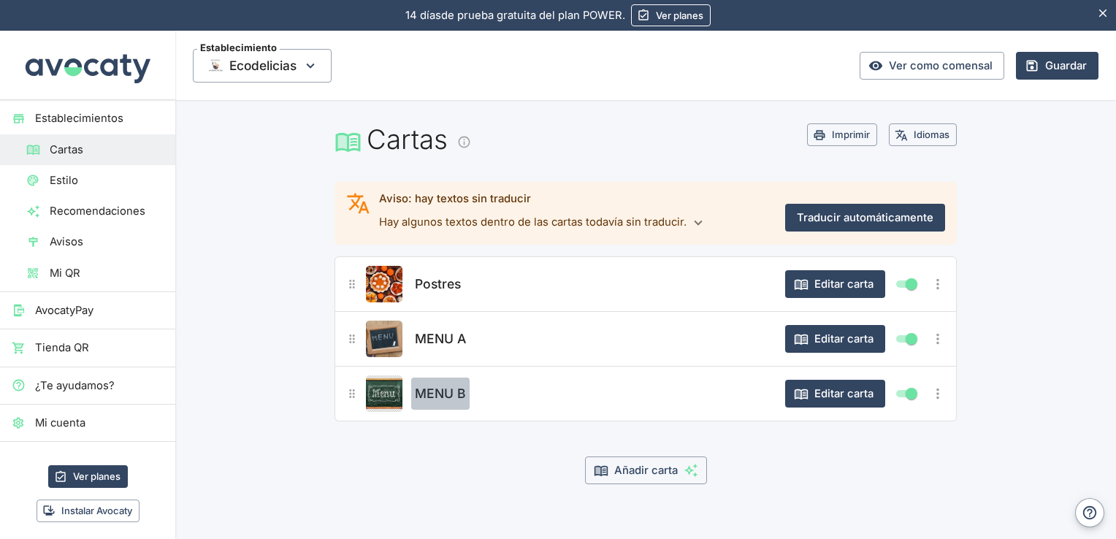
click at [415, 394] on span "MENU B" at bounding box center [440, 393] width 51 height 20
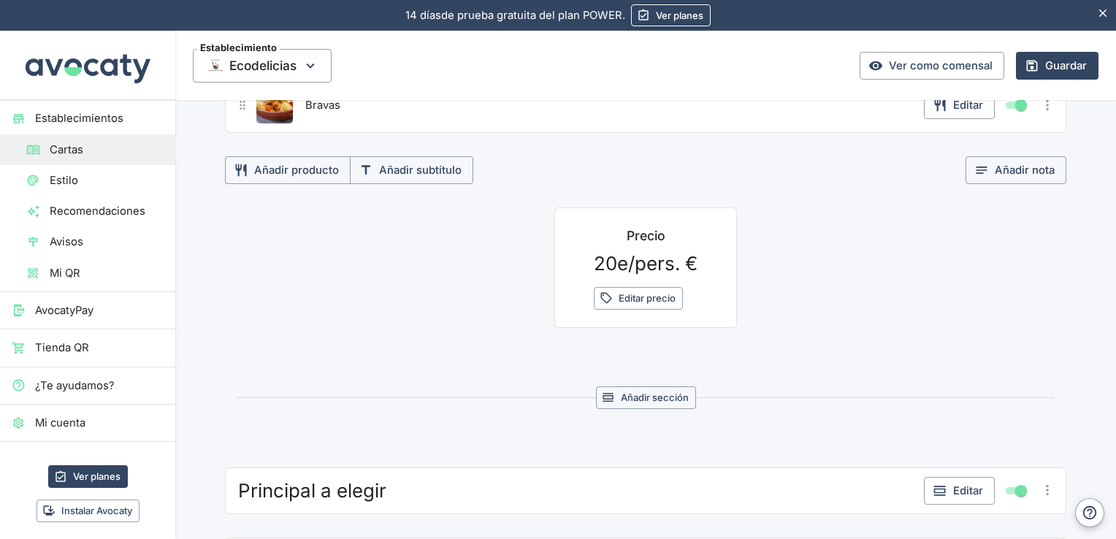
scroll to position [380, 0]
click at [404, 167] on button "Añadir subtítulo" at bounding box center [411, 169] width 123 height 28
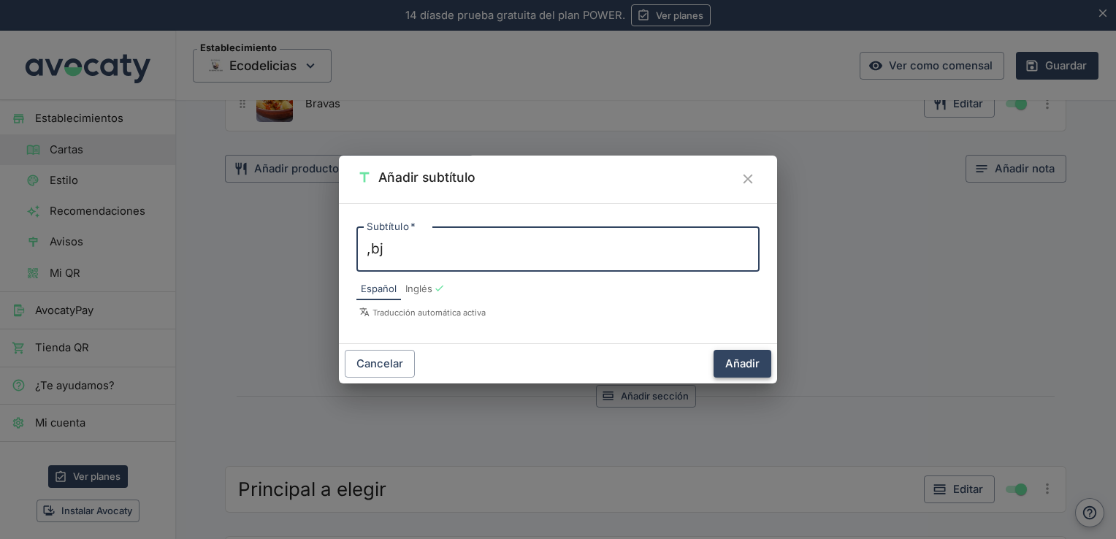
type textarea ",bj"
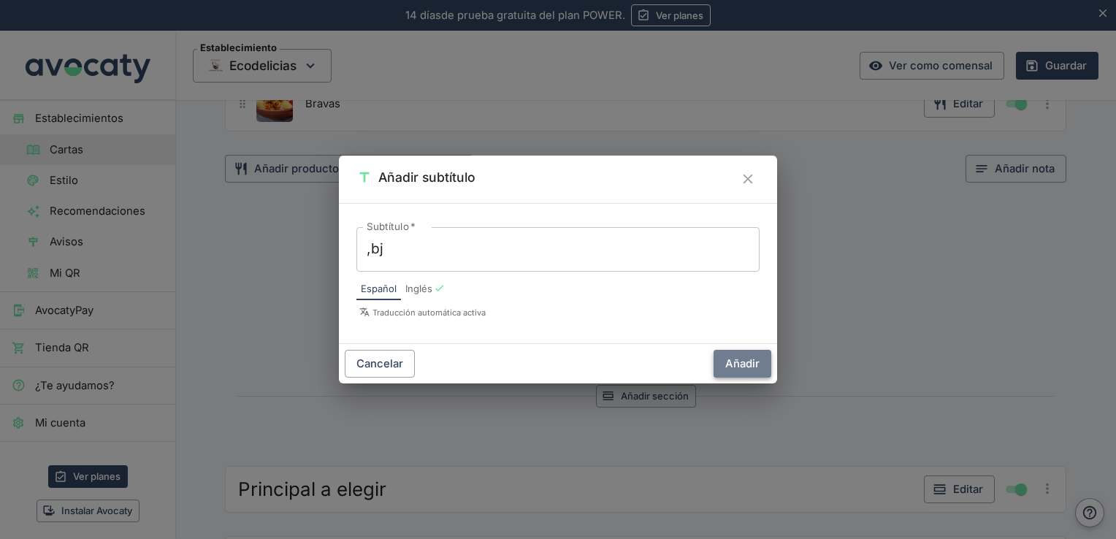
click at [751, 363] on button "Añadir" at bounding box center [742, 364] width 58 height 28
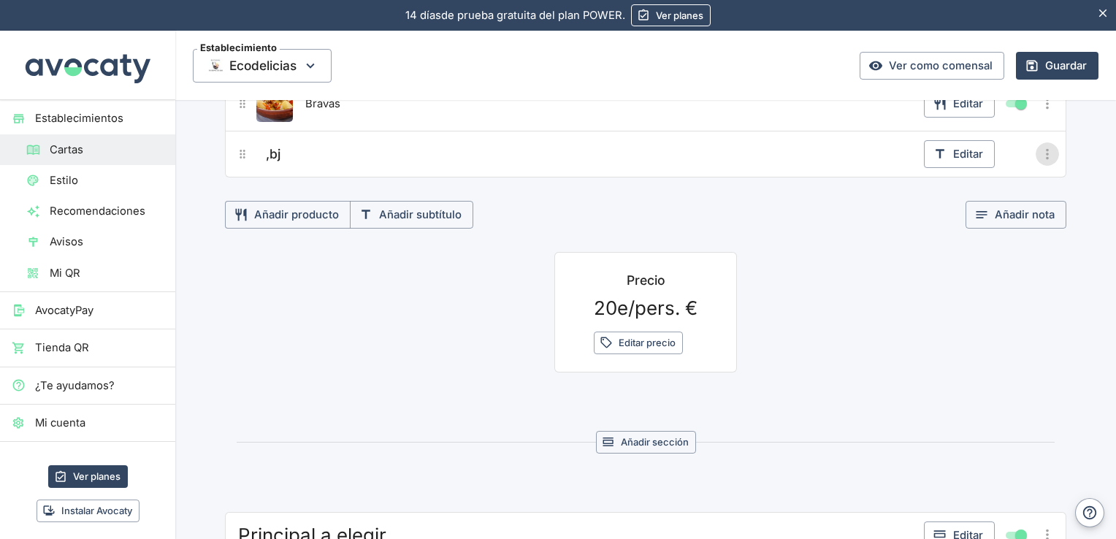
click at [1040, 150] on icon "Más opciones" at bounding box center [1047, 154] width 16 height 16
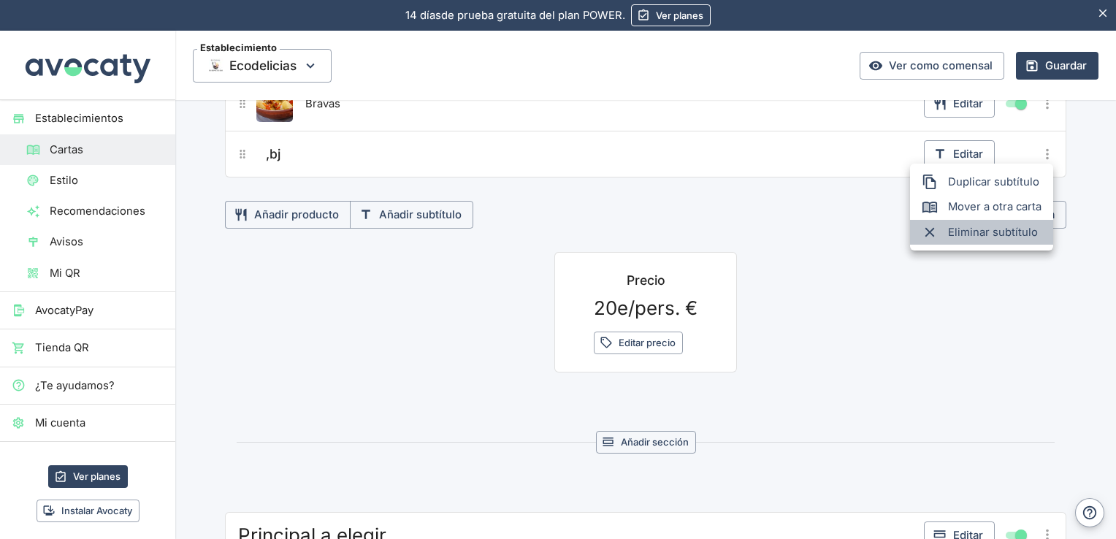
click at [993, 229] on span "Eliminar subtítulo" at bounding box center [994, 232] width 93 height 16
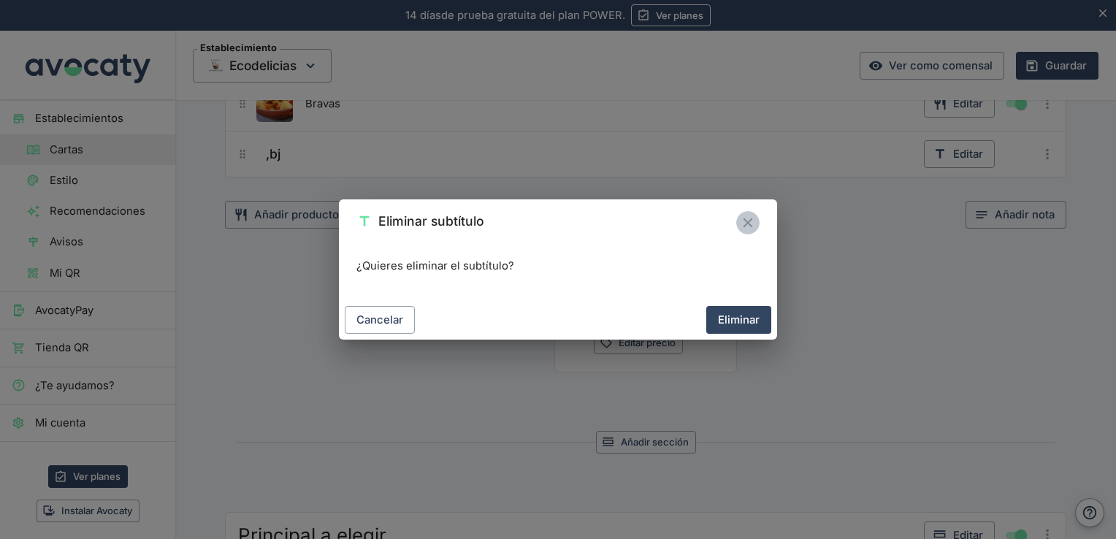
click at [749, 215] on icon "Cerrar" at bounding box center [748, 223] width 16 height 16
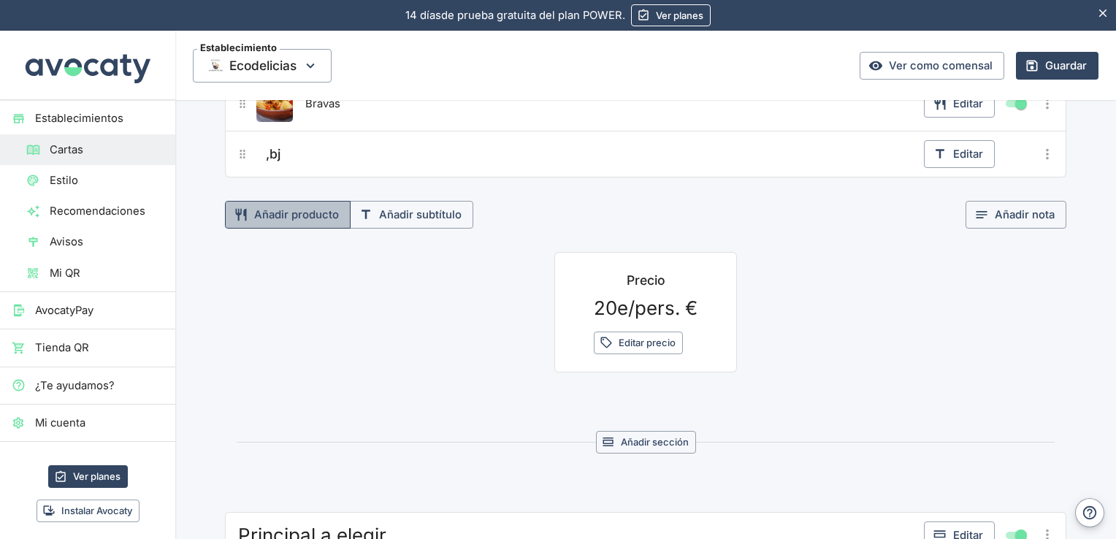
click at [310, 215] on button "Añadir producto" at bounding box center [288, 215] width 126 height 28
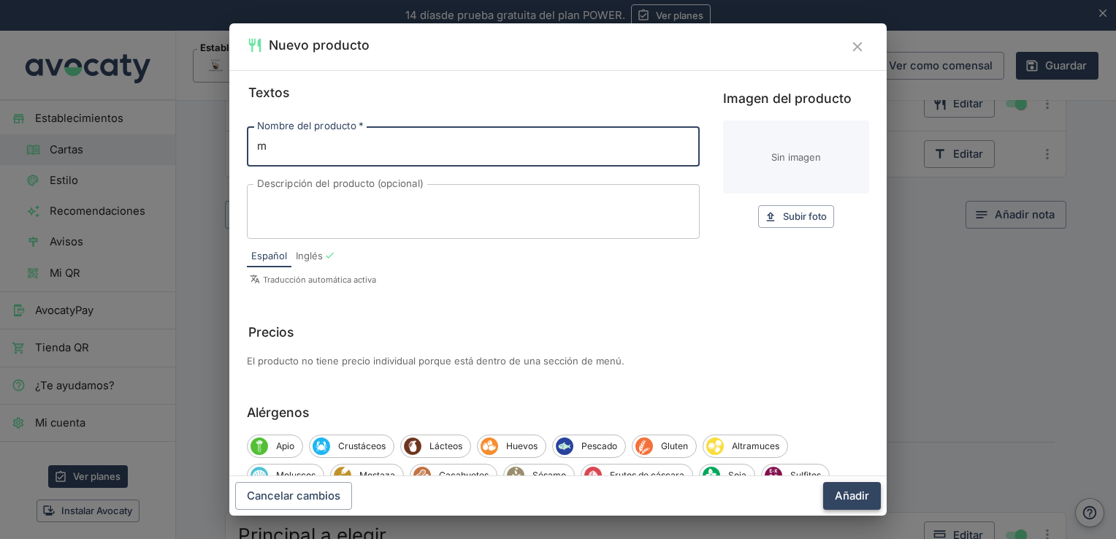
type input "m"
click at [843, 501] on button "Añadir" at bounding box center [852, 496] width 58 height 28
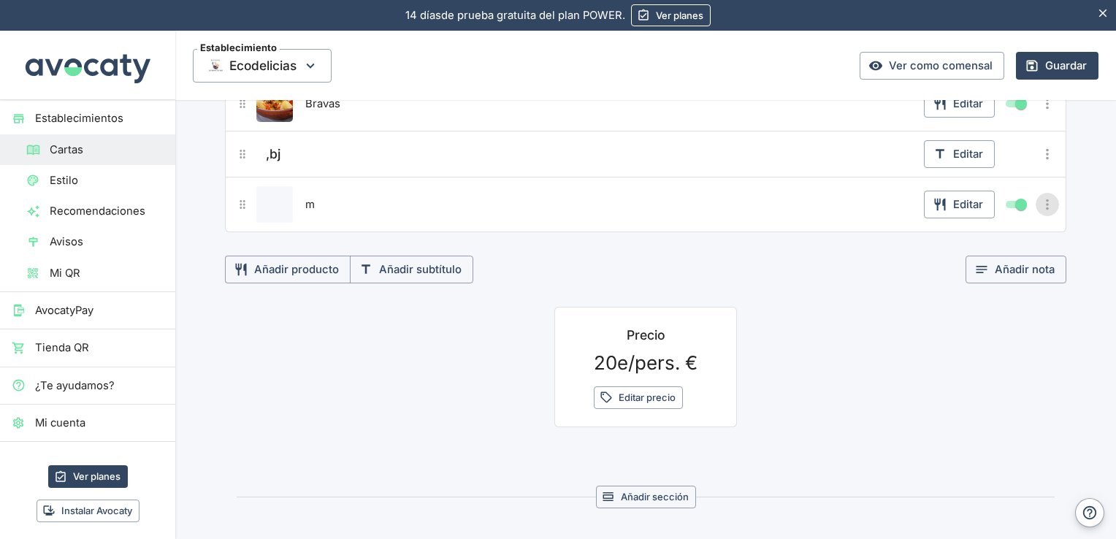
click at [1045, 201] on icon "Más opciones" at bounding box center [1047, 204] width 16 height 16
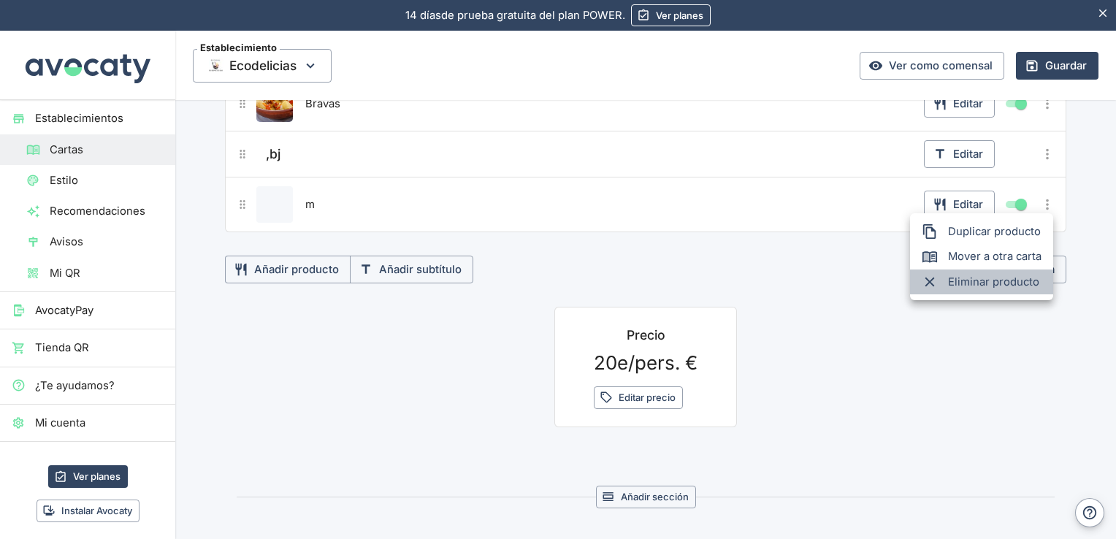
click at [985, 277] on span "Eliminar producto" at bounding box center [994, 282] width 93 height 16
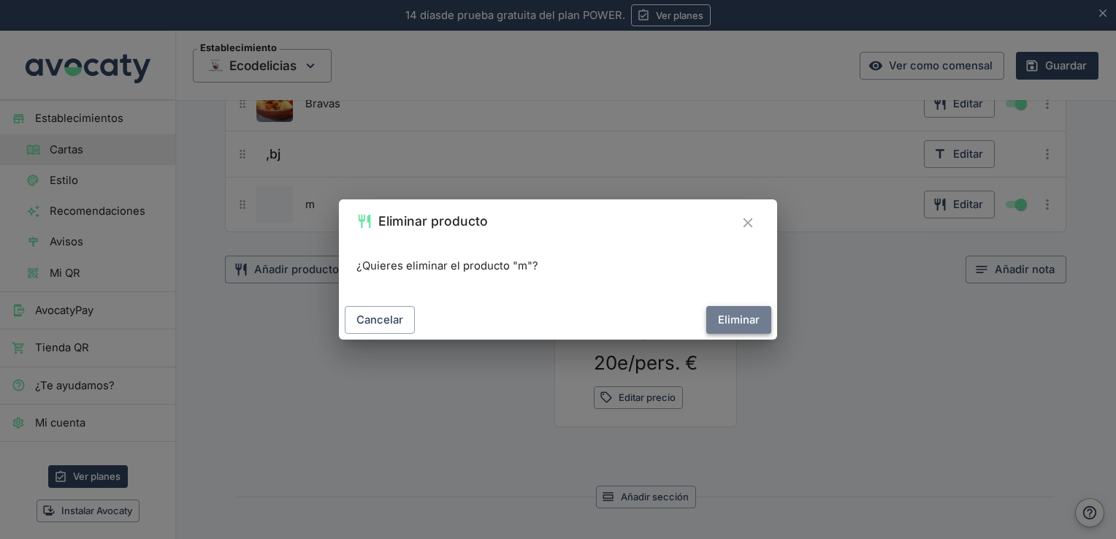
click at [750, 312] on button "Eliminar" at bounding box center [738, 320] width 65 height 28
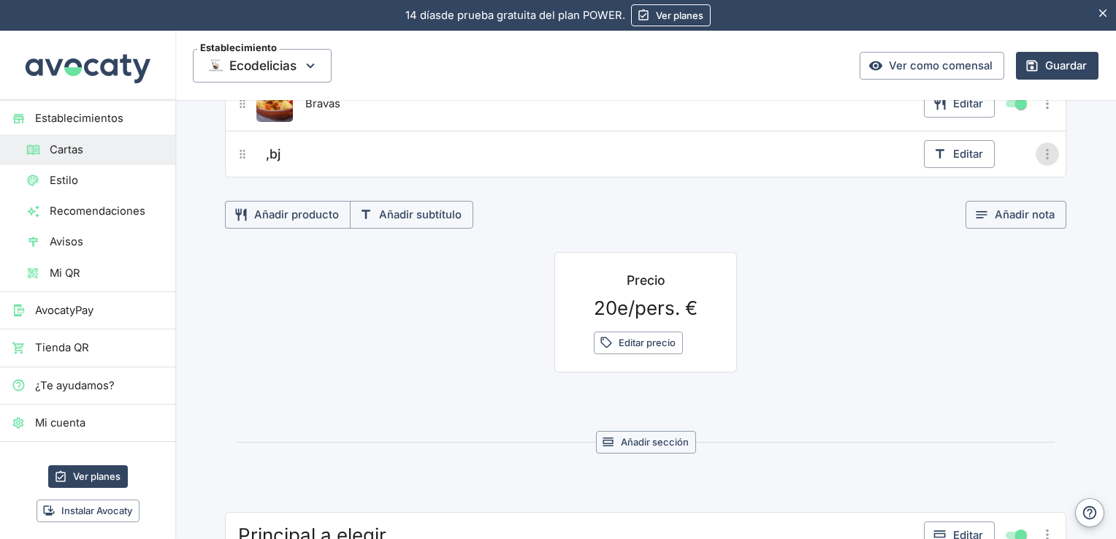
click at [1046, 152] on icon "Más opciones" at bounding box center [1047, 154] width 3 height 11
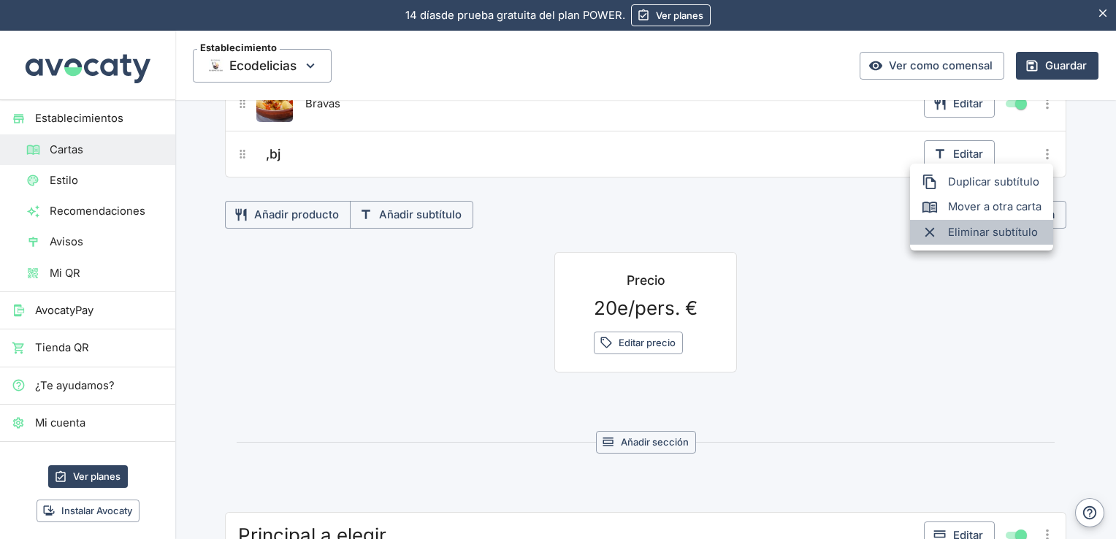
click at [980, 231] on span "Eliminar subtítulo" at bounding box center [994, 232] width 93 height 16
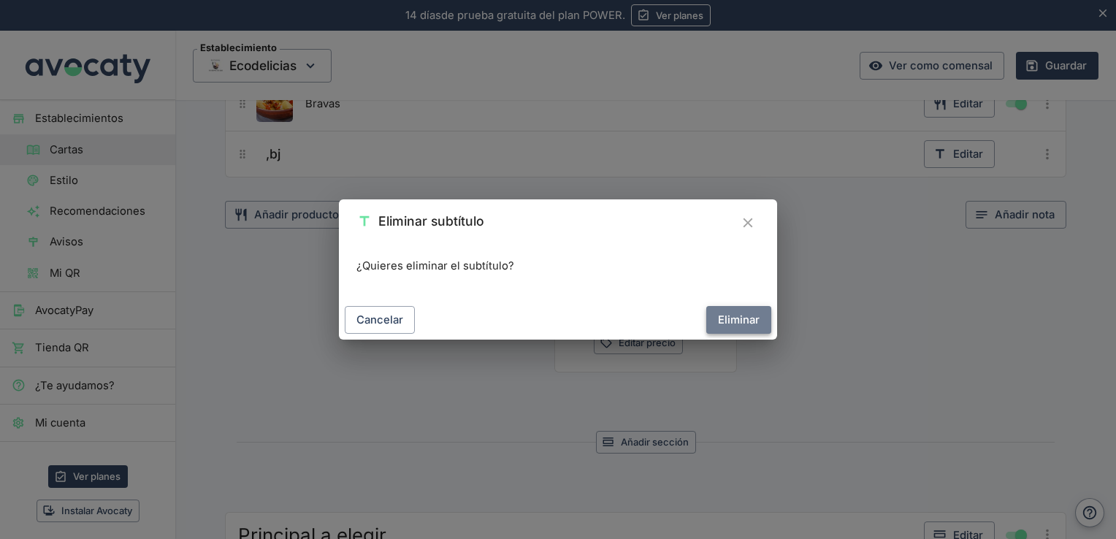
click at [740, 315] on button "Eliminar" at bounding box center [738, 320] width 65 height 28
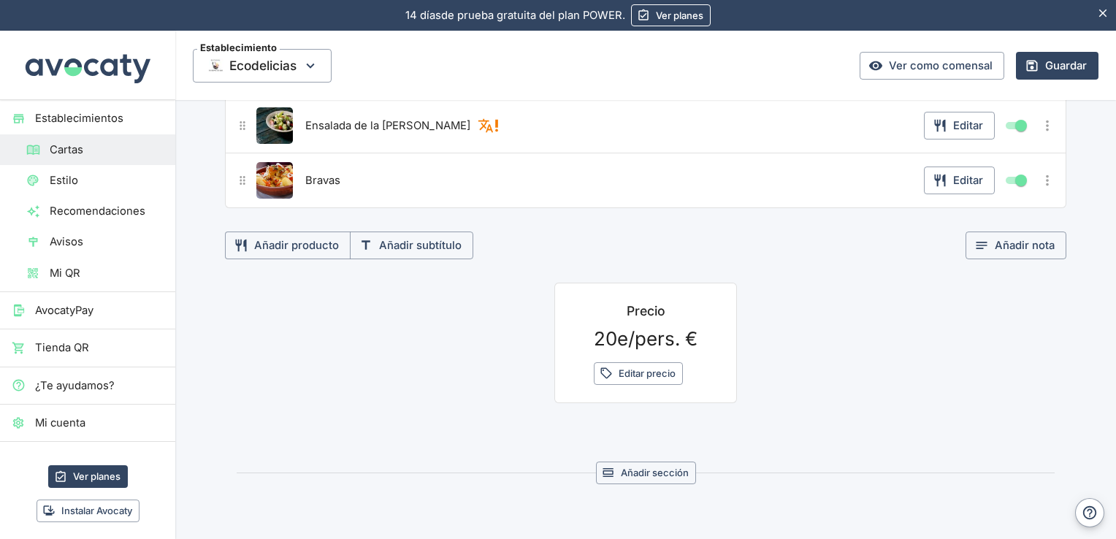
scroll to position [301, 0]
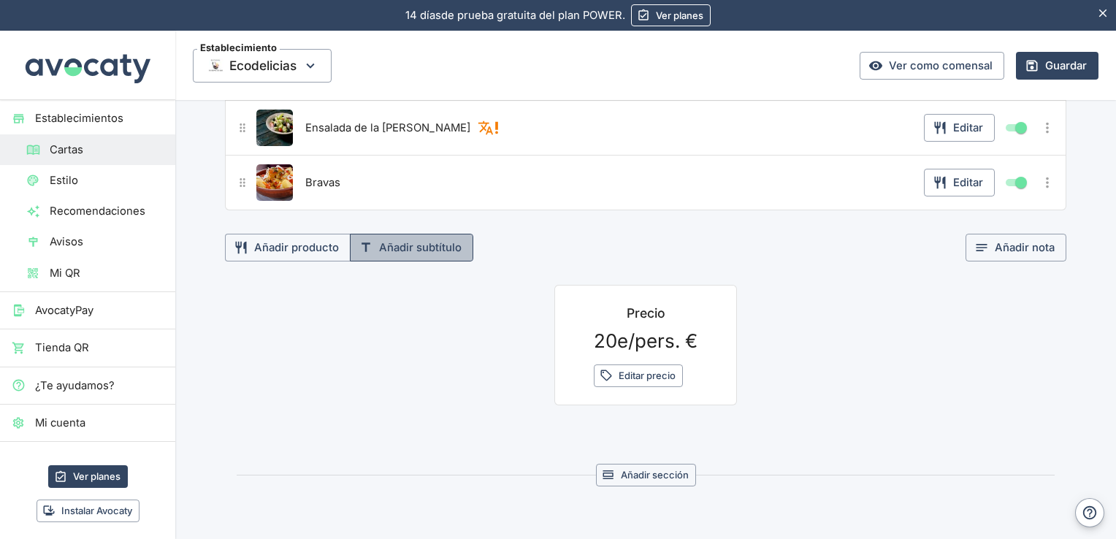
click at [398, 246] on button "Añadir subtítulo" at bounding box center [411, 248] width 123 height 28
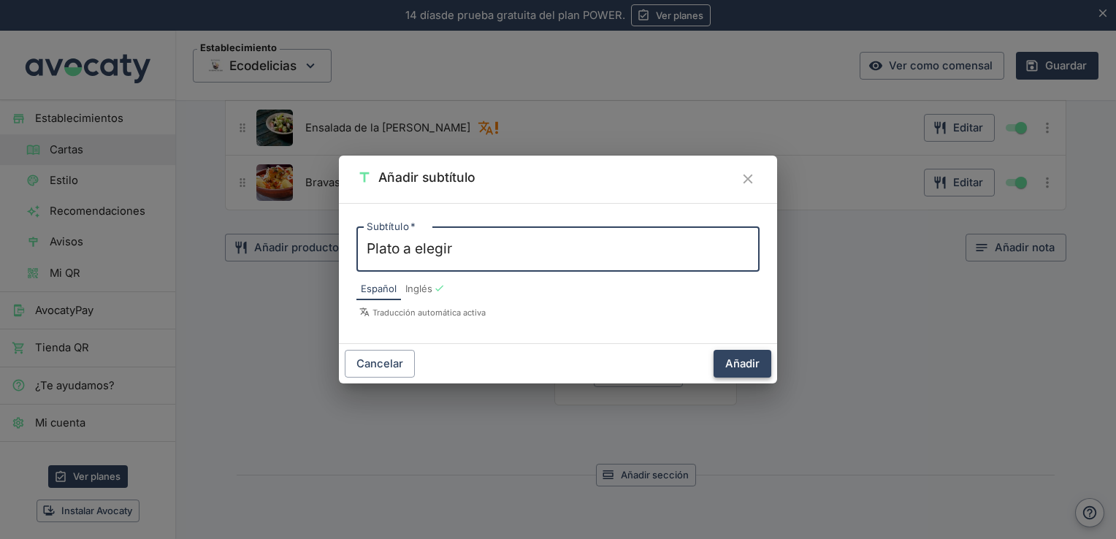
type textarea "Plato a elegir"
click at [737, 365] on button "Añadir" at bounding box center [742, 364] width 58 height 28
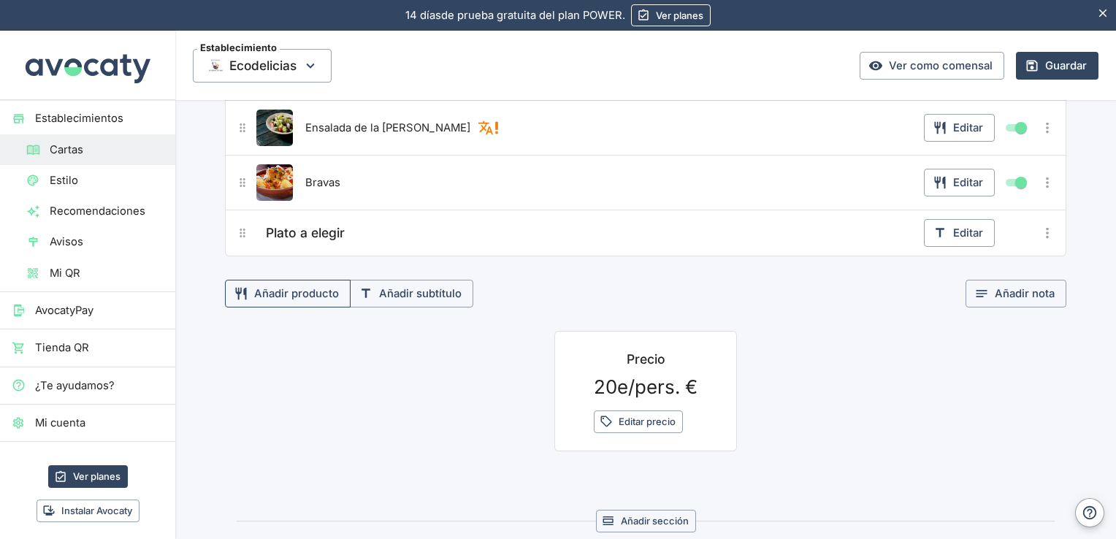
click at [290, 290] on button "Añadir producto" at bounding box center [288, 294] width 126 height 28
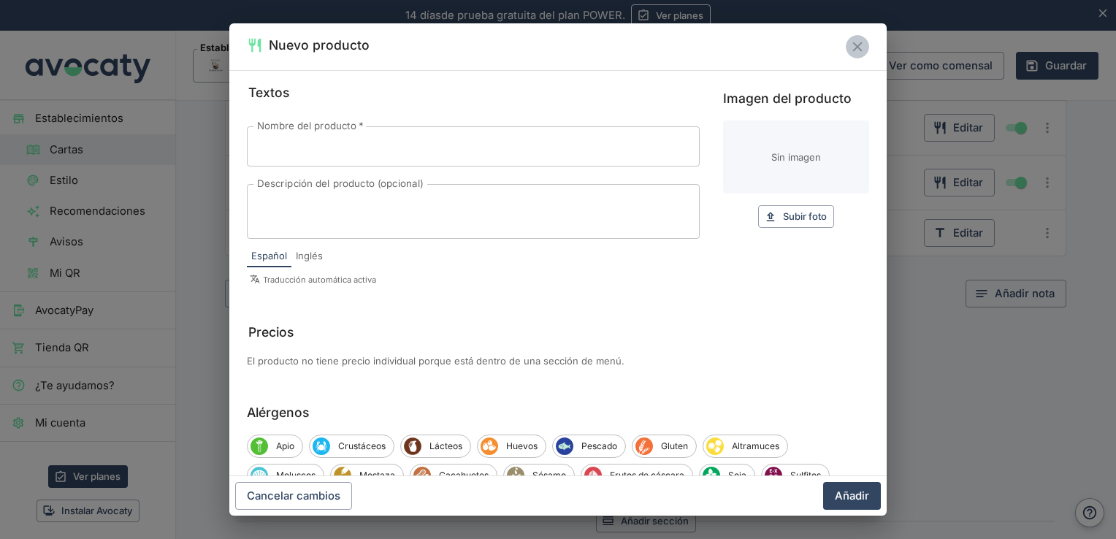
click at [854, 40] on icon "Cerrar" at bounding box center [857, 47] width 16 height 16
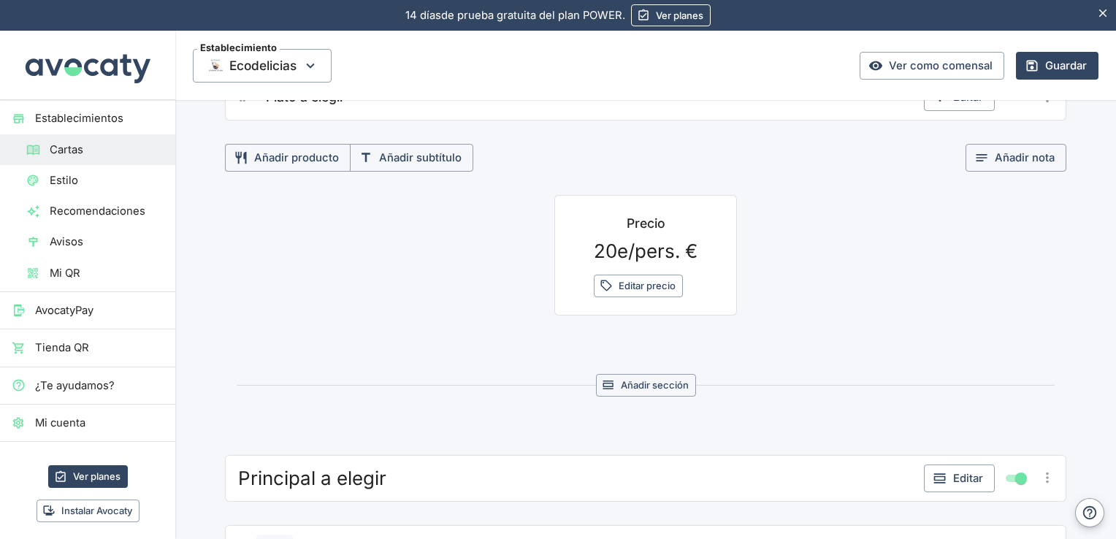
scroll to position [339, 0]
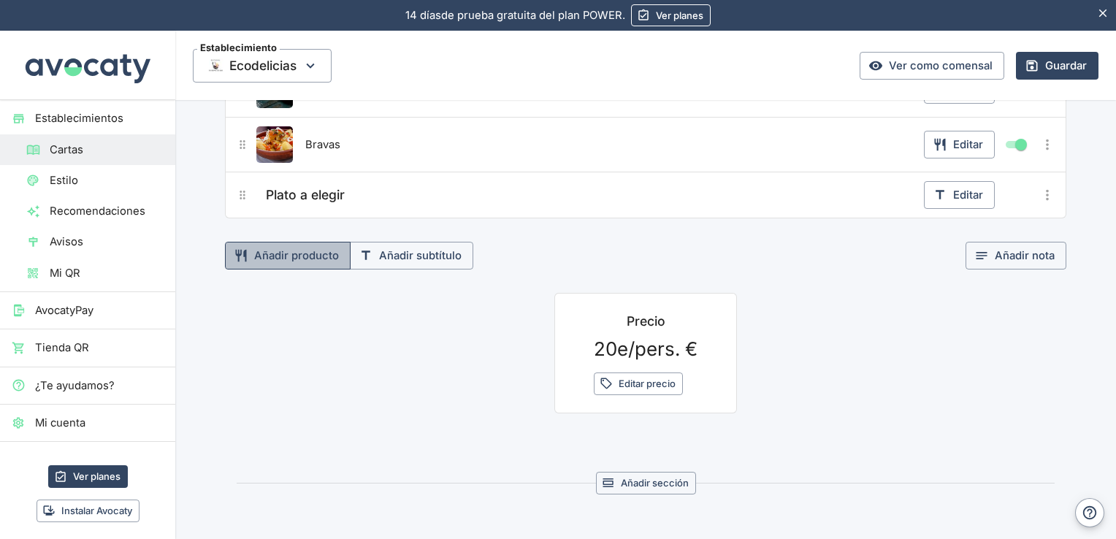
click at [304, 256] on button "Añadir producto" at bounding box center [288, 256] width 126 height 28
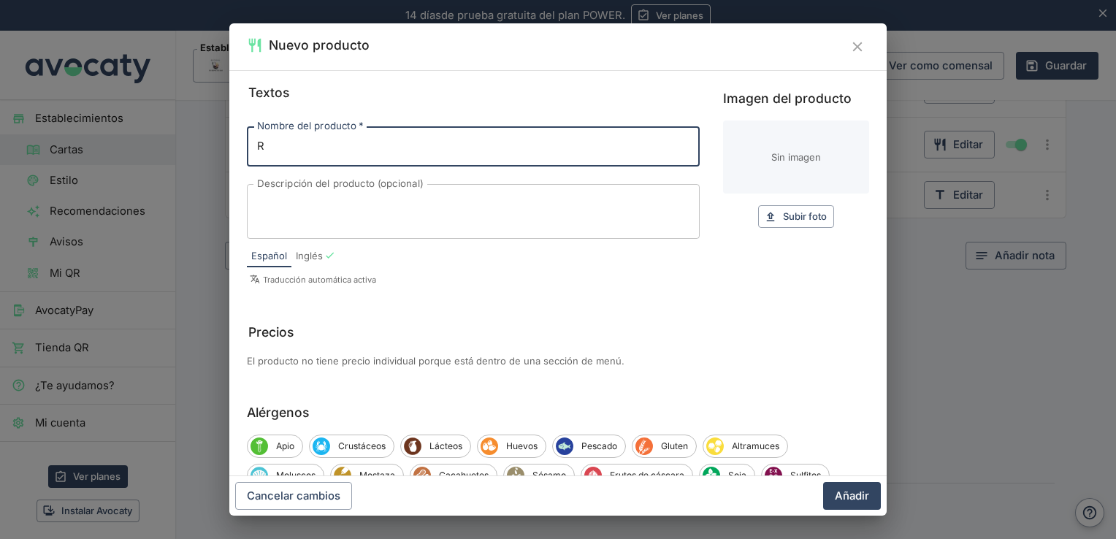
type input "R"
click at [823, 482] on button "Añadir" at bounding box center [852, 496] width 58 height 28
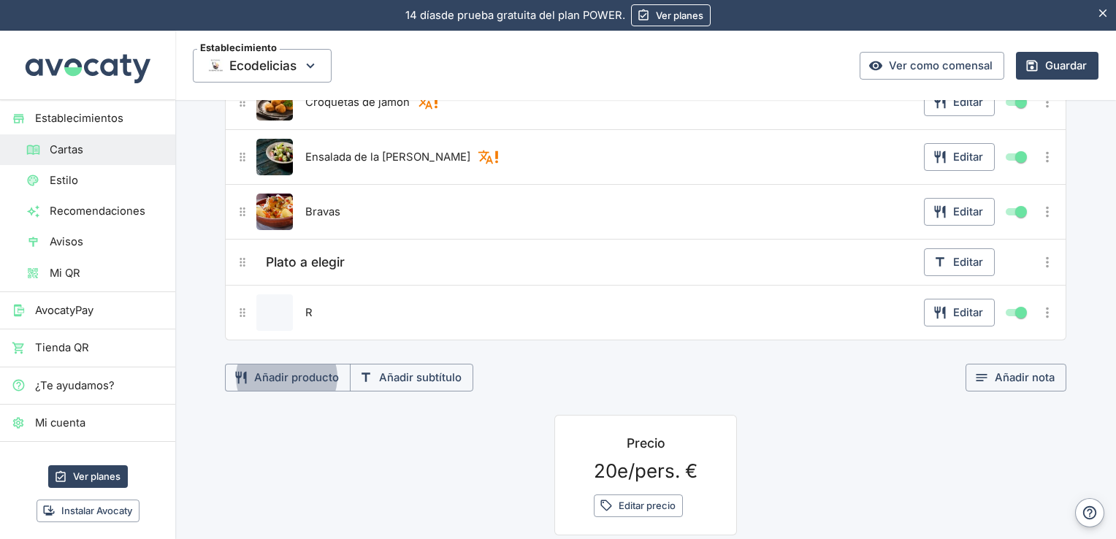
scroll to position [276, 0]
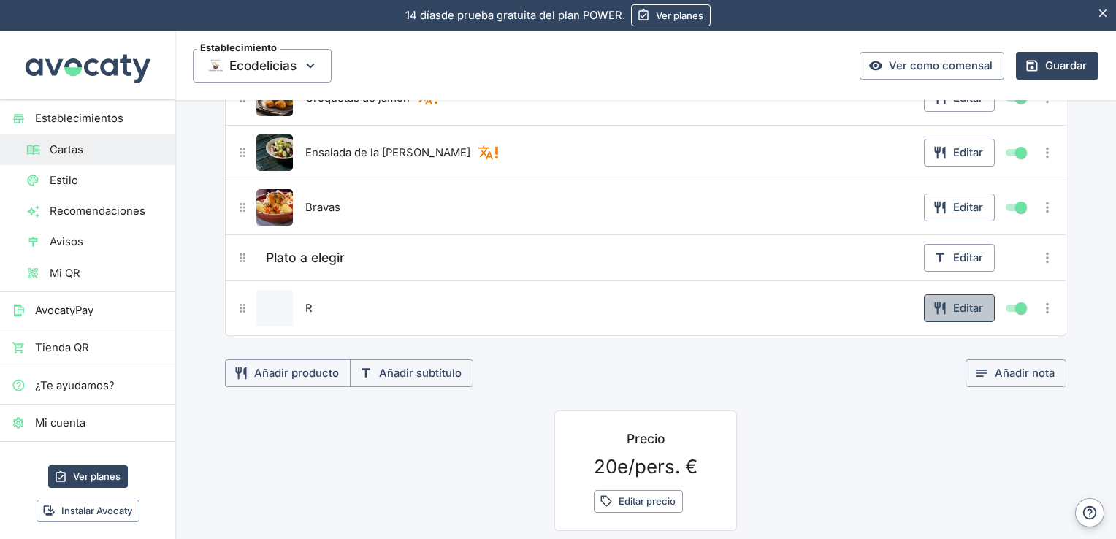
click at [955, 310] on button "Editar" at bounding box center [959, 308] width 71 height 28
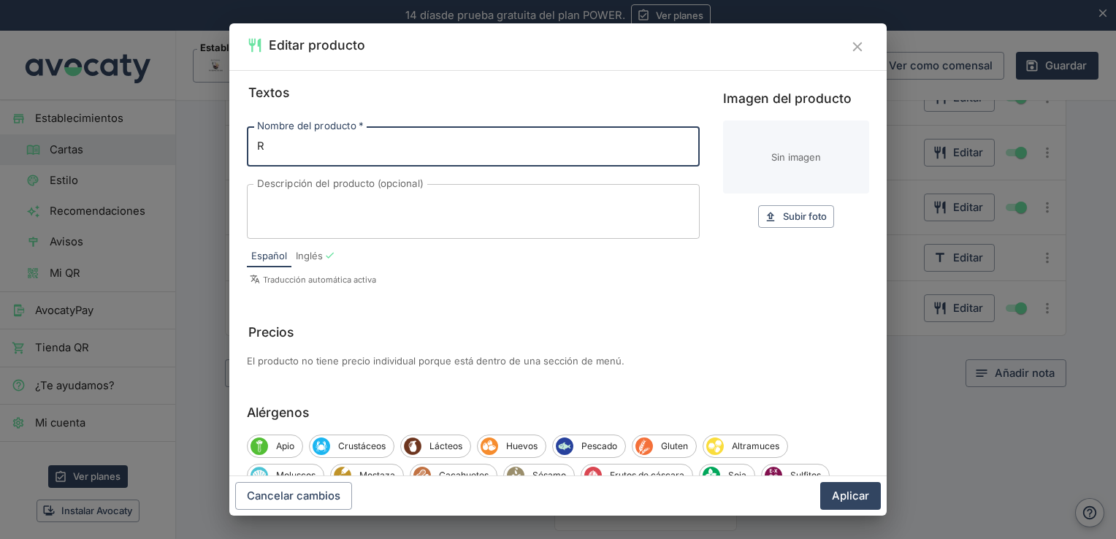
click at [486, 156] on input "R" at bounding box center [473, 145] width 453 height 39
type input "Raviolis de carne con salsa de tomate"
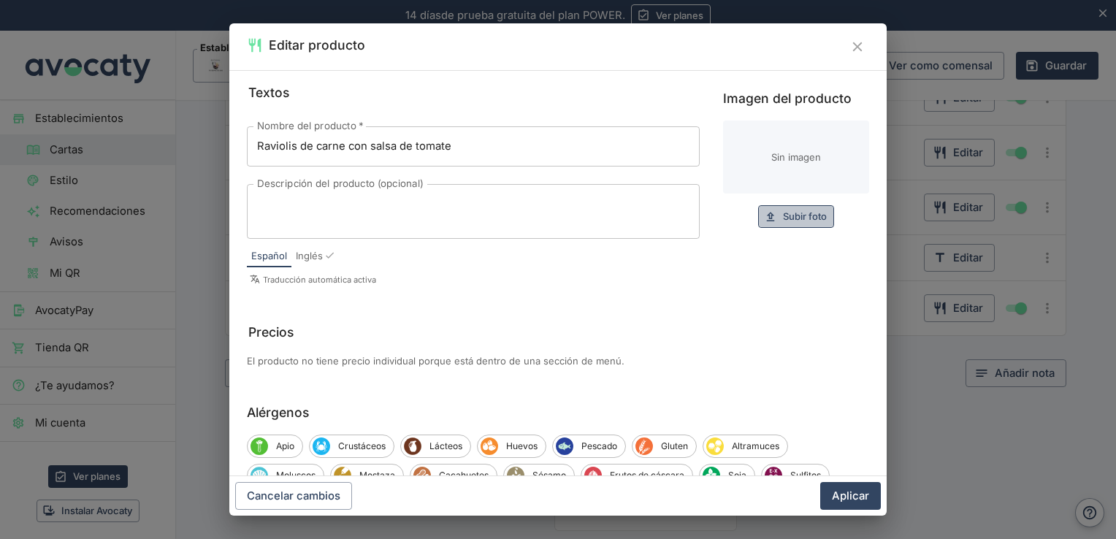
click at [783, 217] on span "Subir foto" at bounding box center [805, 216] width 44 height 17
type input "C:\fakepath\raviolis-caseros-de-carne-con-salsa-de-tomate.jpg"
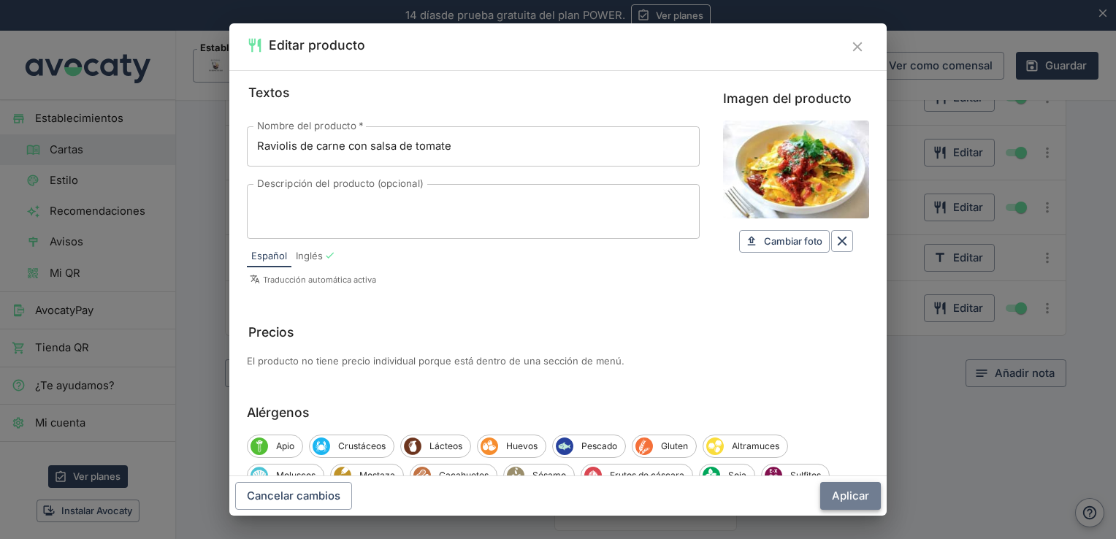
click at [849, 499] on button "Aplicar" at bounding box center [850, 496] width 61 height 28
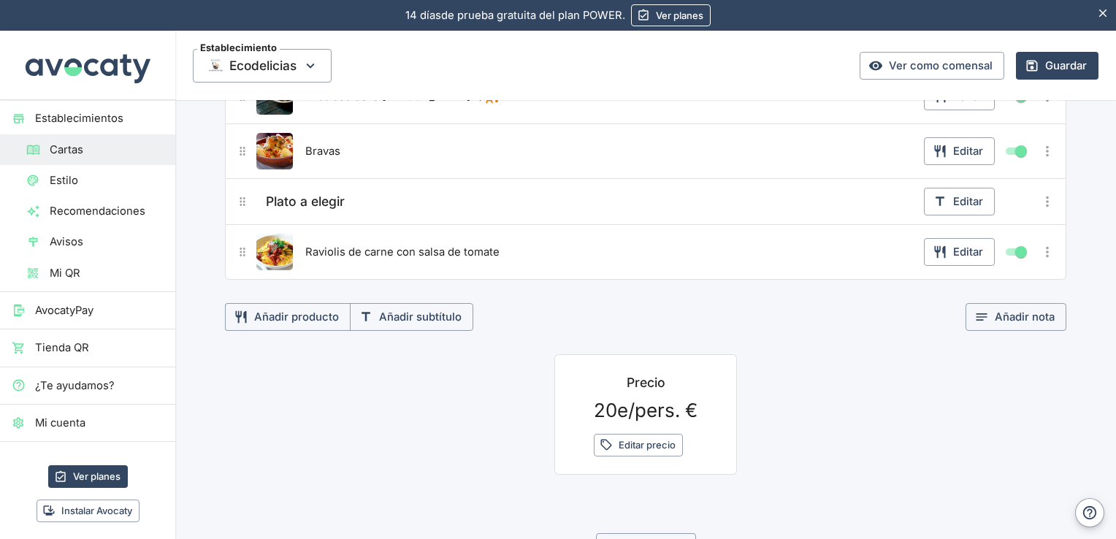
scroll to position [243, 0]
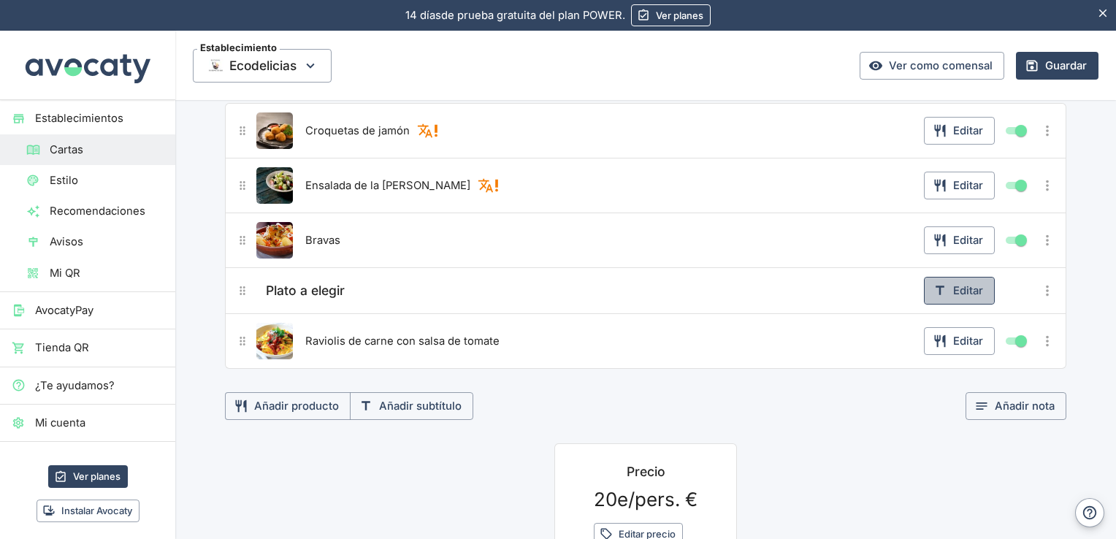
click at [967, 296] on button "Editar" at bounding box center [959, 291] width 71 height 28
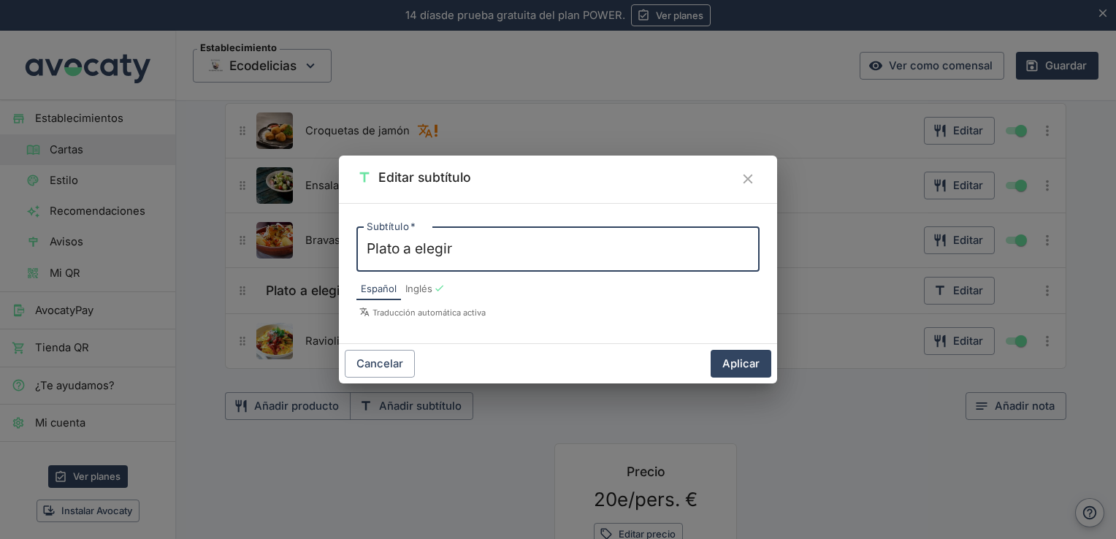
click at [394, 248] on textarea "Plato a elegir" at bounding box center [558, 249] width 383 height 20
click at [398, 250] on textarea "Plato a elegir" at bounding box center [558, 249] width 383 height 20
click at [555, 241] on textarea "Principal a elegir a elegir" at bounding box center [558, 249] width 383 height 20
type textarea "Principal a elegir"
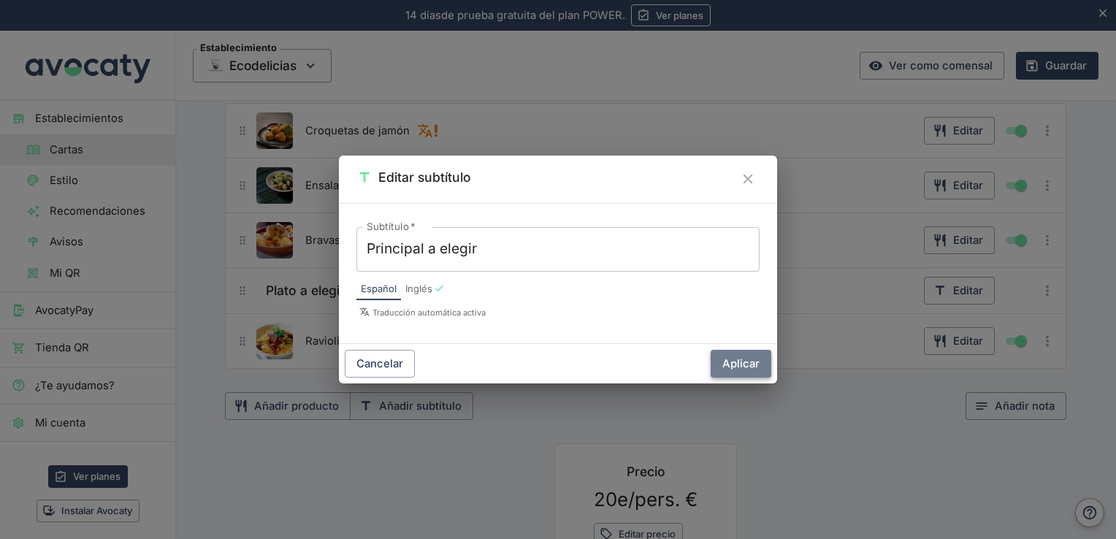
click at [732, 361] on button "Aplicar" at bounding box center [740, 364] width 61 height 28
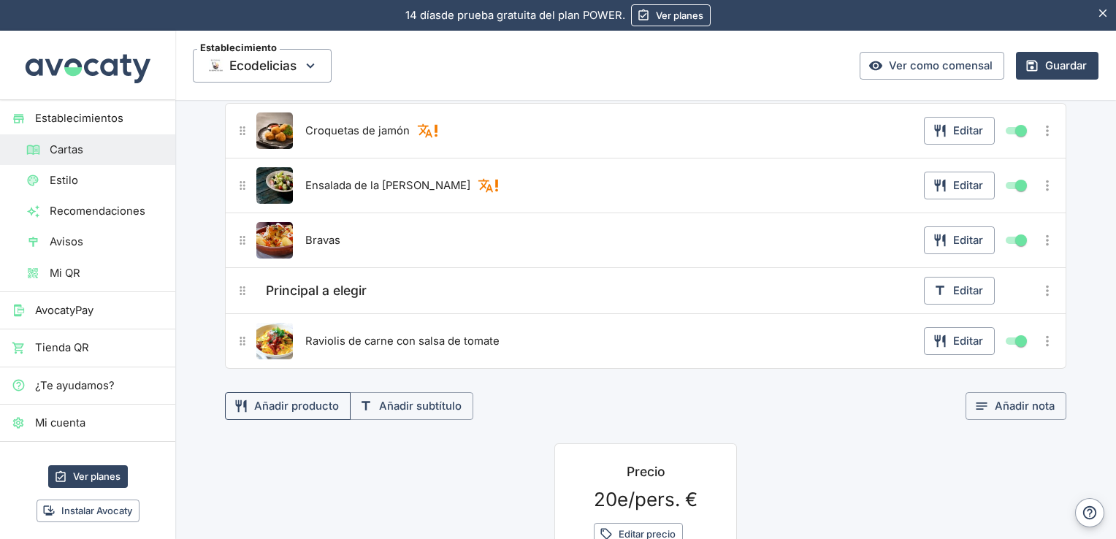
click at [307, 404] on button "Añadir producto" at bounding box center [288, 406] width 126 height 28
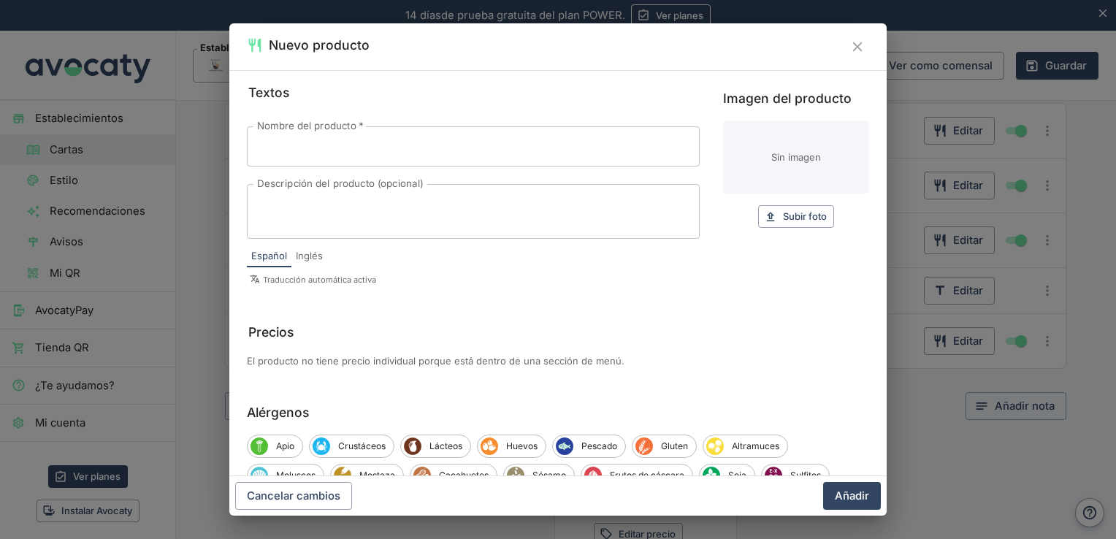
drag, startPoint x: 1110, startPoint y: 161, endPoint x: 1112, endPoint y: 213, distance: 51.9
click at [1112, 213] on div "Nuevo producto Textos Nombre del producto   * Nombre del producto   * Descripci…" at bounding box center [558, 269] width 1116 height 539
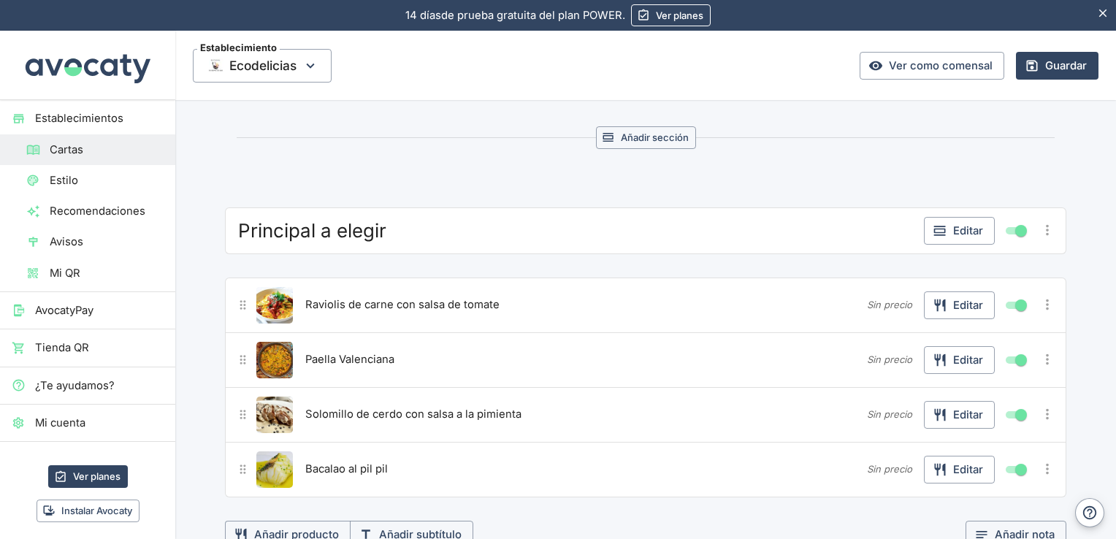
scroll to position [741, 0]
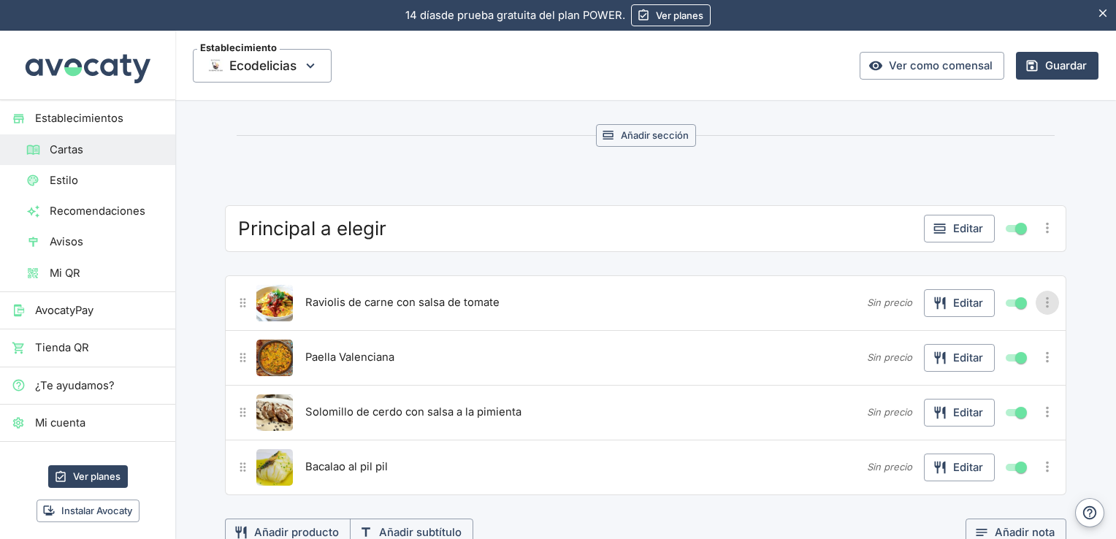
click at [1039, 294] on icon "Más opciones" at bounding box center [1047, 302] width 16 height 16
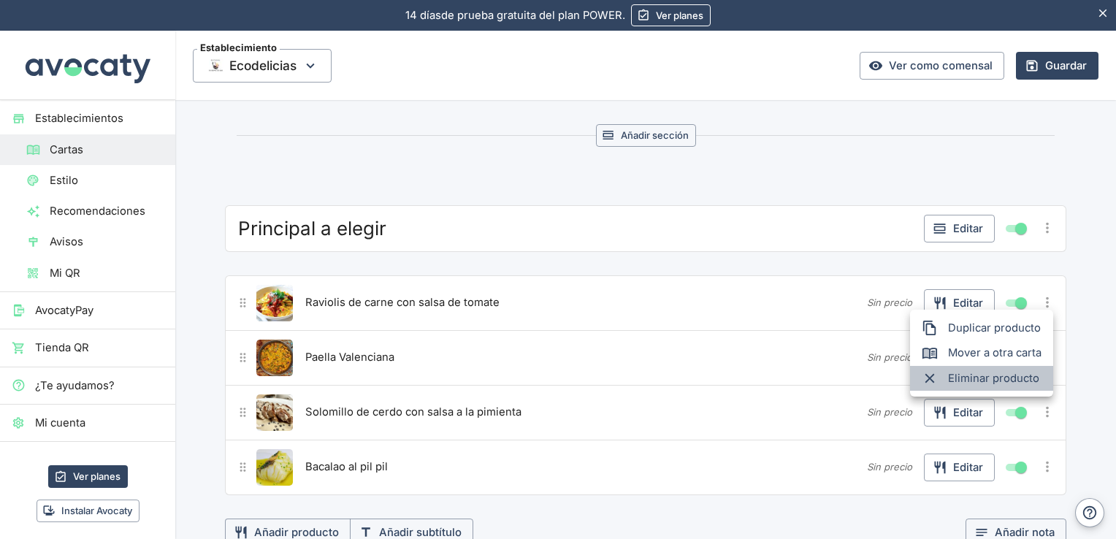
click at [1013, 380] on span "Eliminar producto" at bounding box center [994, 378] width 93 height 16
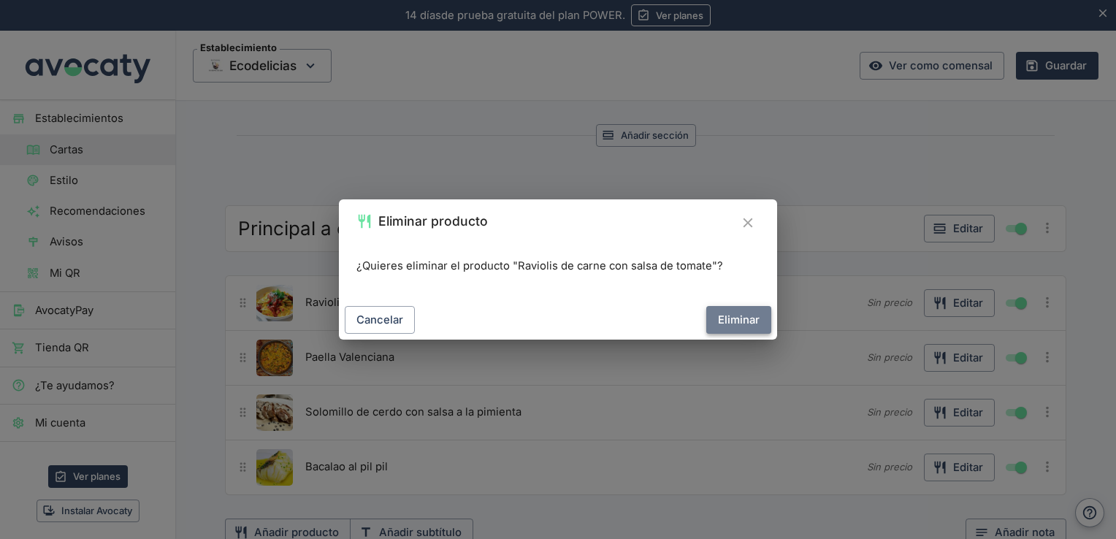
click at [759, 312] on button "Eliminar" at bounding box center [738, 320] width 65 height 28
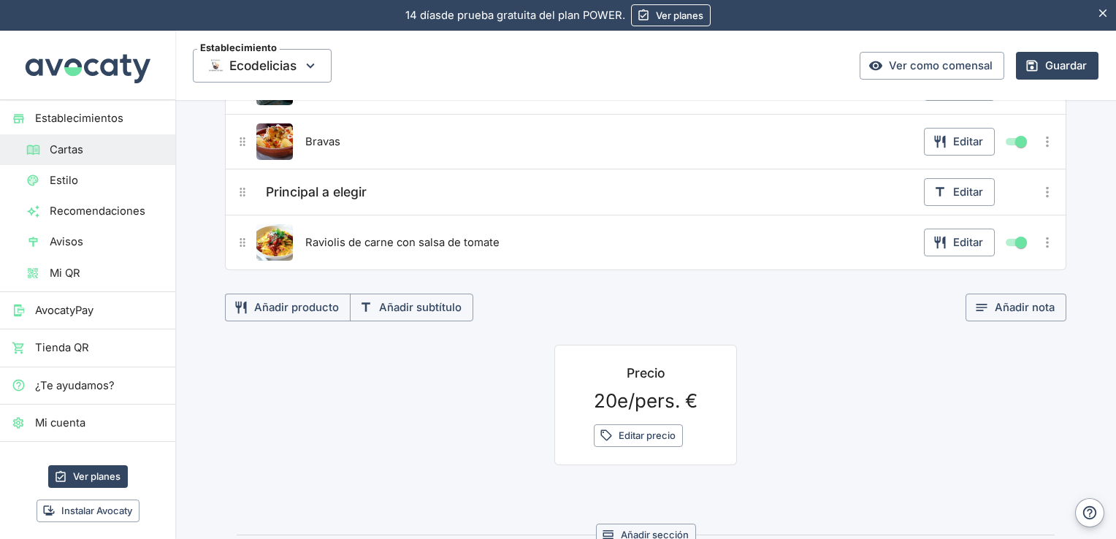
scroll to position [219, 0]
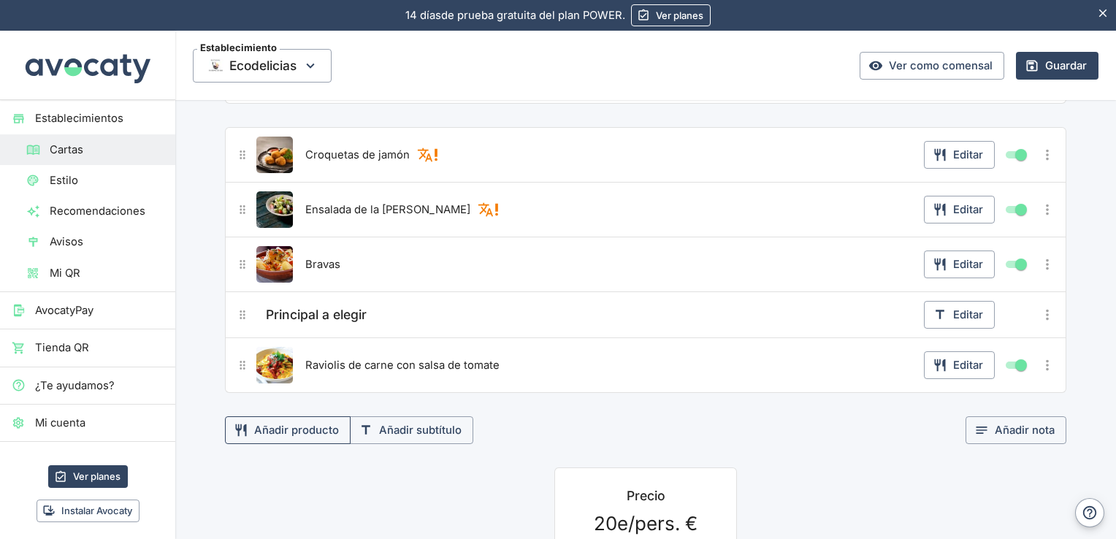
click at [312, 426] on button "Añadir producto" at bounding box center [288, 430] width 126 height 28
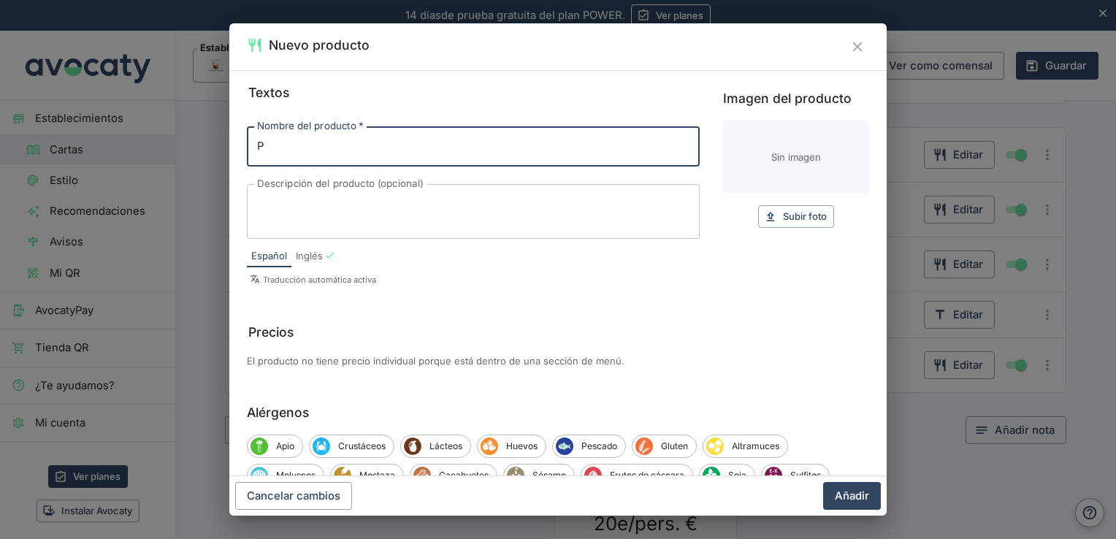
type input "Paella Valenciana"
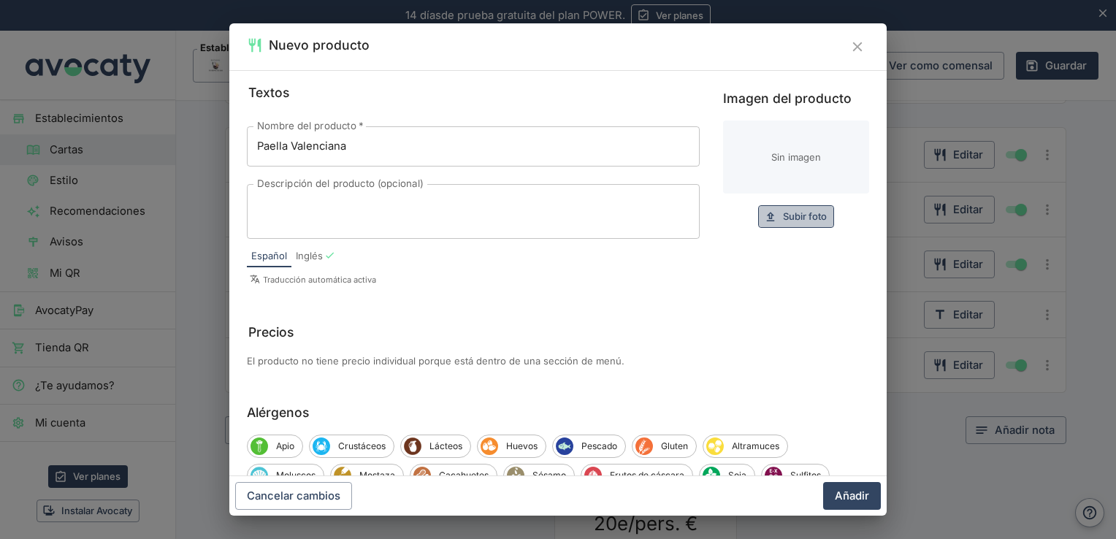
click at [783, 215] on span "Subir foto" at bounding box center [805, 216] width 44 height 17
type input "C:\fakepath\Paella-Valenciana-scaled.jpg"
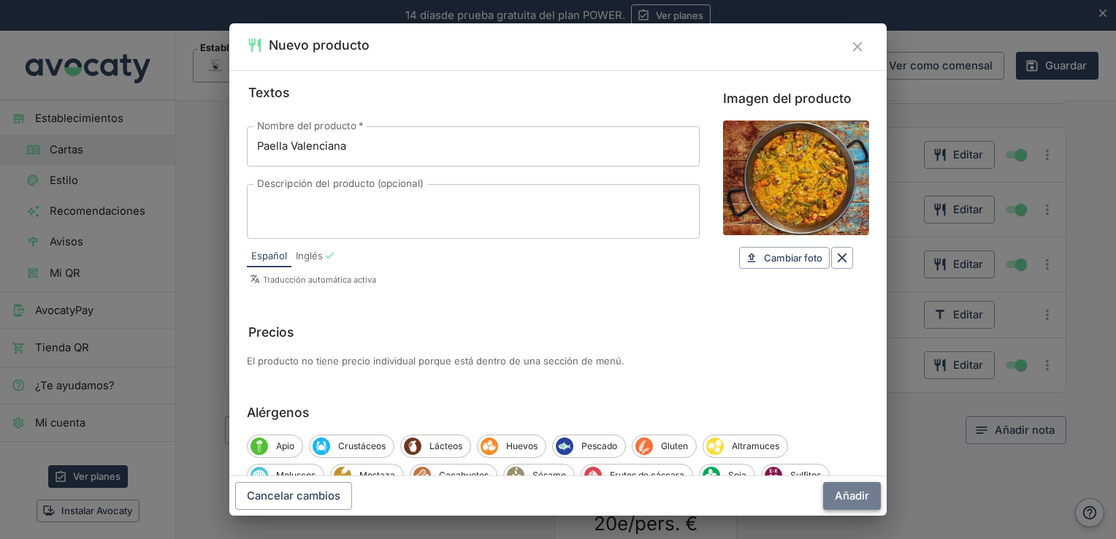
click at [848, 497] on button "Añadir" at bounding box center [852, 496] width 58 height 28
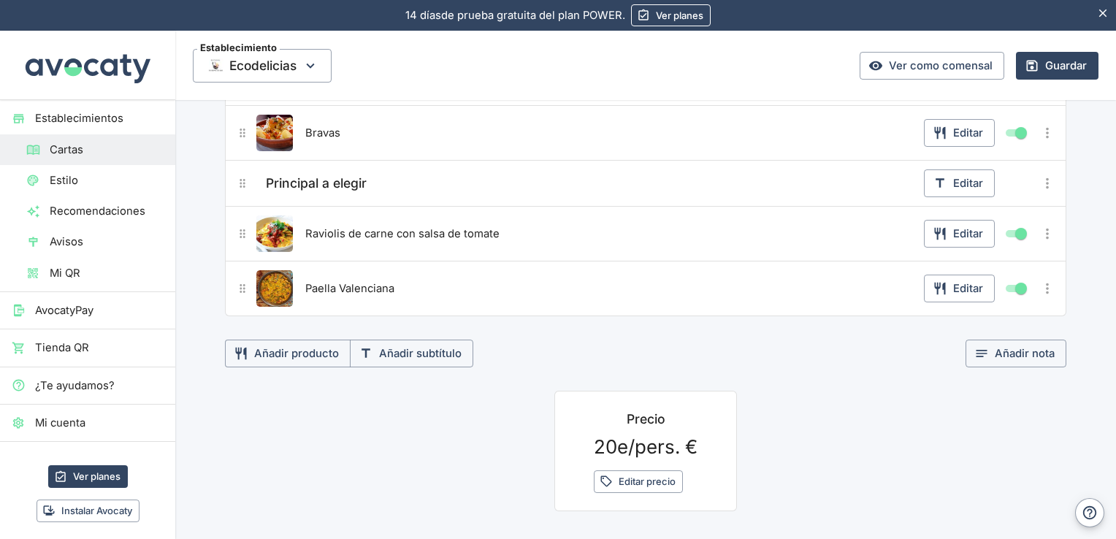
scroll to position [272, 0]
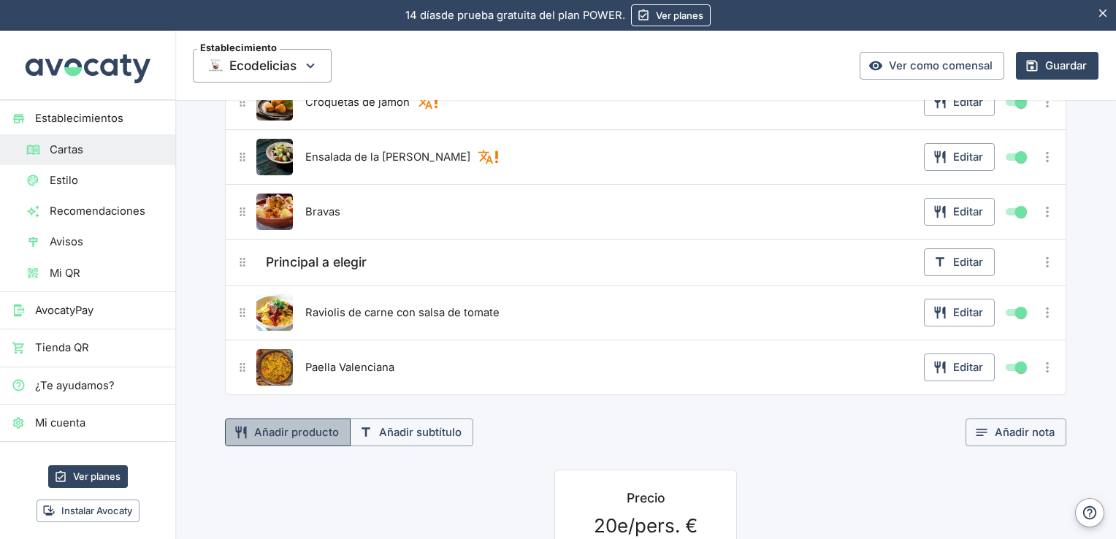
click at [287, 428] on button "Añadir producto" at bounding box center [288, 432] width 126 height 28
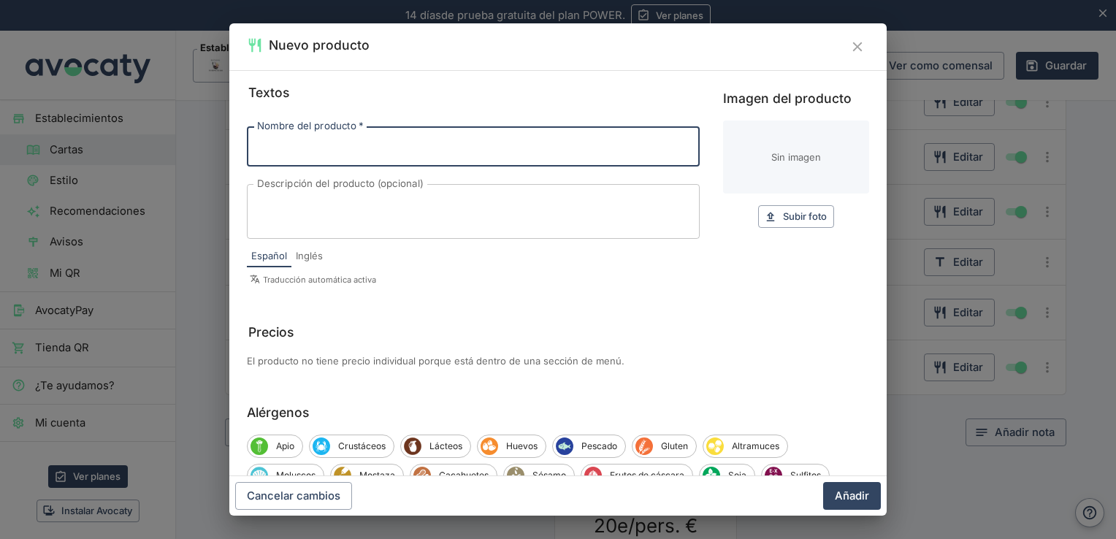
click at [375, 148] on input "Nombre del producto   *" at bounding box center [473, 145] width 453 height 39
type input "Solomillo de cerdo con salsa a la pimienta"
click at [784, 215] on span "Subir foto" at bounding box center [805, 216] width 44 height 17
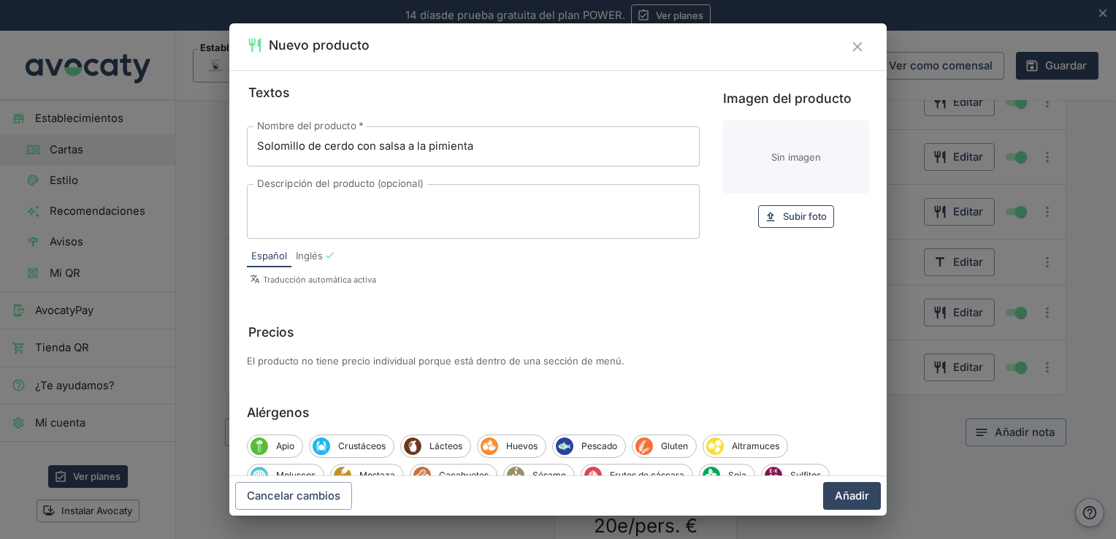
type input "C:\fakepath\solomillo_a_la_pimienta.webp"
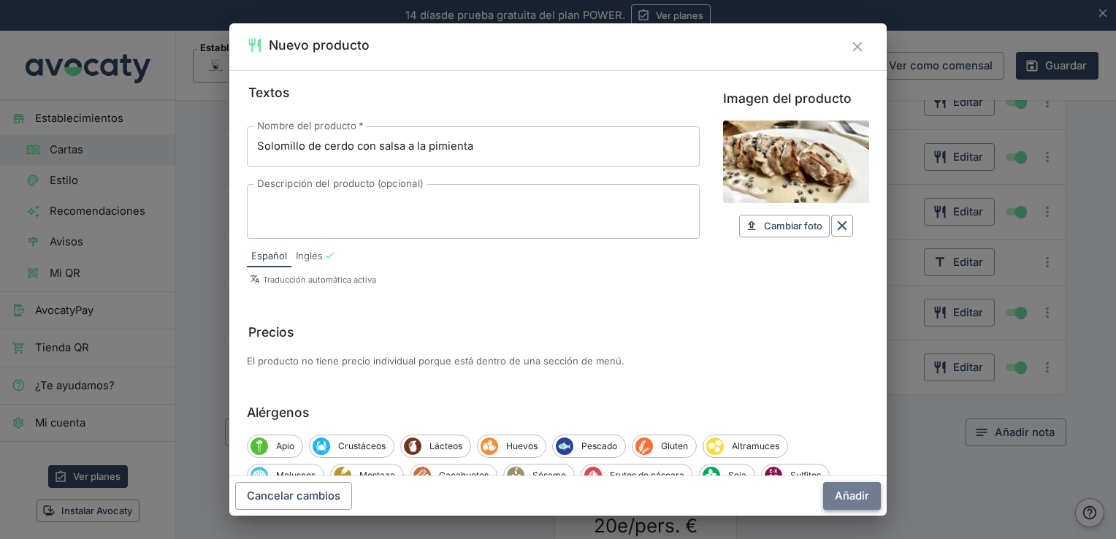
click at [867, 491] on button "Añadir" at bounding box center [852, 496] width 58 height 28
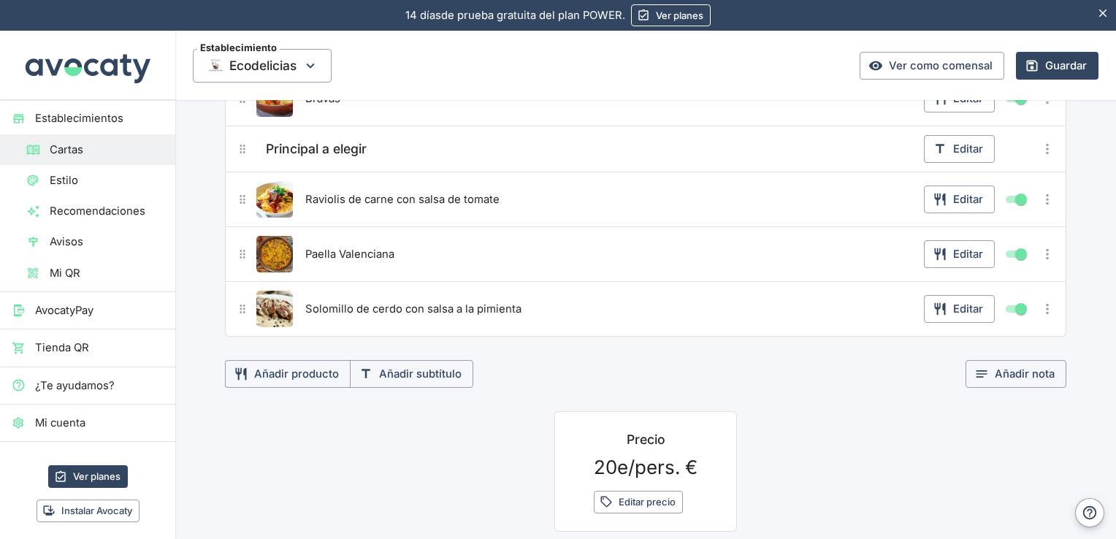
scroll to position [387, 0]
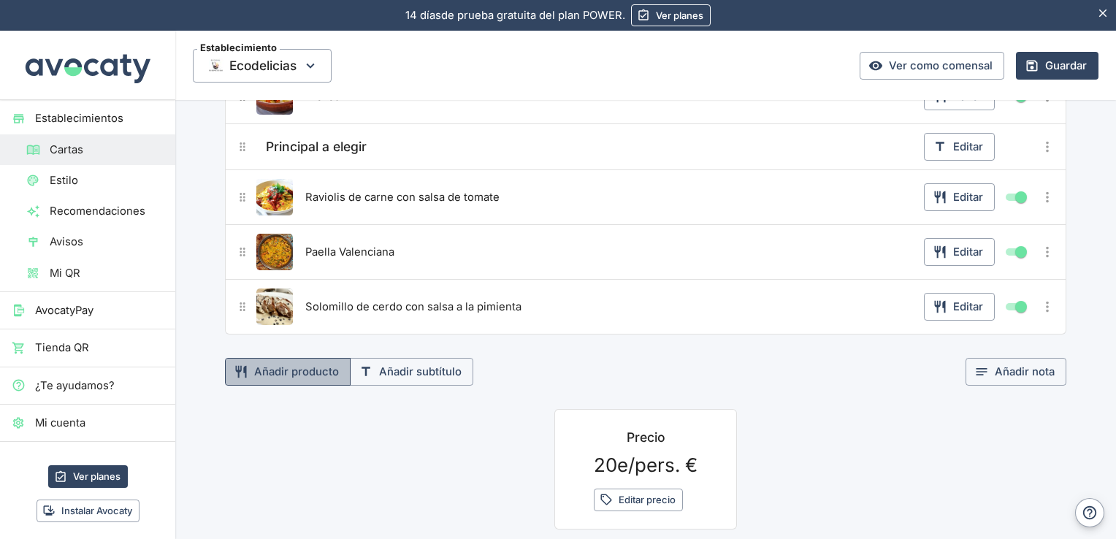
click at [316, 368] on button "Añadir producto" at bounding box center [288, 372] width 126 height 28
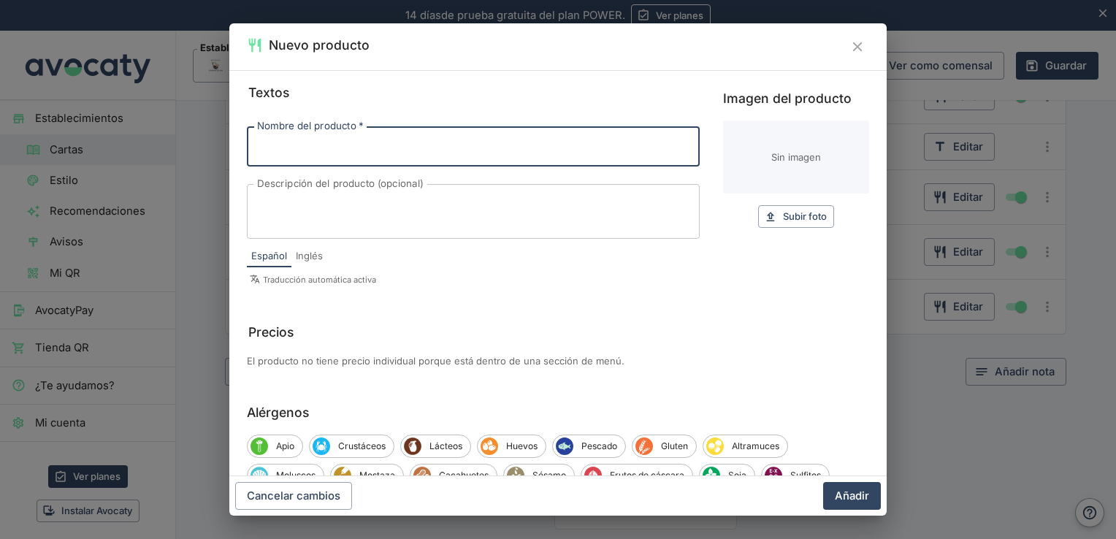
click at [388, 156] on input "Nombre del producto   *" at bounding box center [473, 145] width 453 height 39
type input "Bacalao al pil pil"
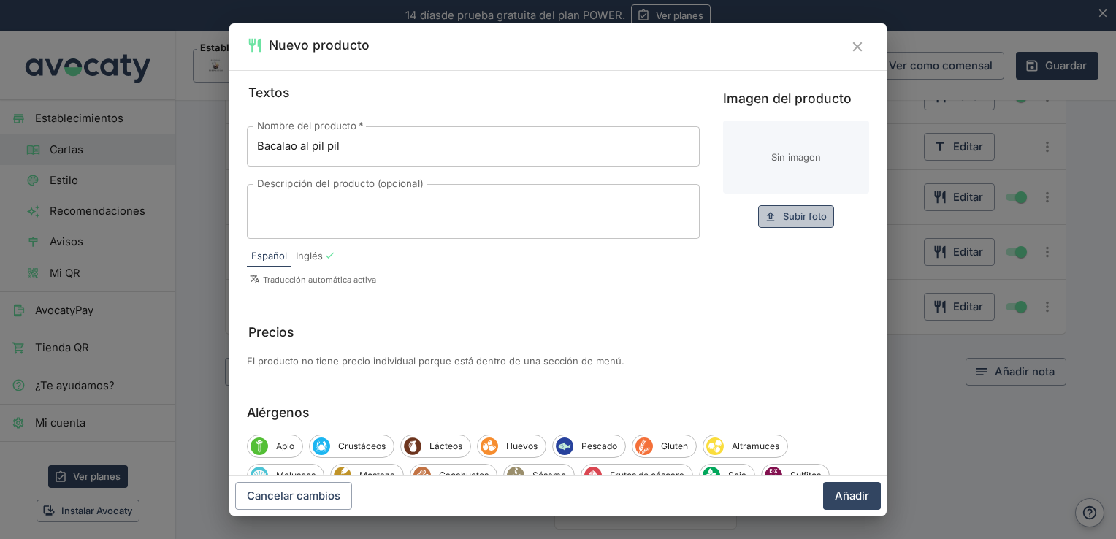
click at [794, 212] on span "Subir foto" at bounding box center [805, 216] width 44 height 17
type input "C:\fakepath\bacalaopilpil.webp"
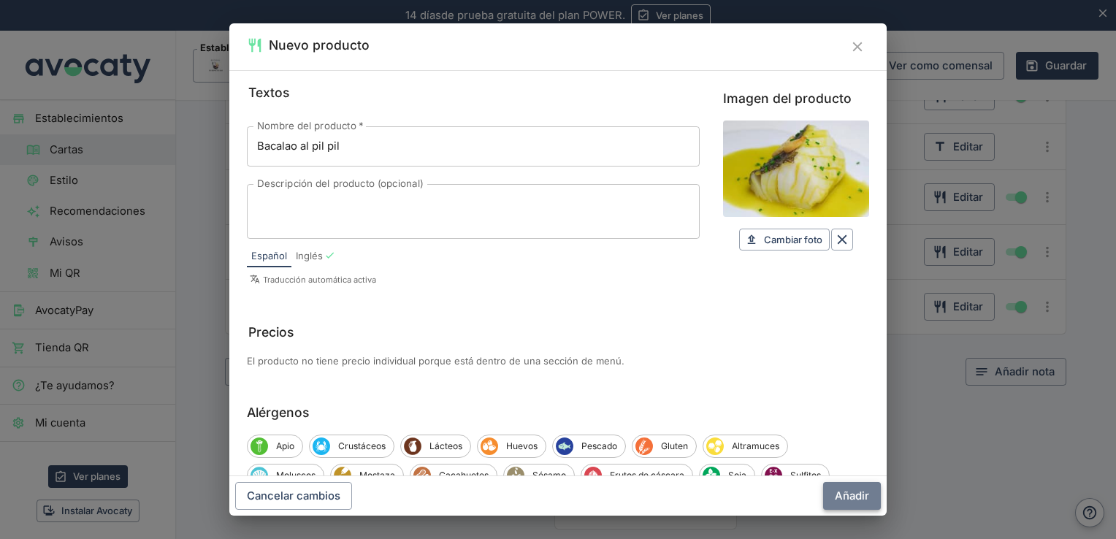
click at [850, 494] on button "Añadir" at bounding box center [852, 496] width 58 height 28
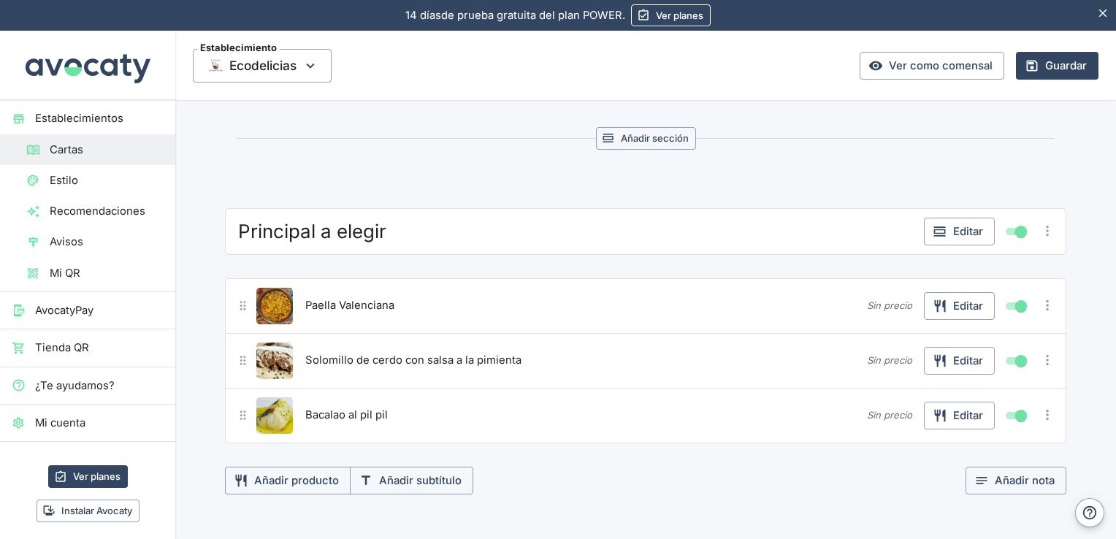
scroll to position [907, 0]
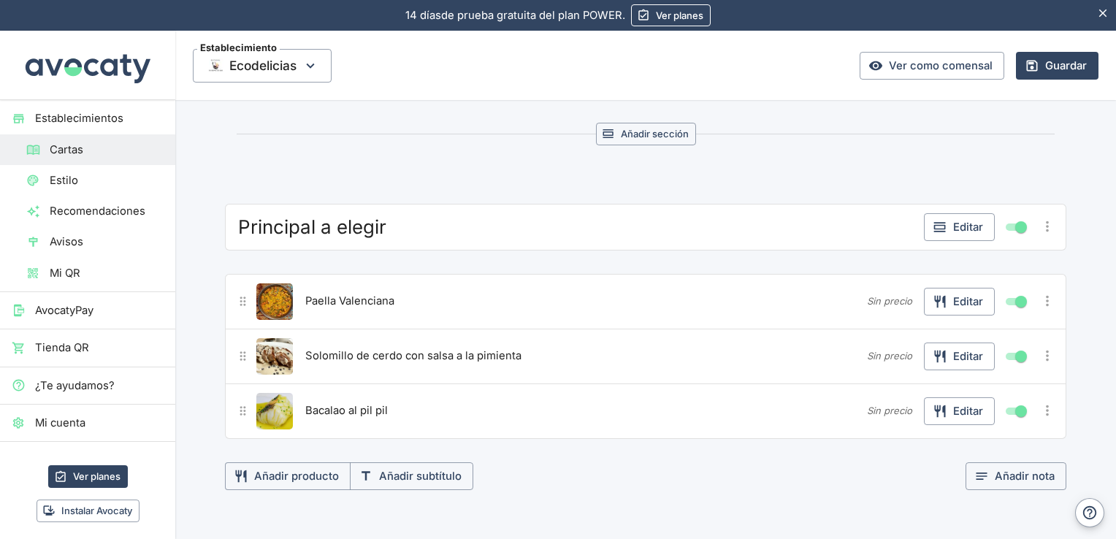
click at [1046, 405] on icon "Más opciones" at bounding box center [1047, 410] width 3 height 11
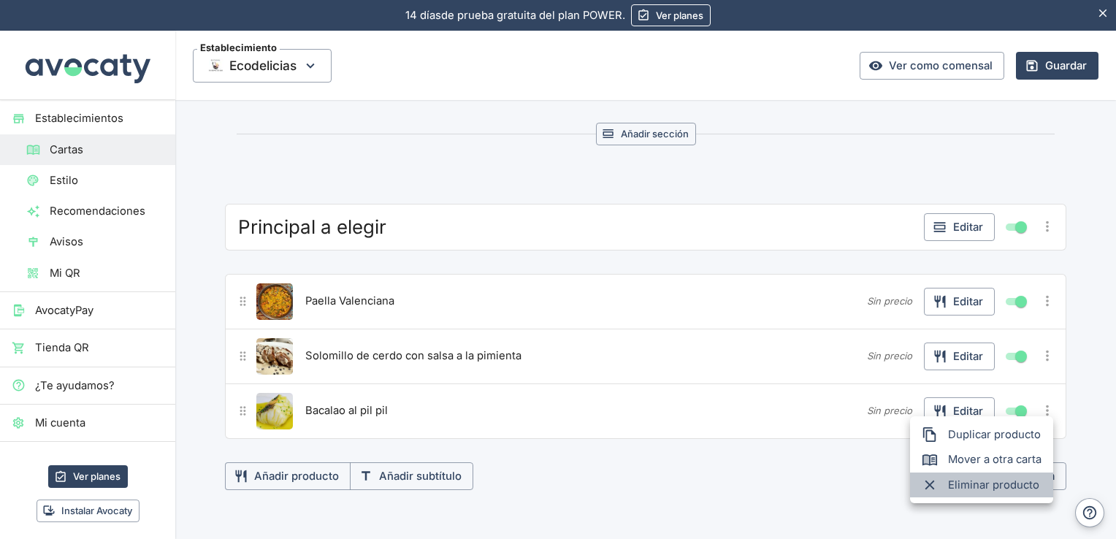
click at [1002, 480] on span "Eliminar producto" at bounding box center [994, 485] width 93 height 16
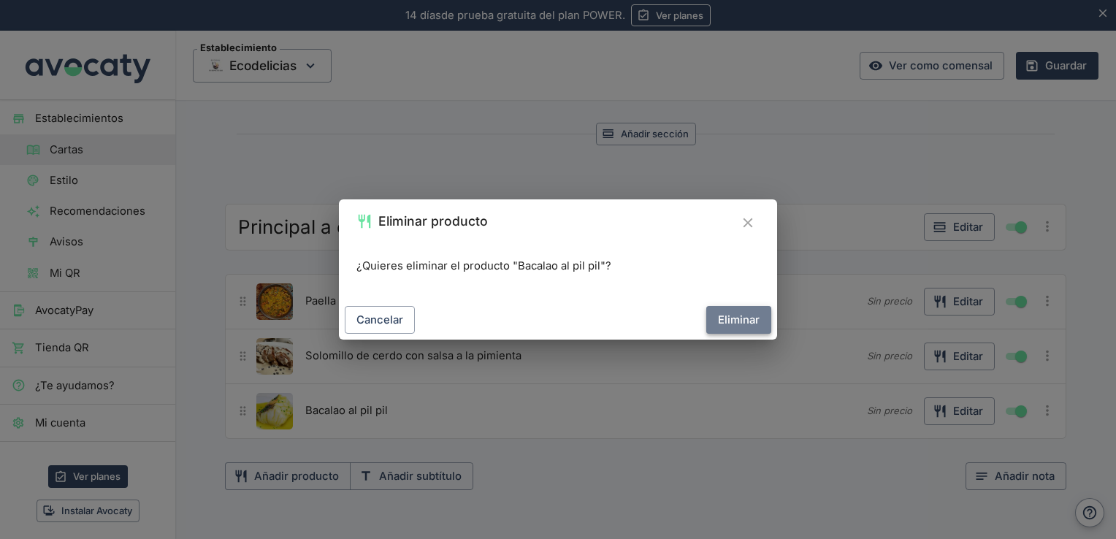
click at [742, 317] on button "Eliminar" at bounding box center [738, 320] width 65 height 28
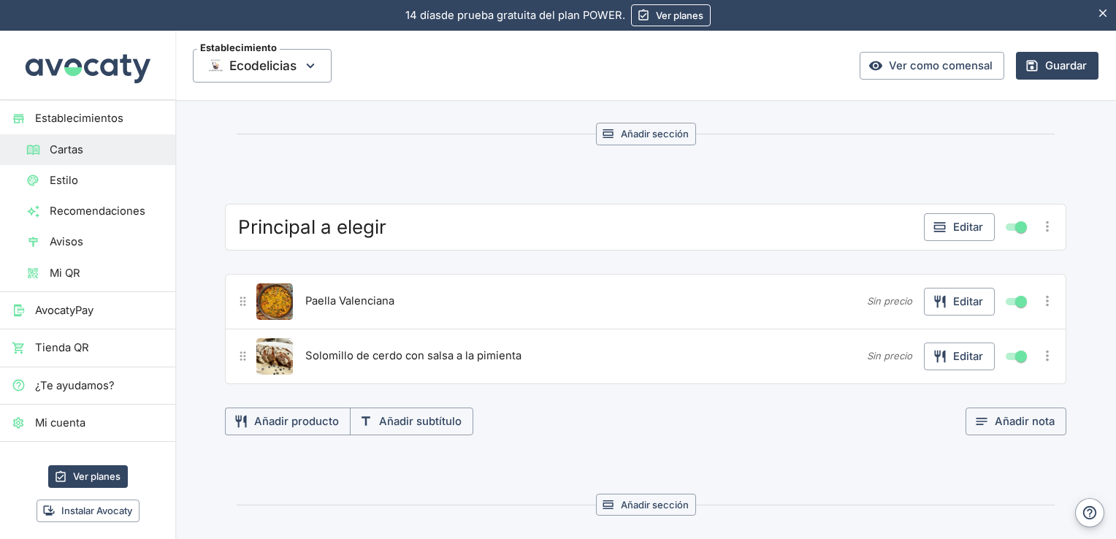
click at [1046, 350] on icon "Más opciones" at bounding box center [1047, 356] width 16 height 16
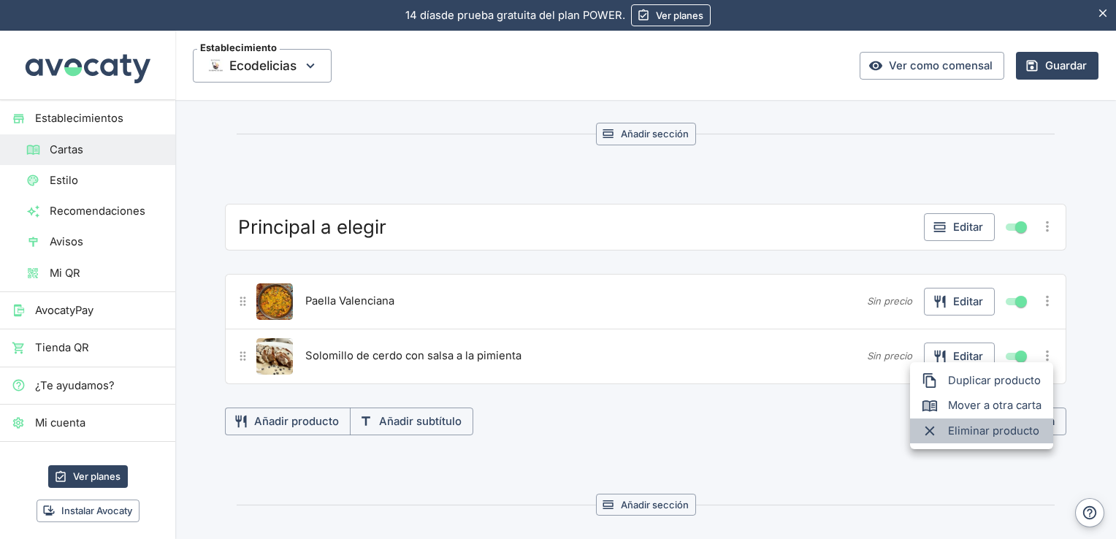
click at [967, 437] on span "Eliminar producto" at bounding box center [994, 431] width 93 height 16
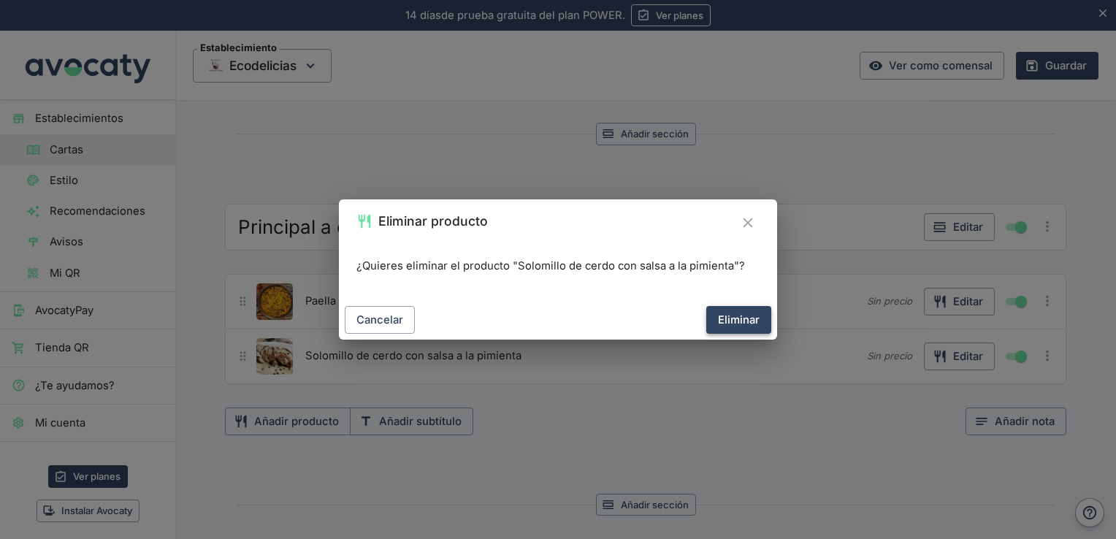
click at [745, 320] on button "Eliminar" at bounding box center [738, 320] width 65 height 28
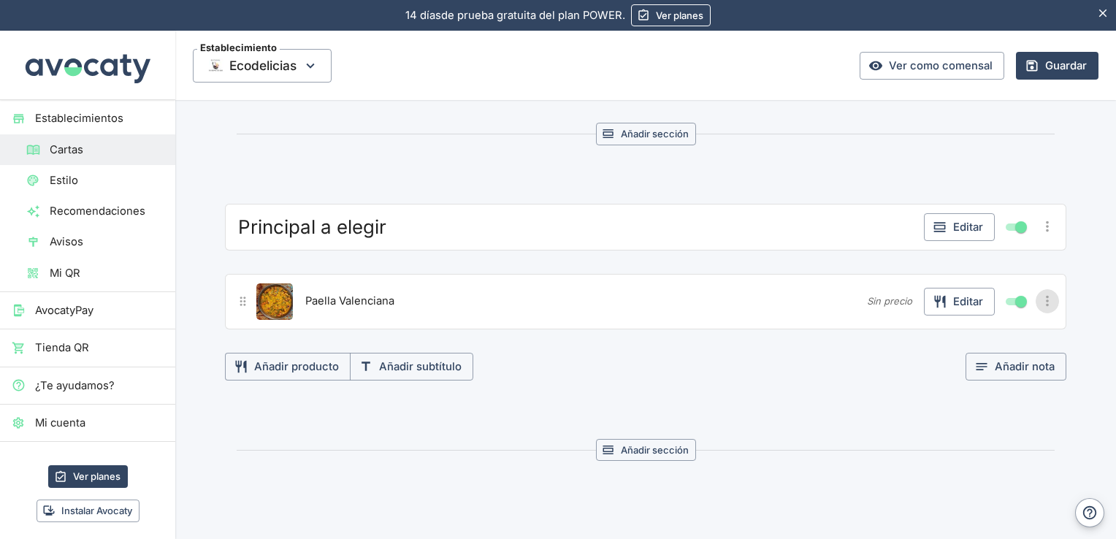
click at [1039, 299] on icon "Más opciones" at bounding box center [1047, 301] width 16 height 16
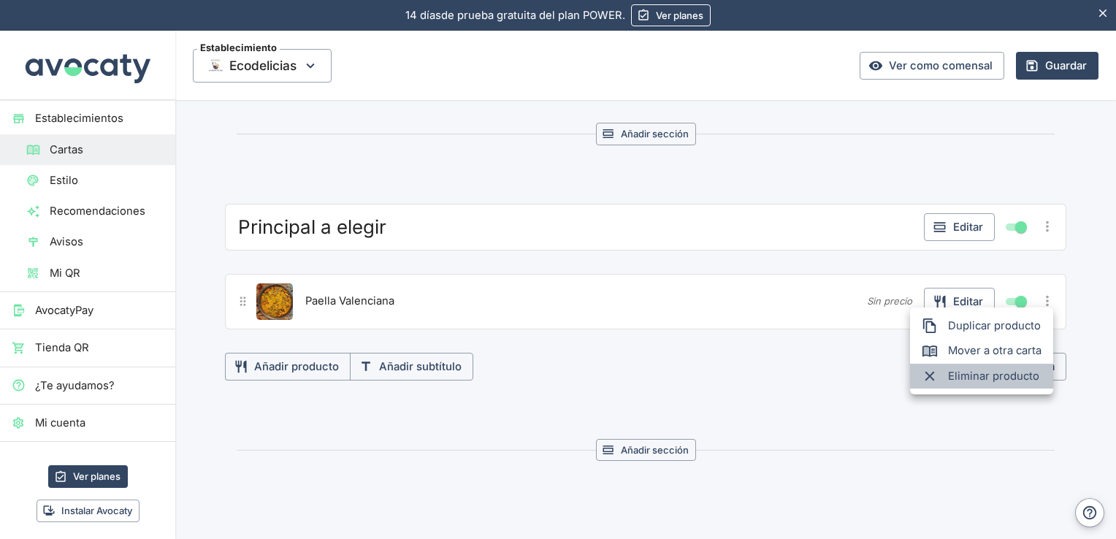
click at [972, 369] on span "Eliminar producto" at bounding box center [994, 376] width 93 height 16
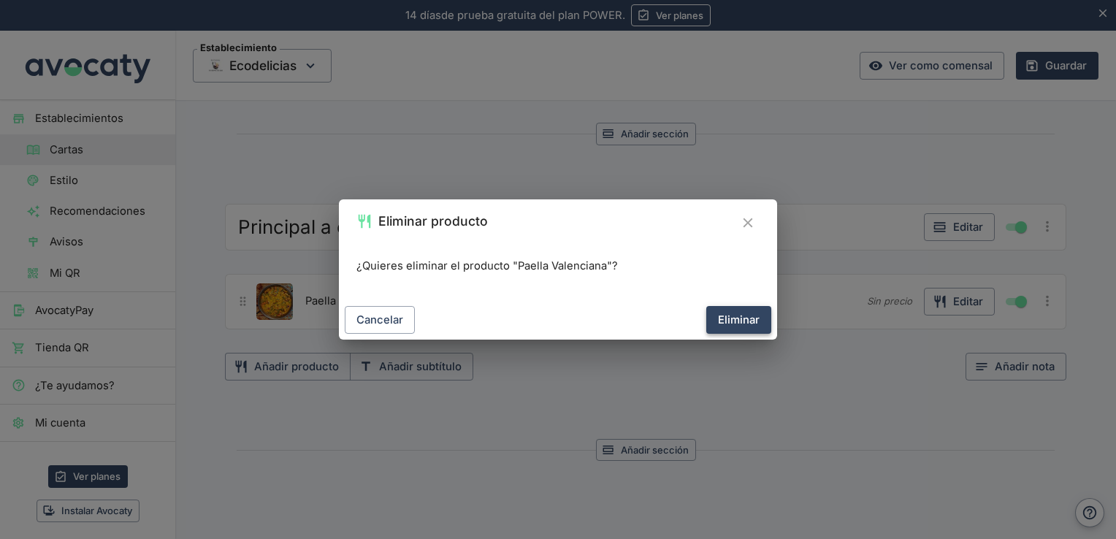
click at [736, 316] on button "Eliminar" at bounding box center [738, 320] width 65 height 28
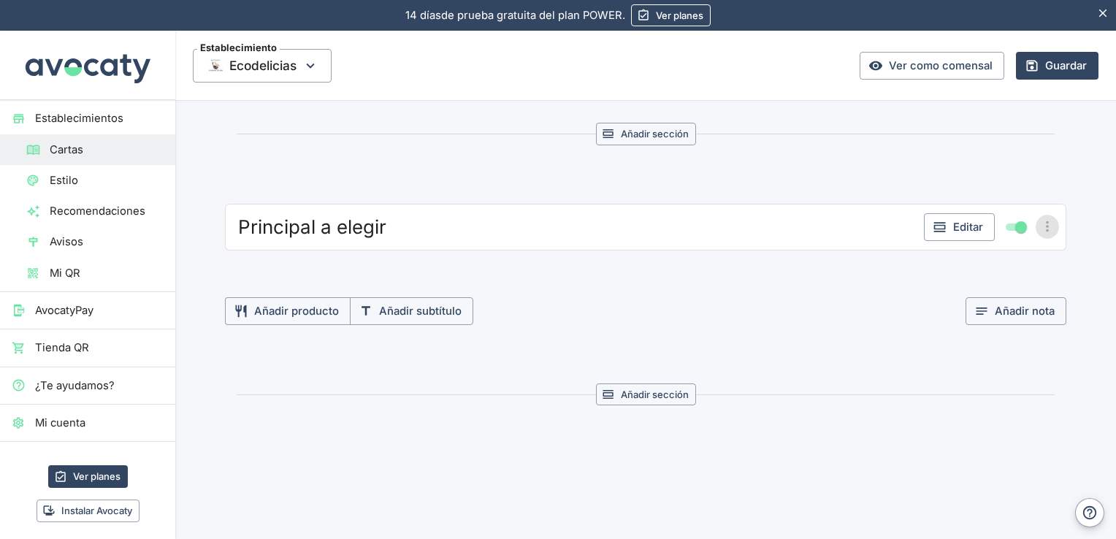
click at [1039, 225] on icon "Más opciones" at bounding box center [1047, 226] width 16 height 16
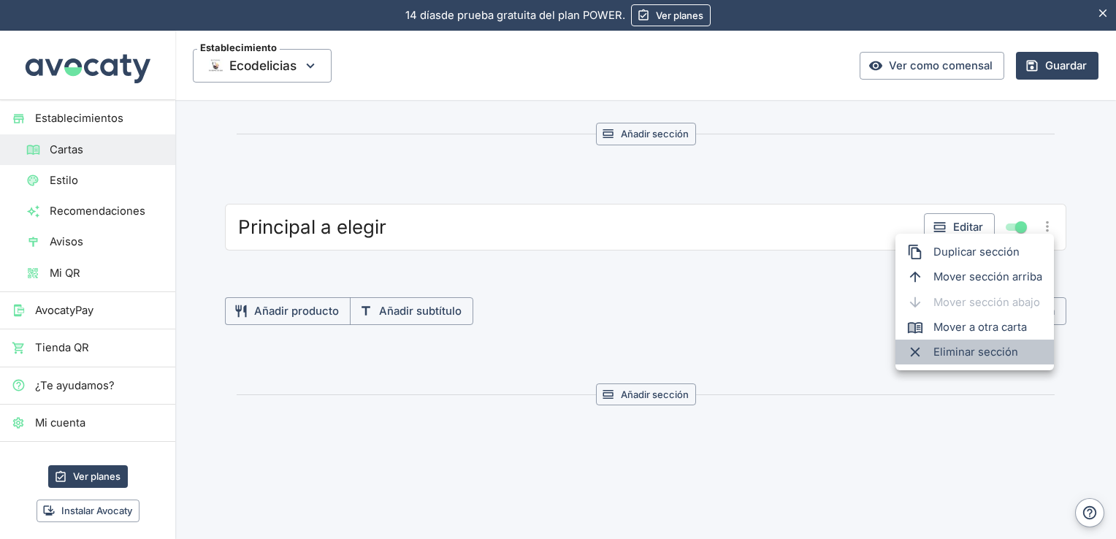
click at [983, 352] on span "Eliminar sección" at bounding box center [987, 352] width 109 height 16
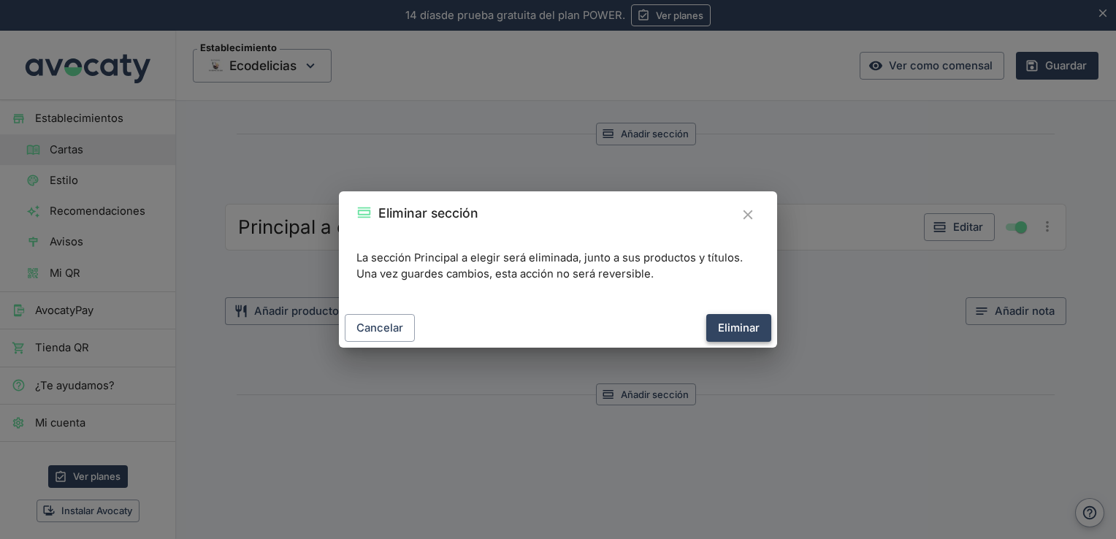
click at [742, 326] on button "Eliminar" at bounding box center [738, 328] width 65 height 28
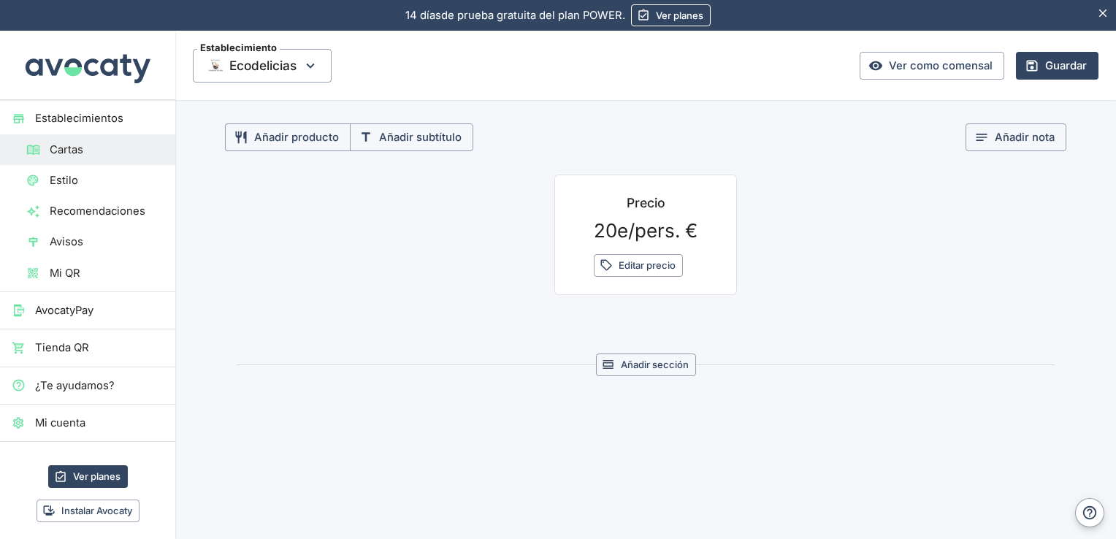
scroll to position [671, 0]
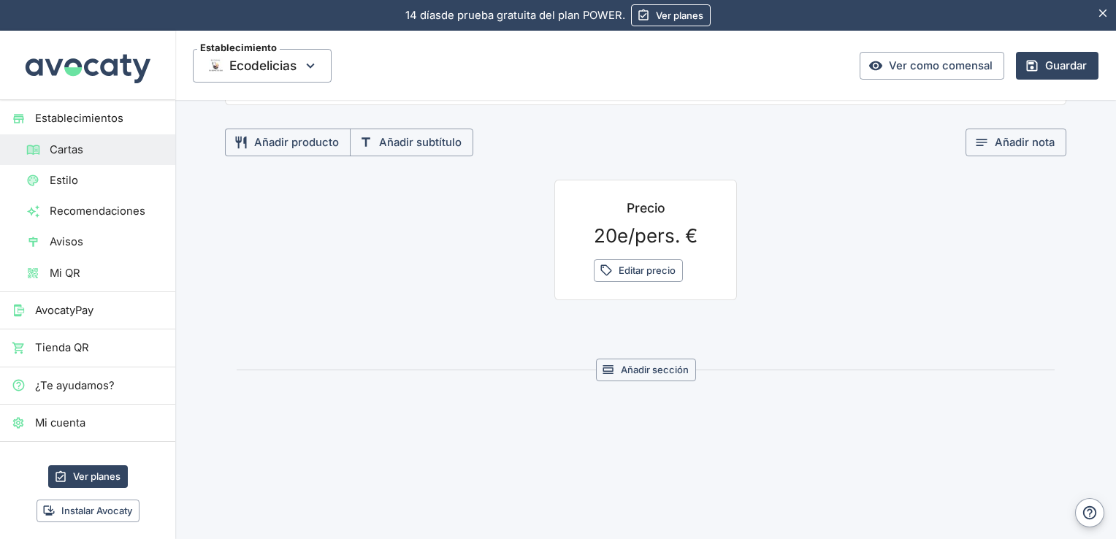
drag, startPoint x: 1103, startPoint y: 342, endPoint x: 1112, endPoint y: 331, distance: 14.6
click at [1112, 331] on div "Establecimiento Ecodelicias Ver como comensal Guardar / MENU B Volver a cartas …" at bounding box center [645, 285] width 940 height 508
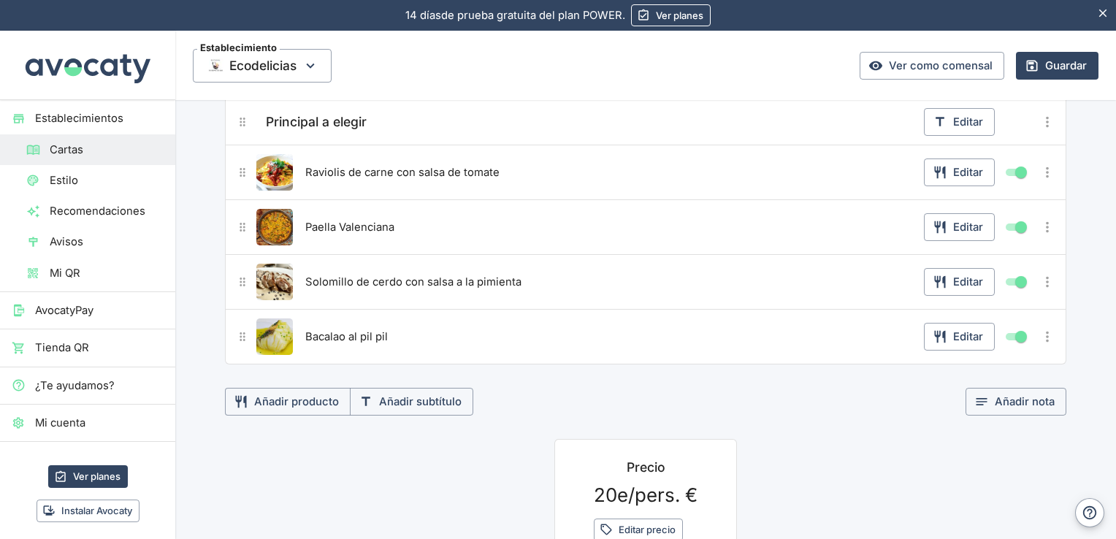
scroll to position [435, 0]
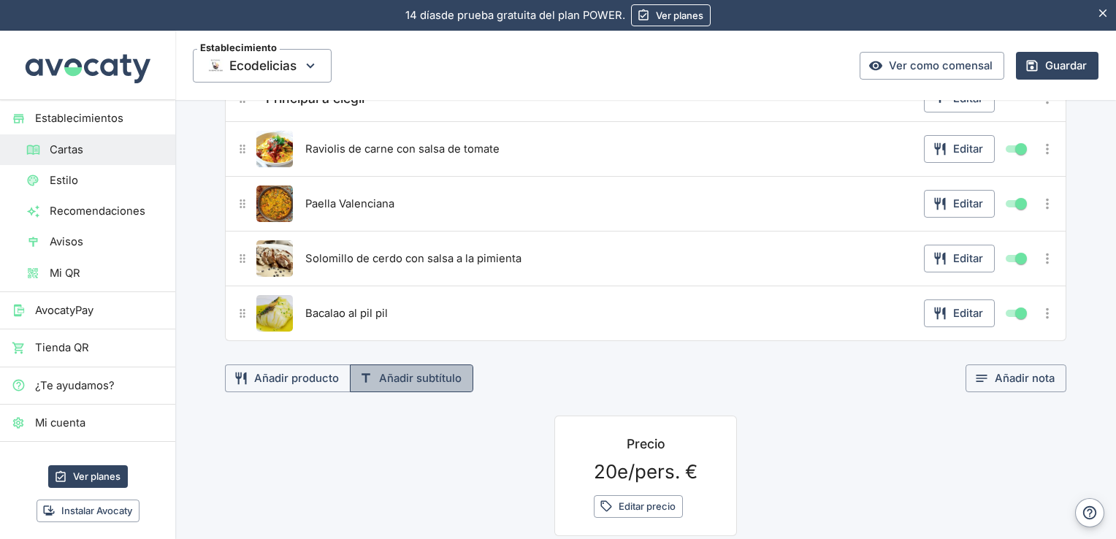
click at [447, 367] on button "Añadir subtítulo" at bounding box center [411, 378] width 123 height 28
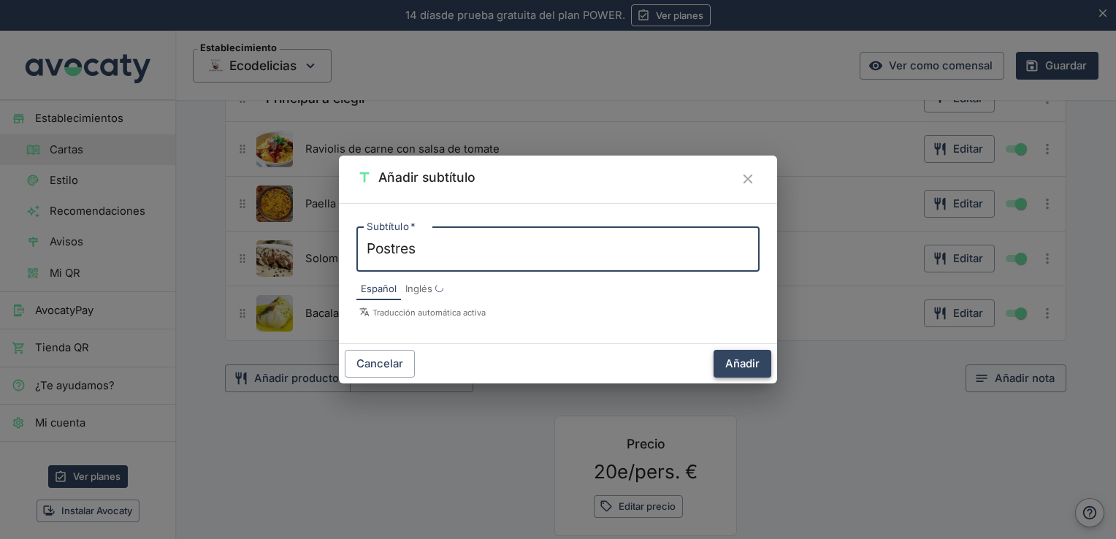
type textarea "Postres"
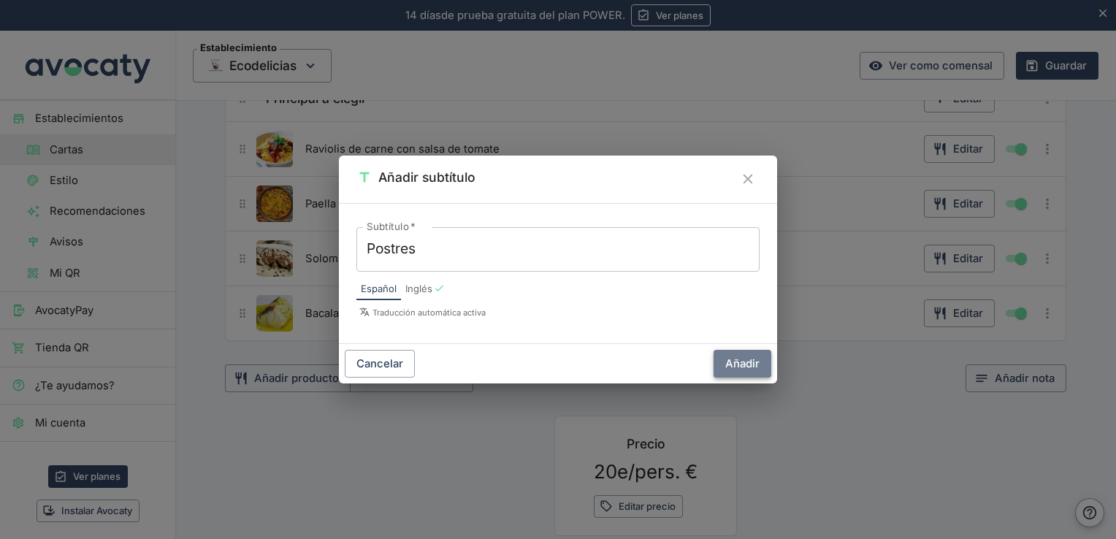
click at [748, 361] on button "Añadir" at bounding box center [742, 364] width 58 height 28
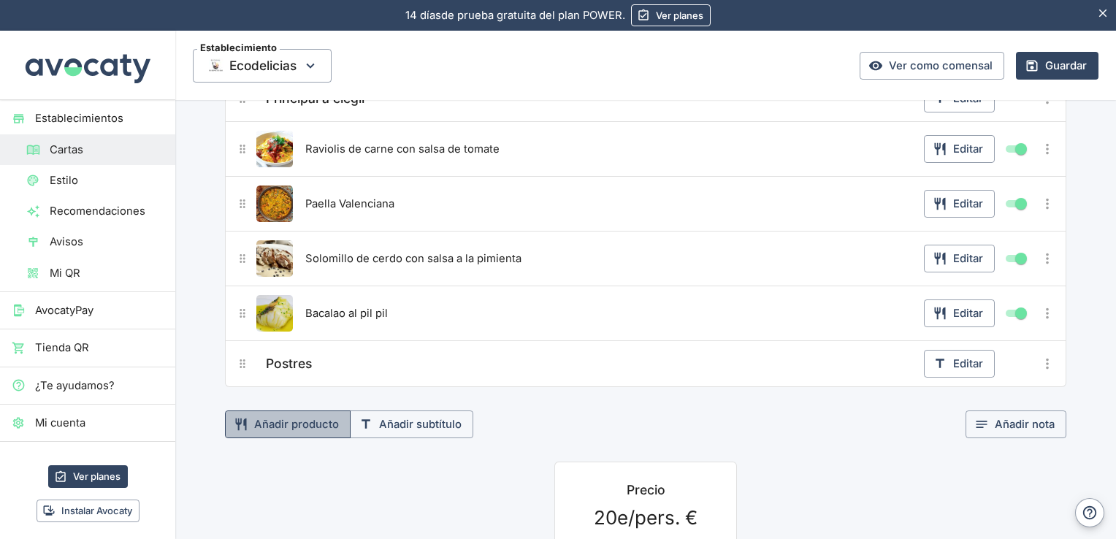
click at [294, 419] on button "Añadir producto" at bounding box center [288, 424] width 126 height 28
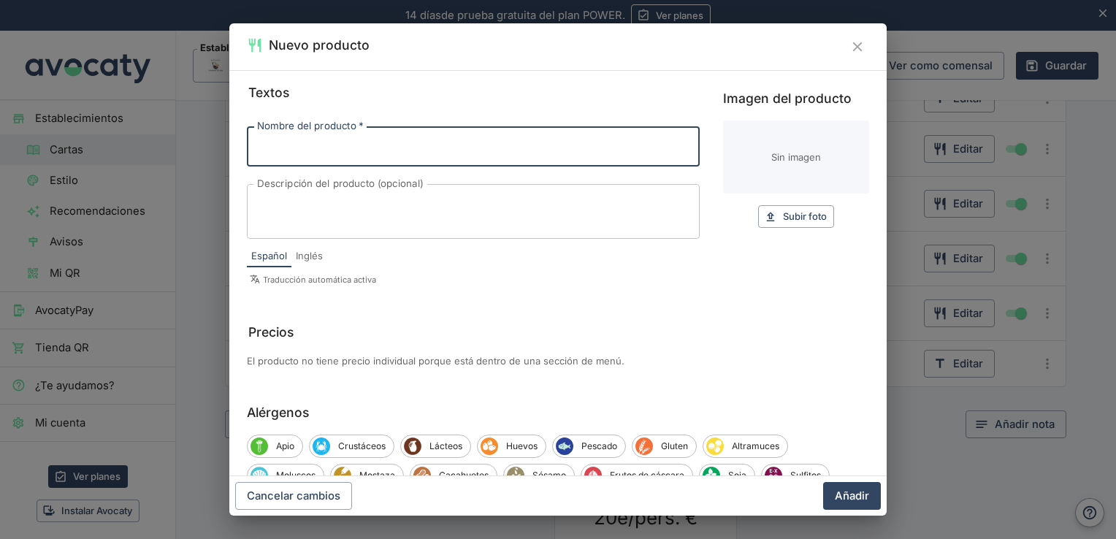
click at [414, 147] on input "Nombre del producto   *" at bounding box center [473, 145] width 453 height 39
type input "tarta de tres chocolates"
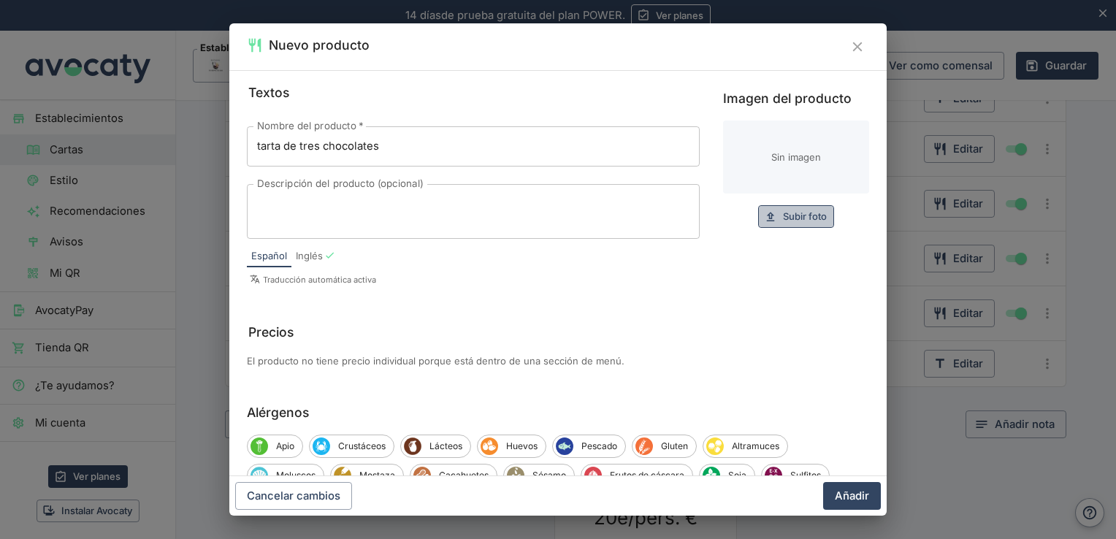
click at [797, 215] on span "Subir foto" at bounding box center [805, 216] width 44 height 17
type input "C:\fakepath\OIP.webp"
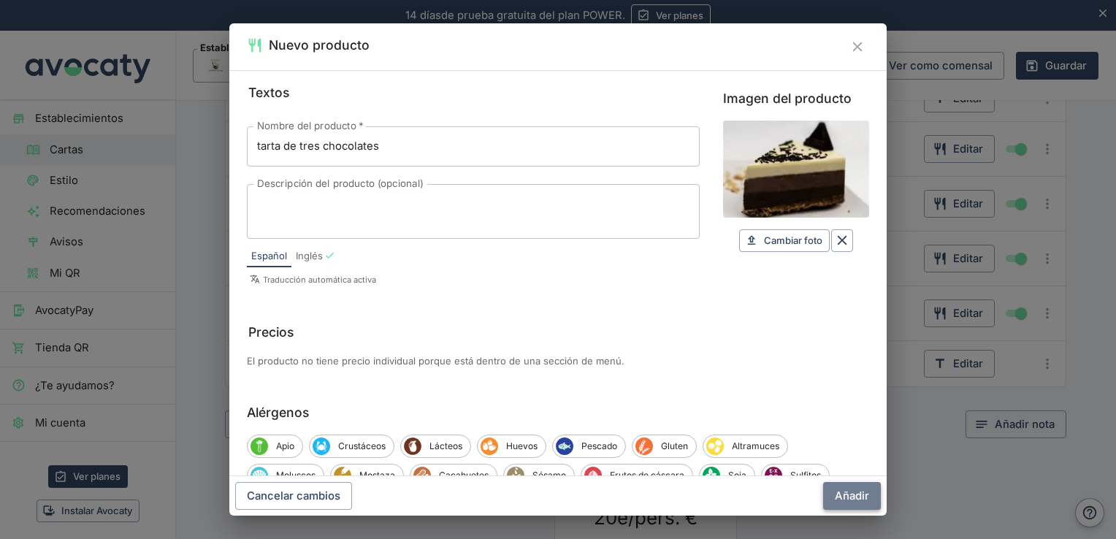
click at [859, 499] on button "Añadir" at bounding box center [852, 496] width 58 height 28
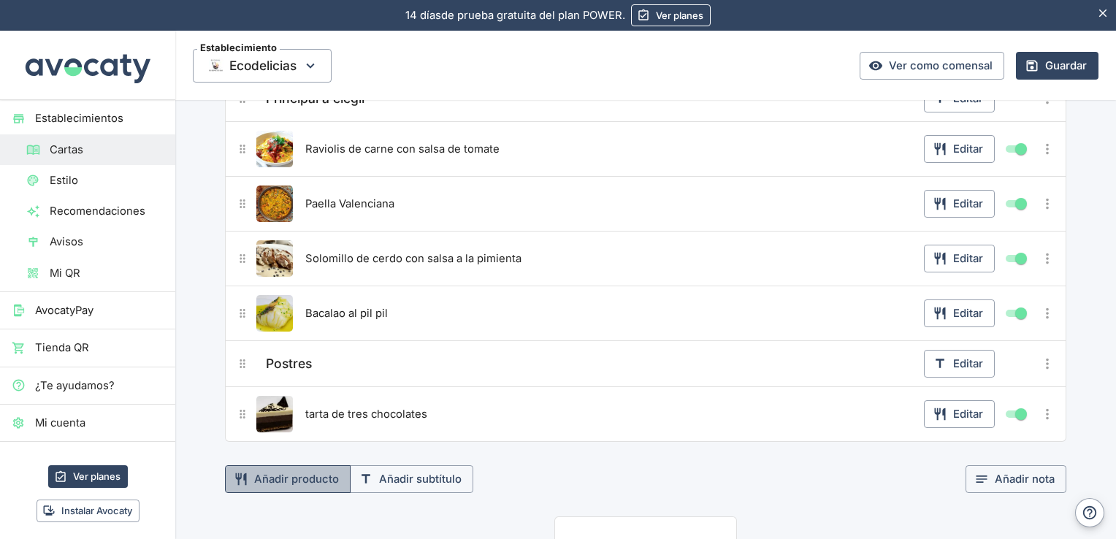
click at [284, 476] on button "Añadir producto" at bounding box center [288, 479] width 126 height 28
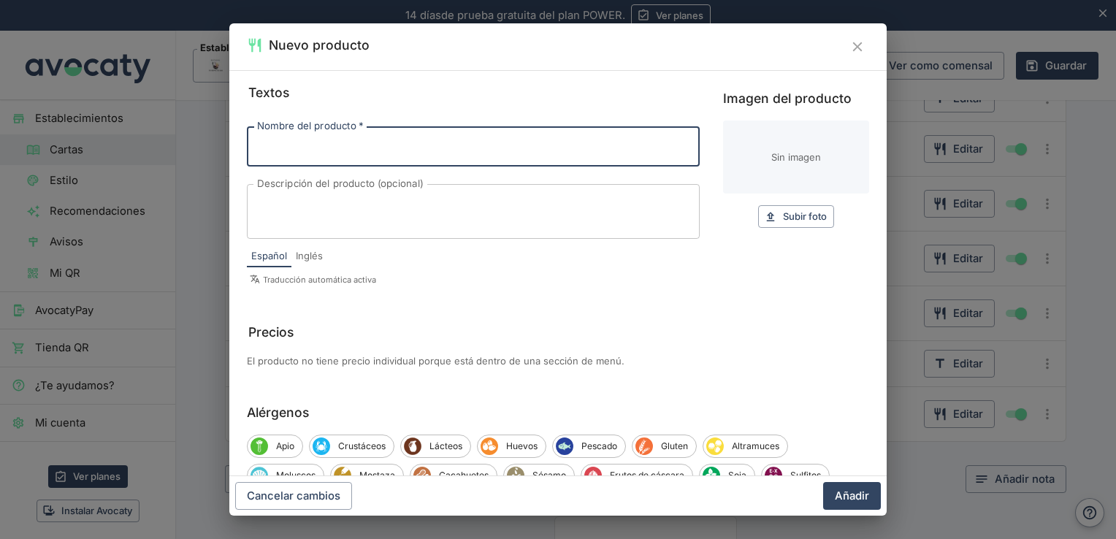
click at [336, 142] on input "Nombre del producto   *" at bounding box center [473, 145] width 453 height 39
type input "tarta de queso"
click at [792, 223] on span "Subir foto" at bounding box center [805, 216] width 44 height 17
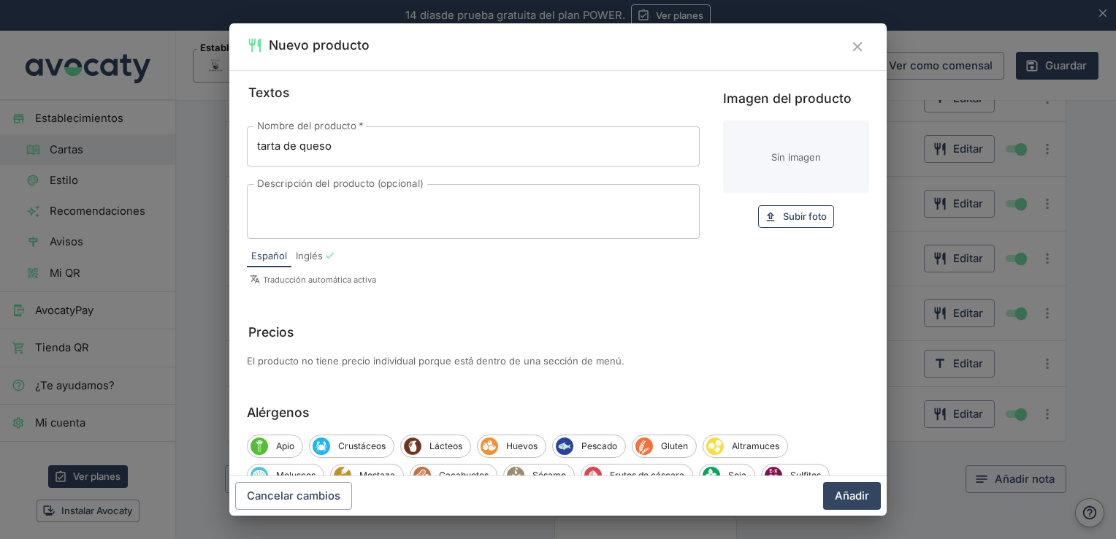
type input "C:\fakepath\tarta-de-queso.jpg"
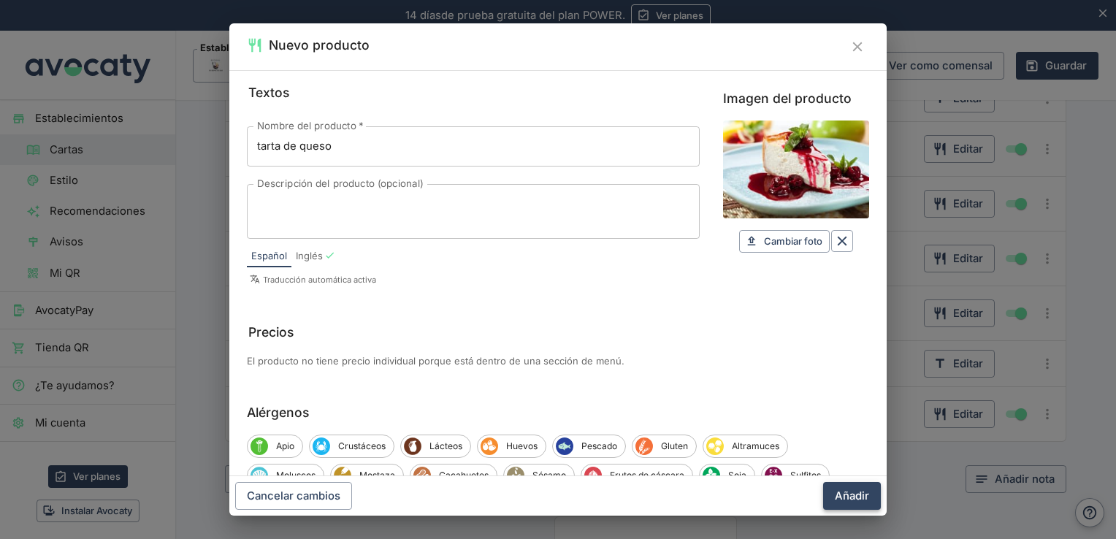
click at [857, 492] on button "Añadir" at bounding box center [852, 496] width 58 height 28
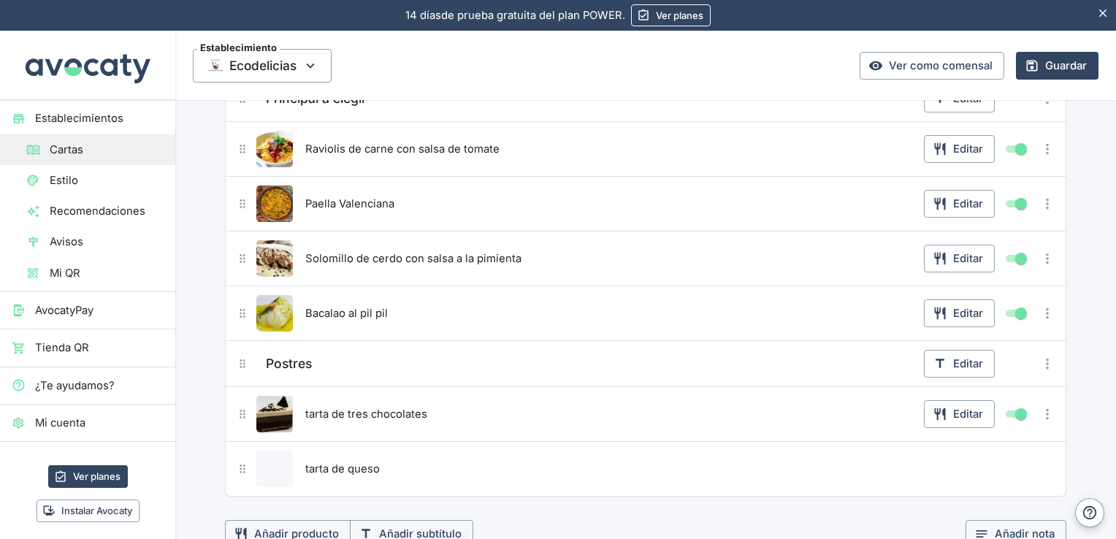
scroll to position [438, 0]
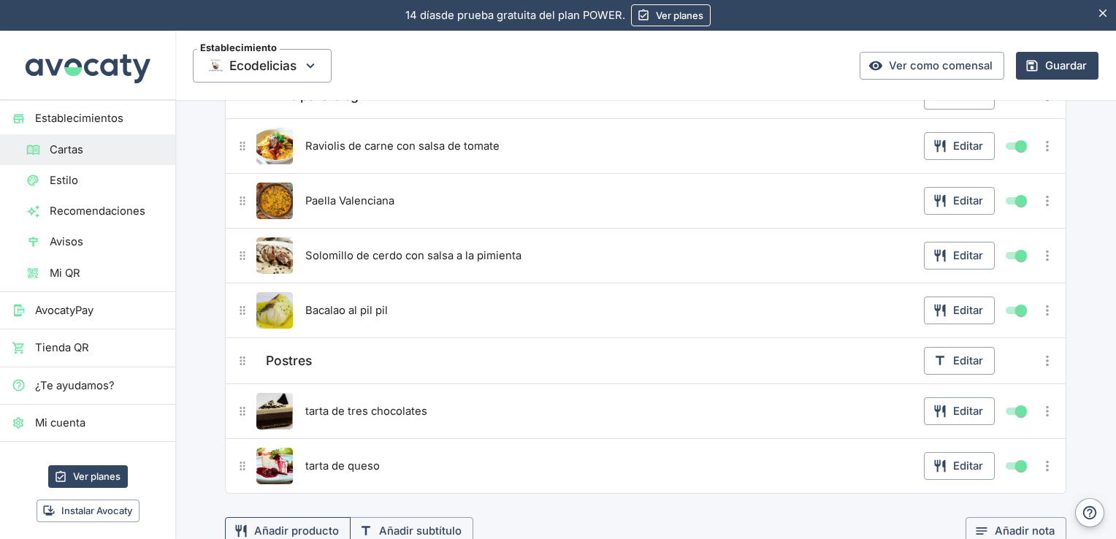
click at [306, 523] on button "Añadir producto" at bounding box center [288, 531] width 126 height 28
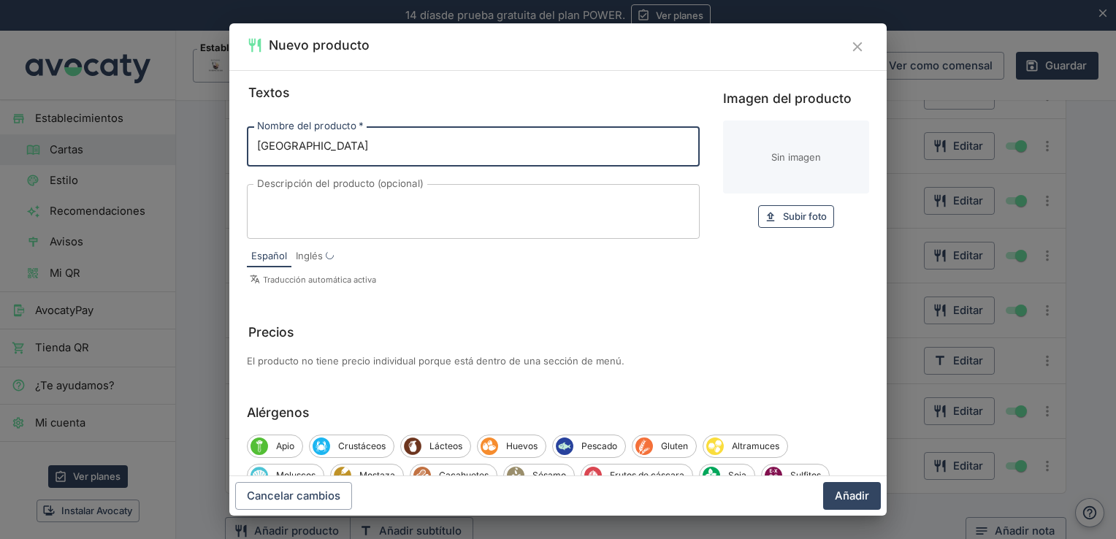
type input "[GEOGRAPHIC_DATA]"
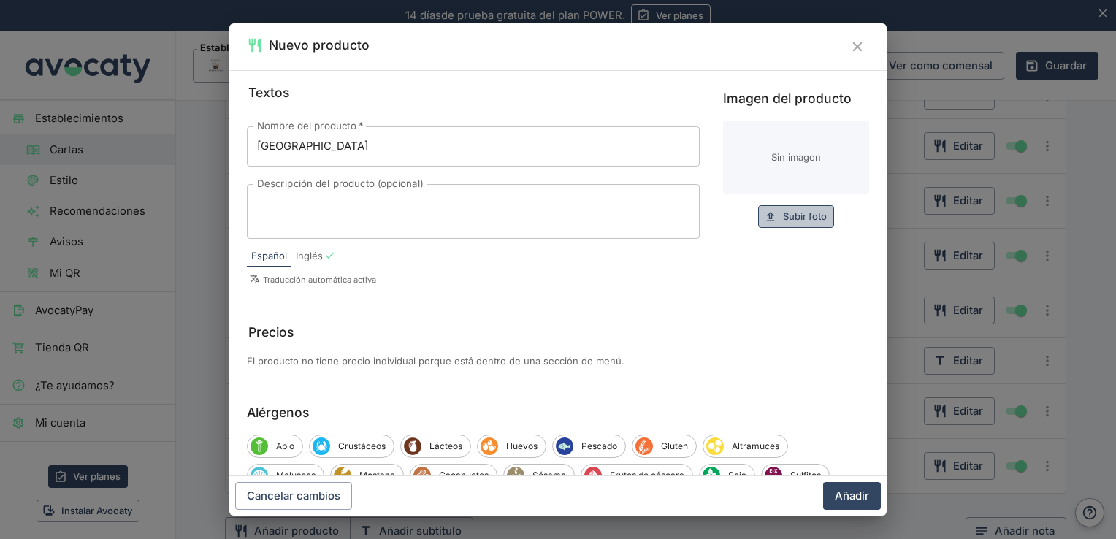
click at [802, 212] on span "Subir foto" at bounding box center [805, 216] width 44 height 17
type input "C:\fakepath\ensalada-de-frutas-500x334.webp"
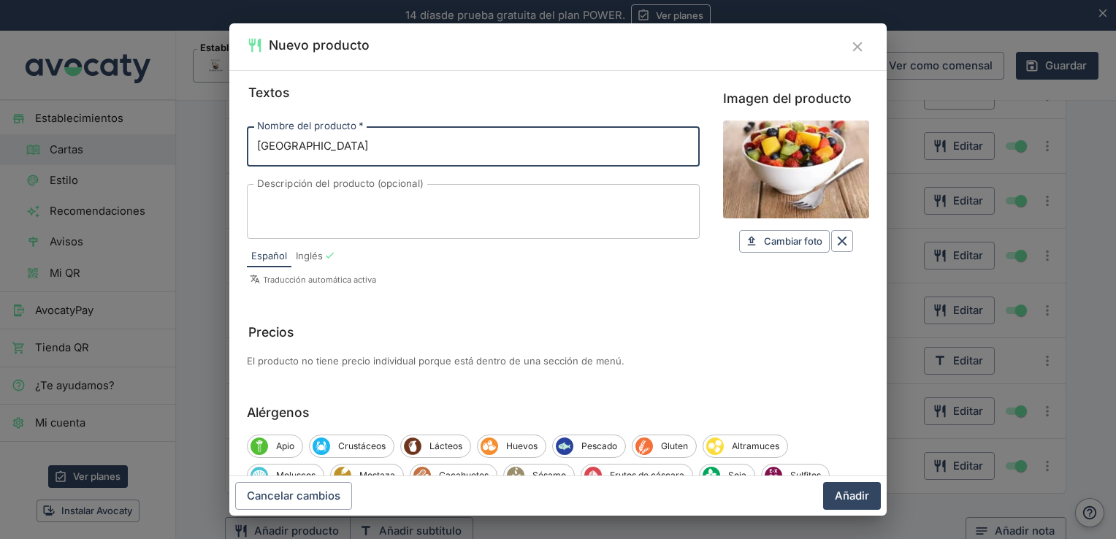
click at [443, 145] on input "[GEOGRAPHIC_DATA]" at bounding box center [473, 145] width 453 height 39
click at [308, 142] on input "macedonia de frutas de temporada" at bounding box center [473, 145] width 453 height 39
click at [467, 147] on input "macedonia de frutas de temporada" at bounding box center [473, 145] width 453 height 39
type input "macedonia de frutas de temporada."
click at [845, 494] on button "Añadir" at bounding box center [852, 496] width 58 height 28
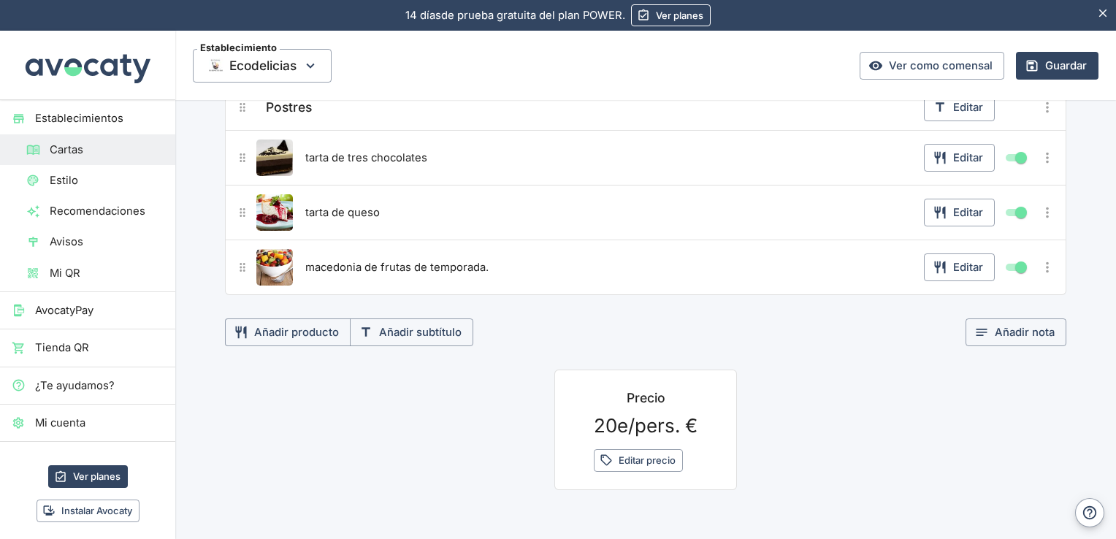
scroll to position [695, 0]
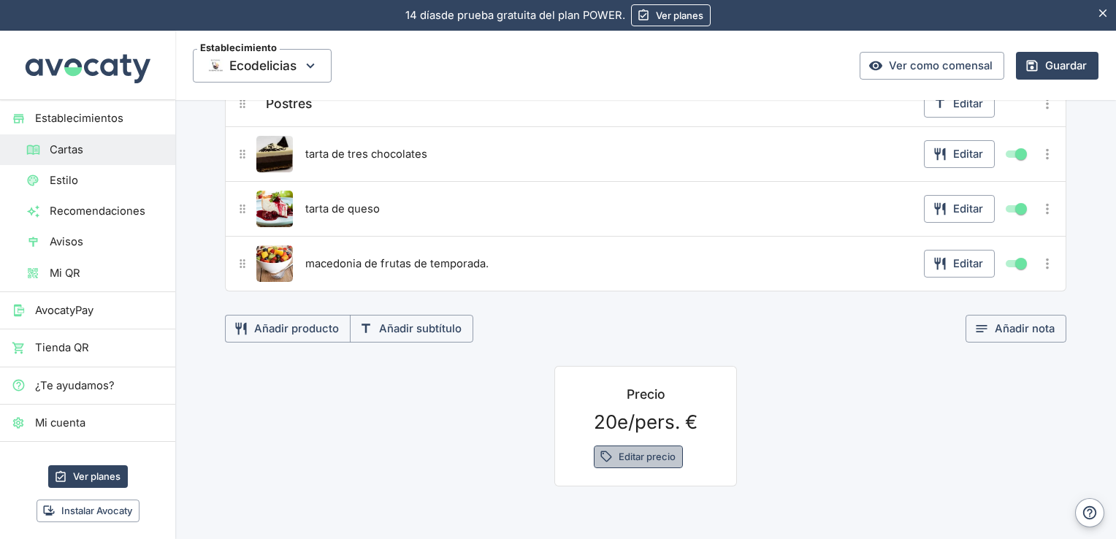
click at [634, 448] on button "Editar precio" at bounding box center [638, 456] width 89 height 23
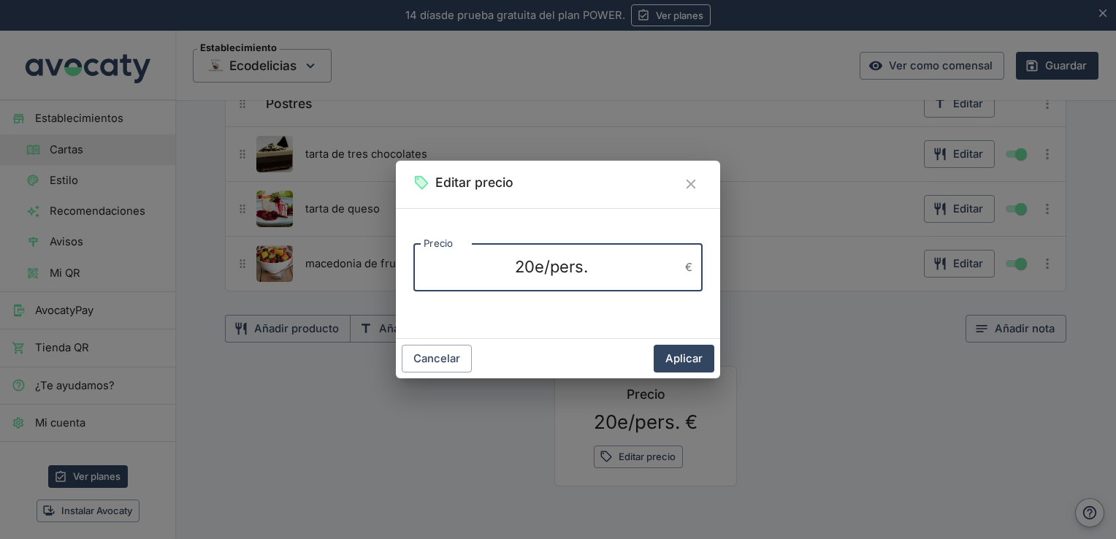
click at [535, 266] on textarea "20e/pers." at bounding box center [551, 267] width 256 height 23
type textarea "25e/pers."
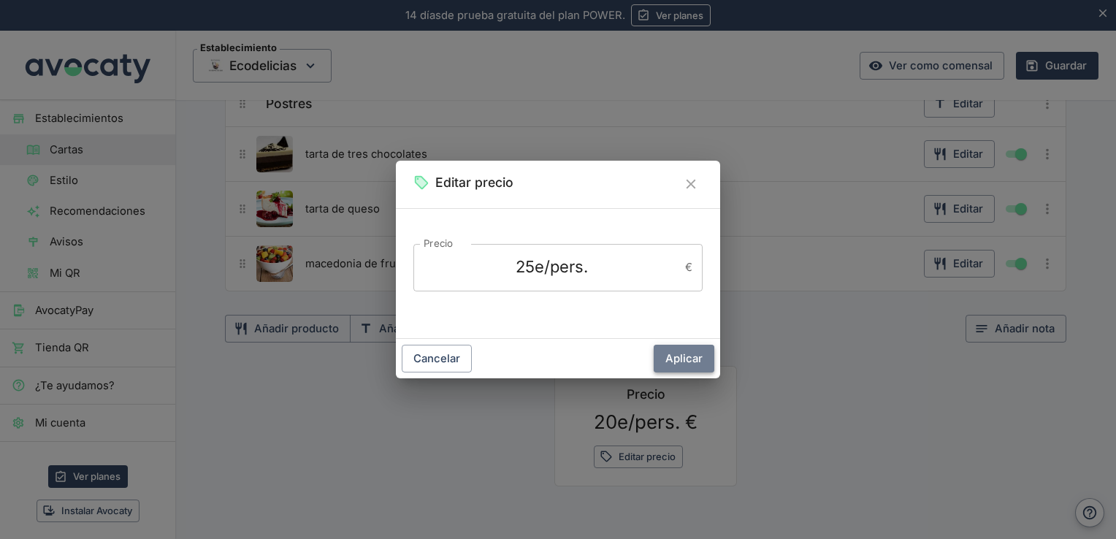
click at [666, 358] on button "Aplicar" at bounding box center [683, 359] width 61 height 28
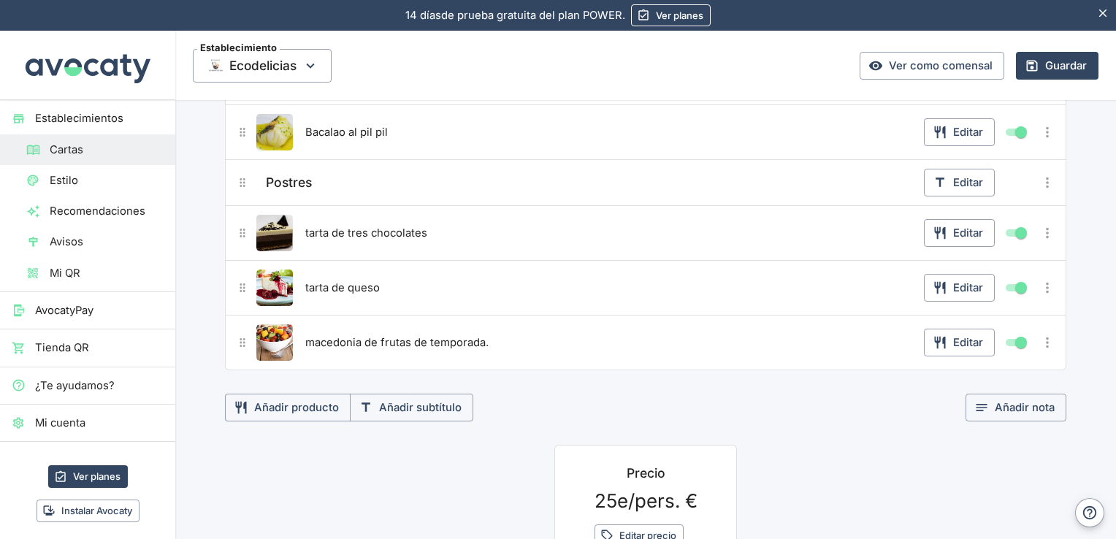
scroll to position [631, 0]
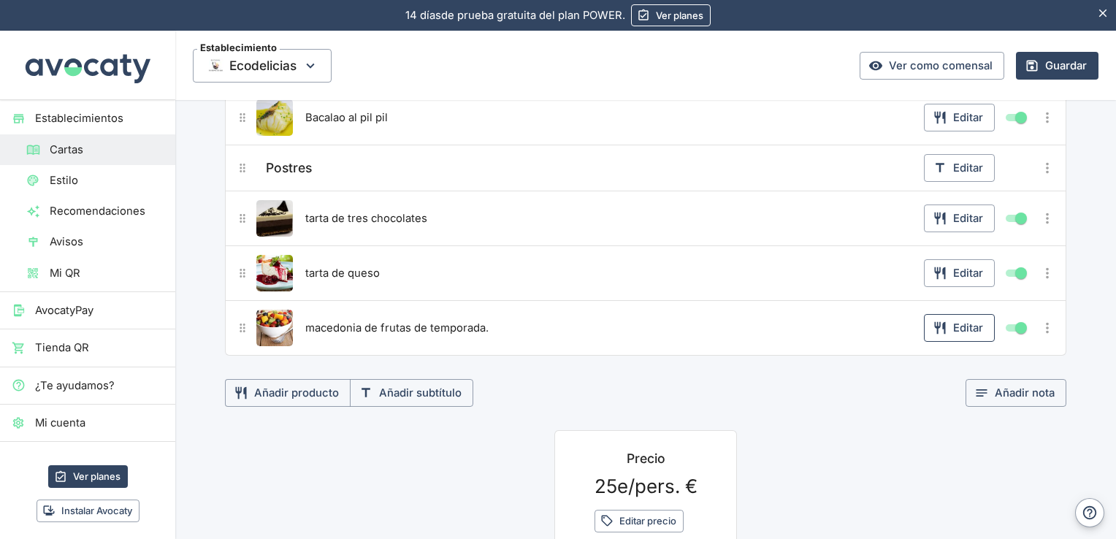
click at [964, 320] on button "Editar" at bounding box center [959, 328] width 71 height 28
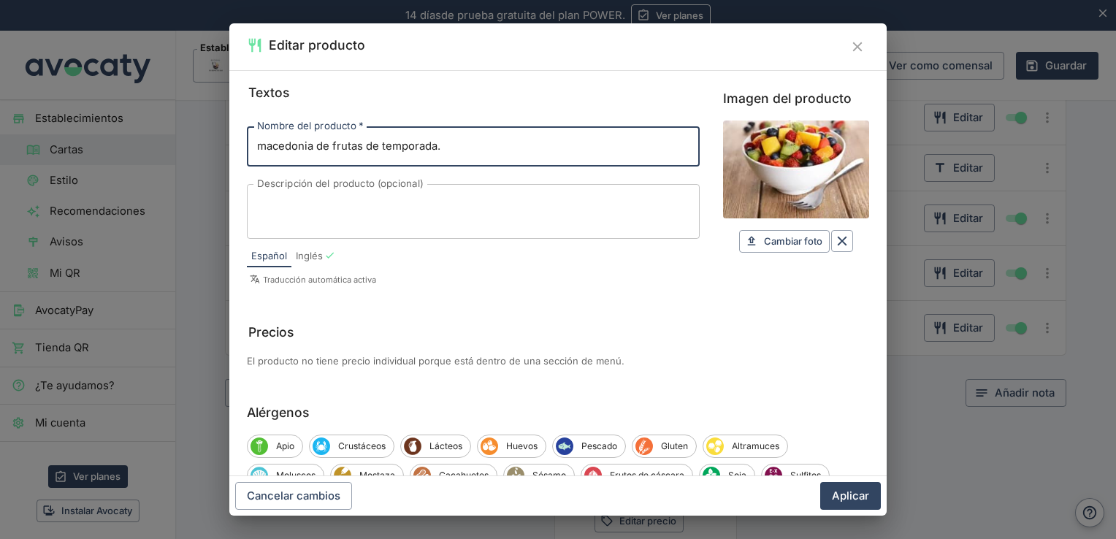
click at [364, 145] on input "macedonia de frutas de temporada." at bounding box center [473, 145] width 453 height 39
click at [377, 145] on input "macedonia de frutas de temporada." at bounding box center [473, 145] width 453 height 39
type input "macedonia de frutas depende de temporada."
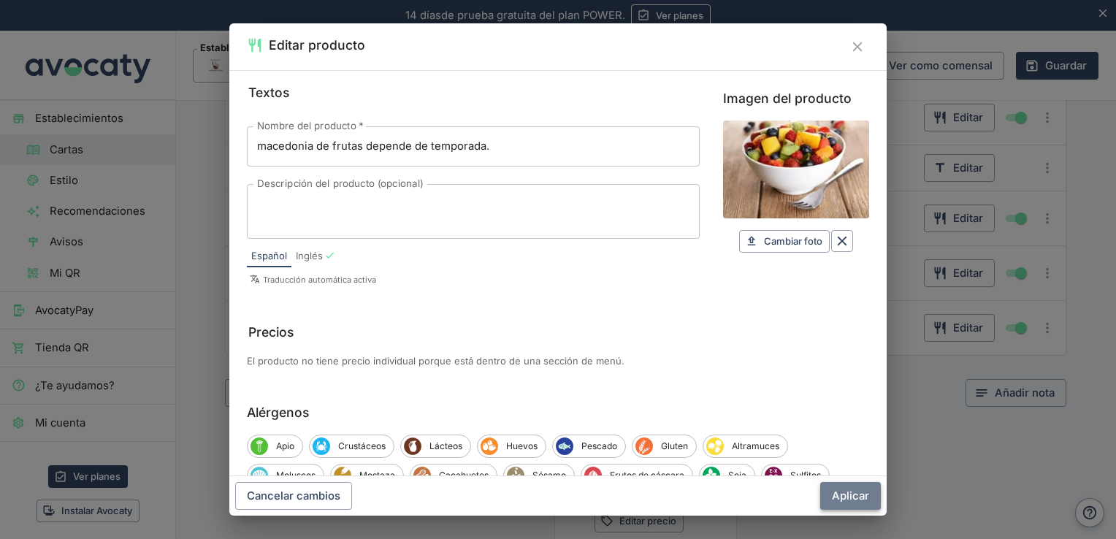
click at [837, 487] on button "Aplicar" at bounding box center [850, 496] width 61 height 28
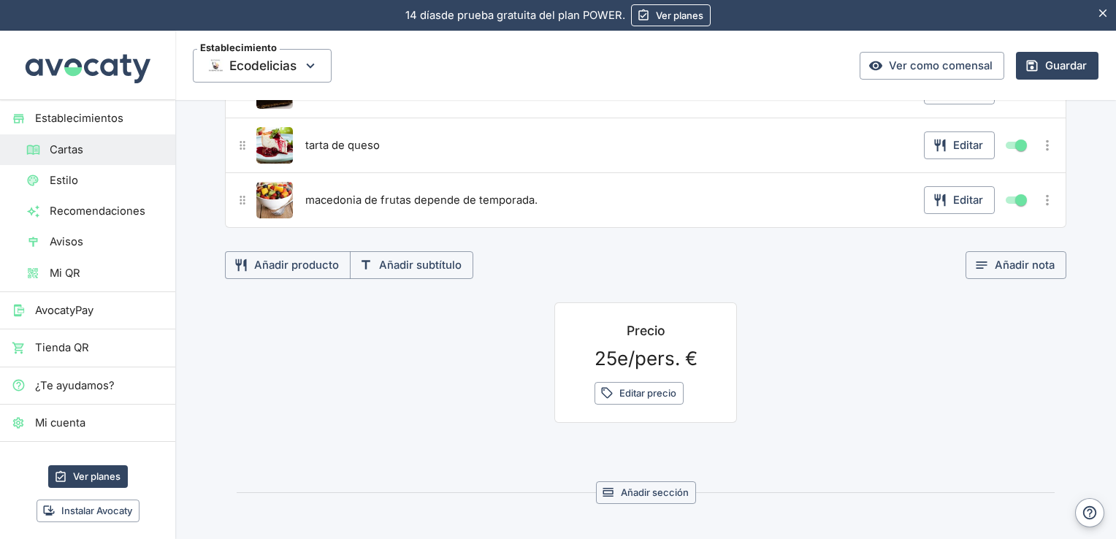
scroll to position [774, 0]
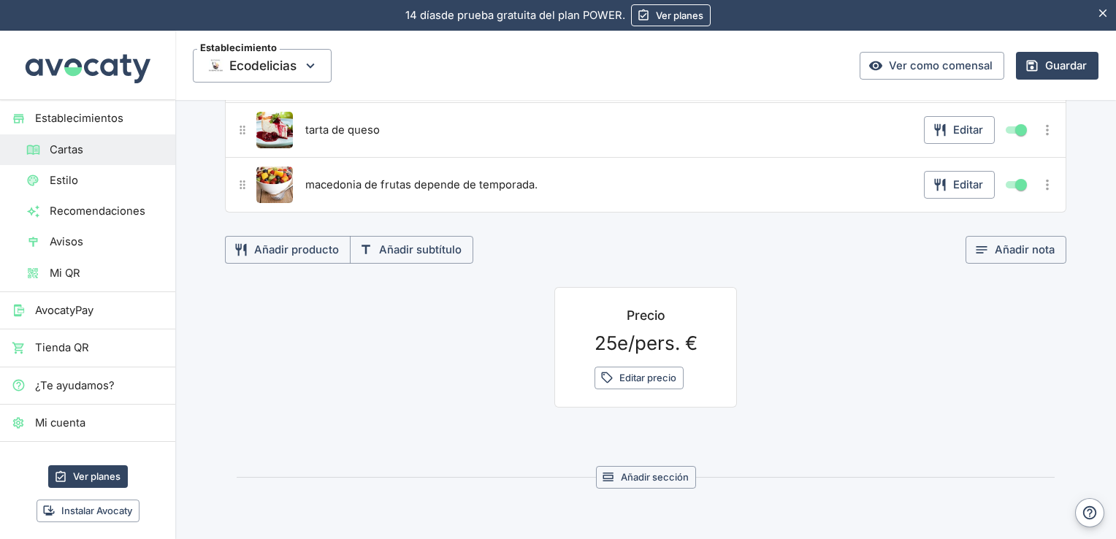
click at [613, 337] on p "25e/pers. €" at bounding box center [645, 342] width 103 height 23
click at [635, 372] on button "Editar precio" at bounding box center [638, 378] width 89 height 23
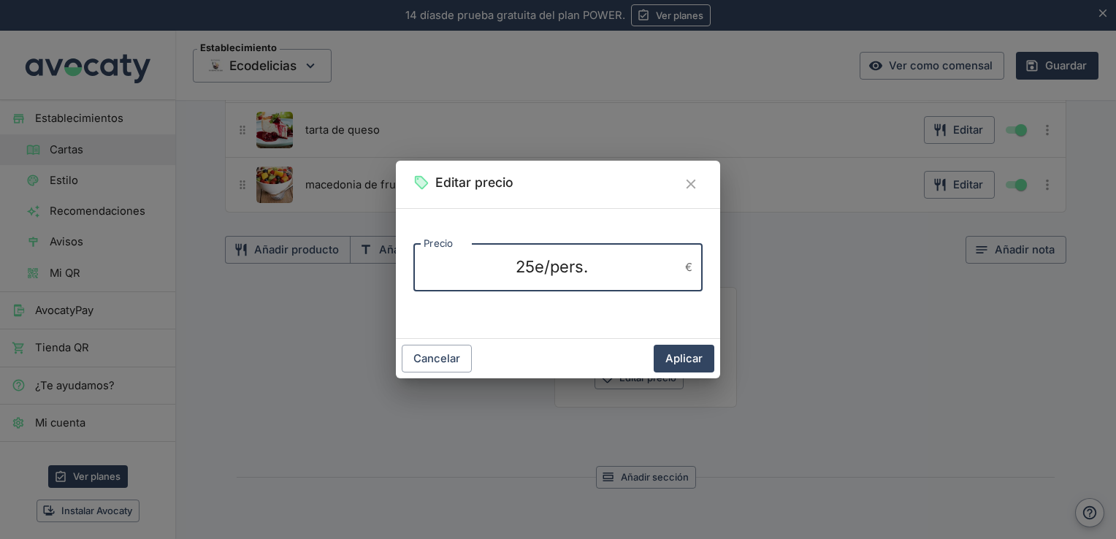
click at [533, 258] on textarea "25e/pers." at bounding box center [551, 267] width 256 height 23
click at [1113, 107] on div "Editar precio Precio 25e/pers. x € Precio Cancelar Aplicar" at bounding box center [558, 269] width 1116 height 539
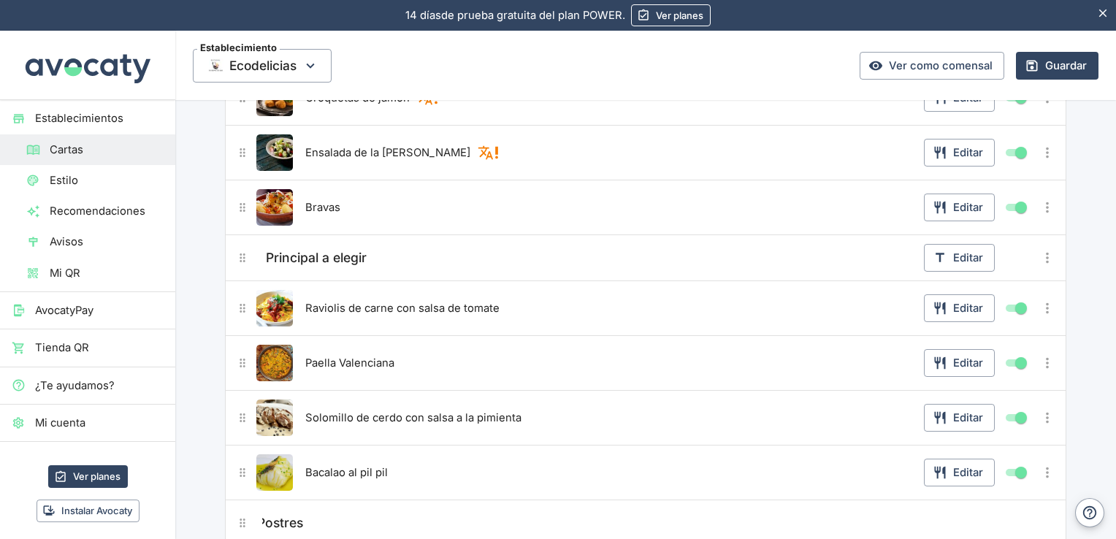
scroll to position [169, 0]
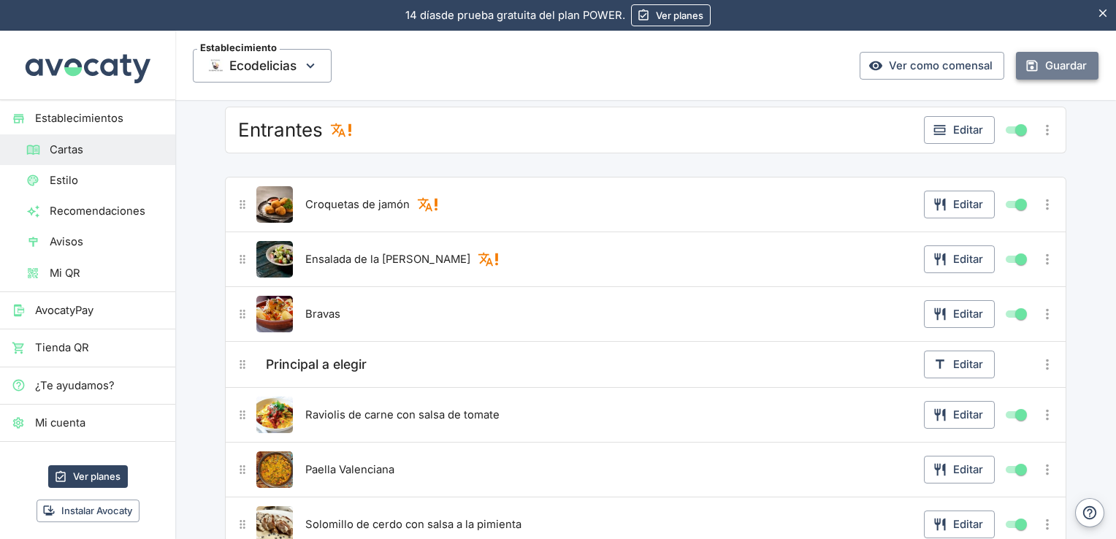
click at [1059, 64] on button "Guardar" at bounding box center [1057, 66] width 83 height 28
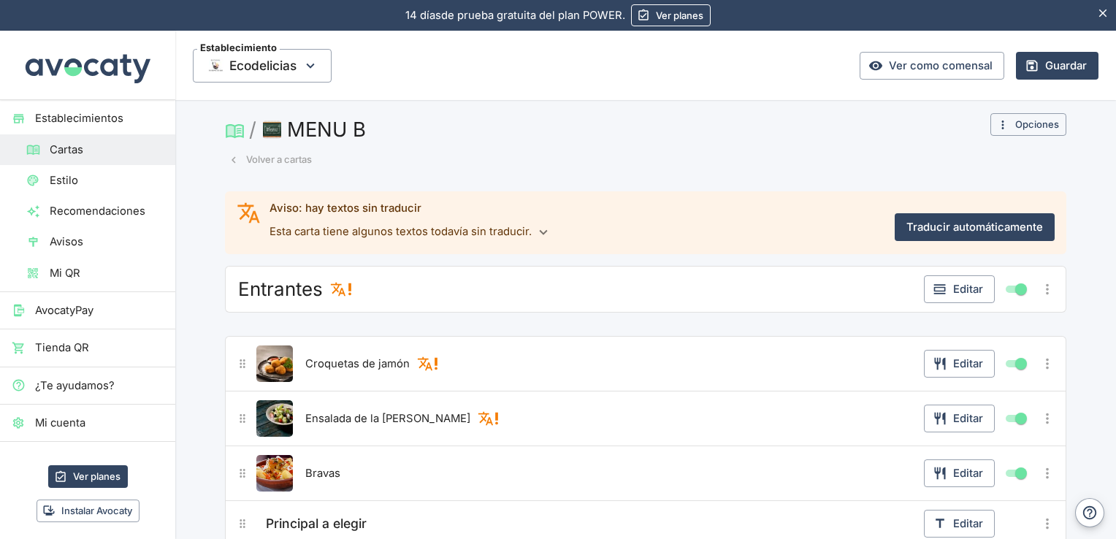
scroll to position [0, 0]
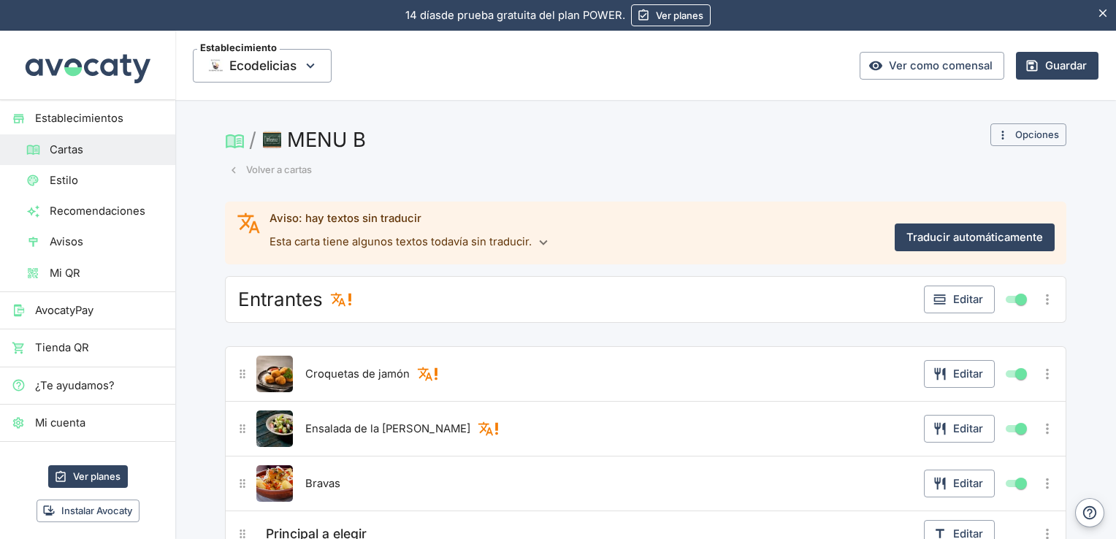
click at [275, 173] on button "Volver a cartas" at bounding box center [270, 169] width 91 height 23
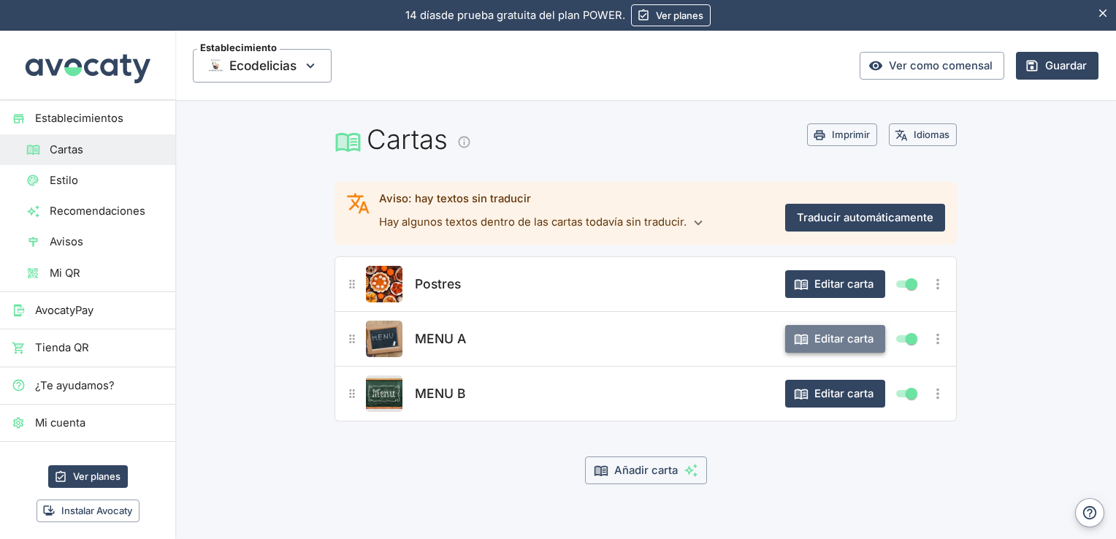
click at [835, 336] on button "Editar carta" at bounding box center [835, 339] width 100 height 28
